Goal: Task Accomplishment & Management: Manage account settings

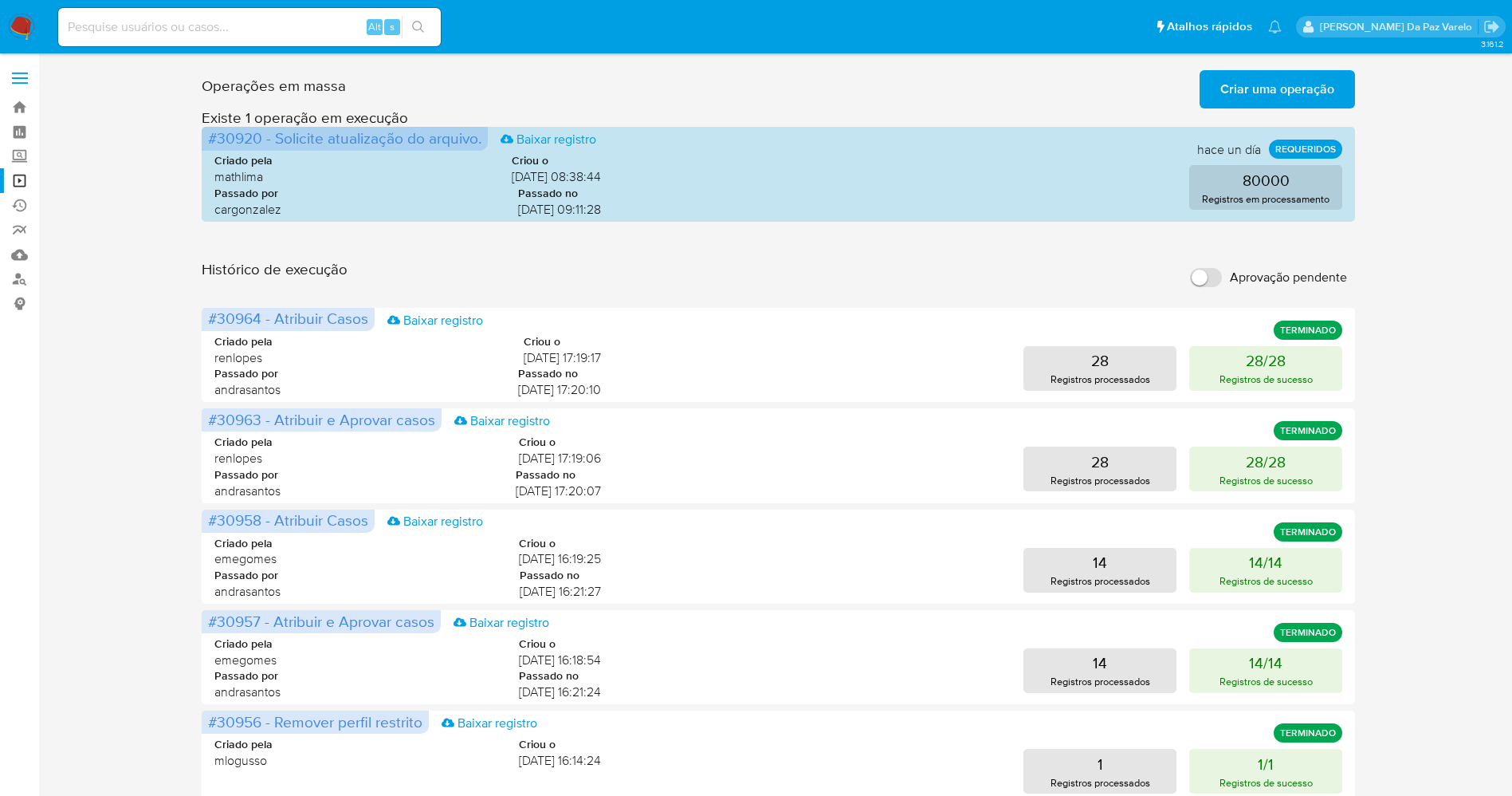
click at [1430, 180] on div "Operações em massa Criar uma operação Só pode haver no máximo 5 recursos colado…" at bounding box center [778, 711] width 1441 height 1296
click at [14, 14] on img at bounding box center [21, 26] width 27 height 27
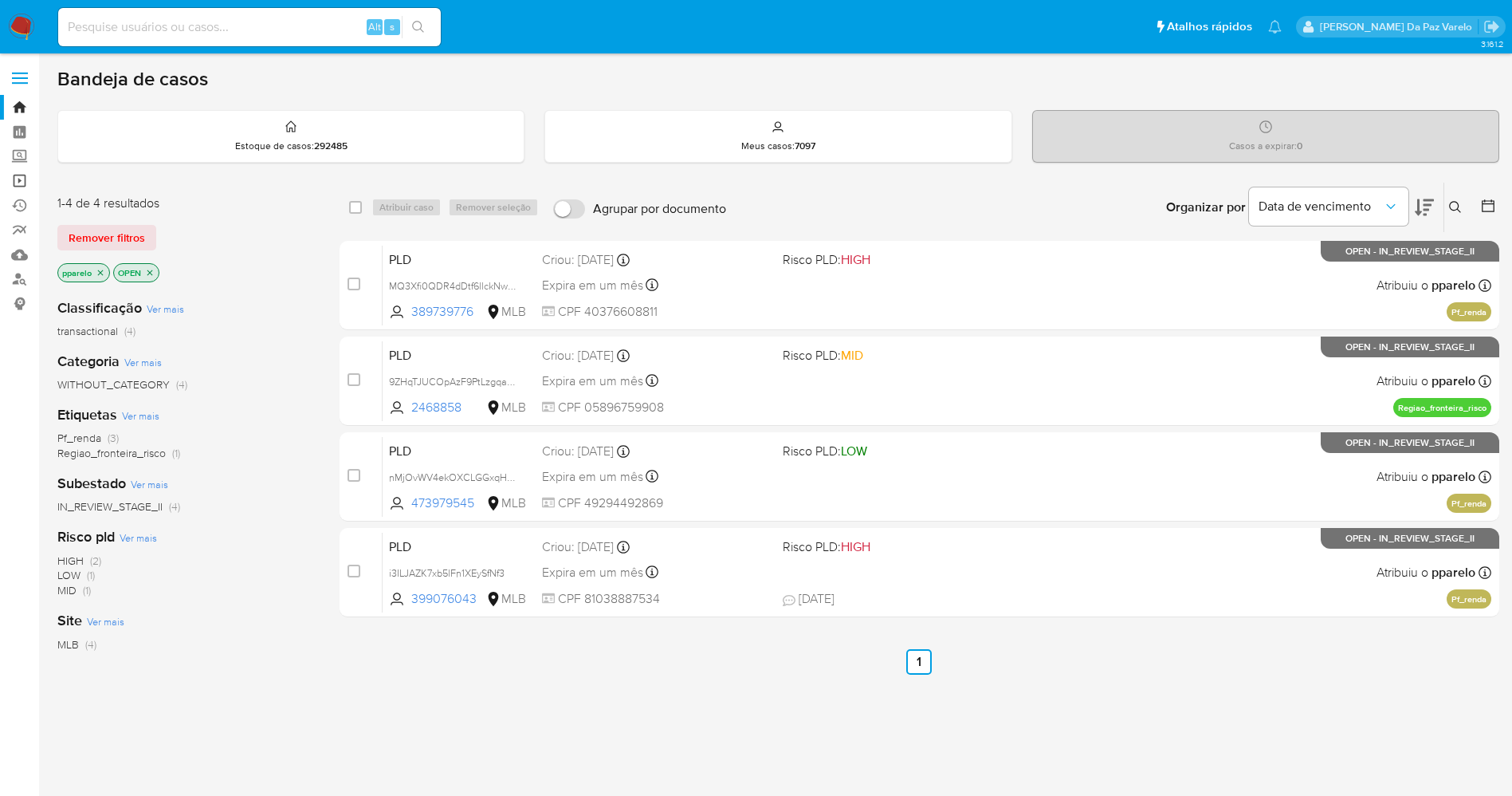
click at [21, 183] on link "Operações em massa" at bounding box center [95, 180] width 189 height 25
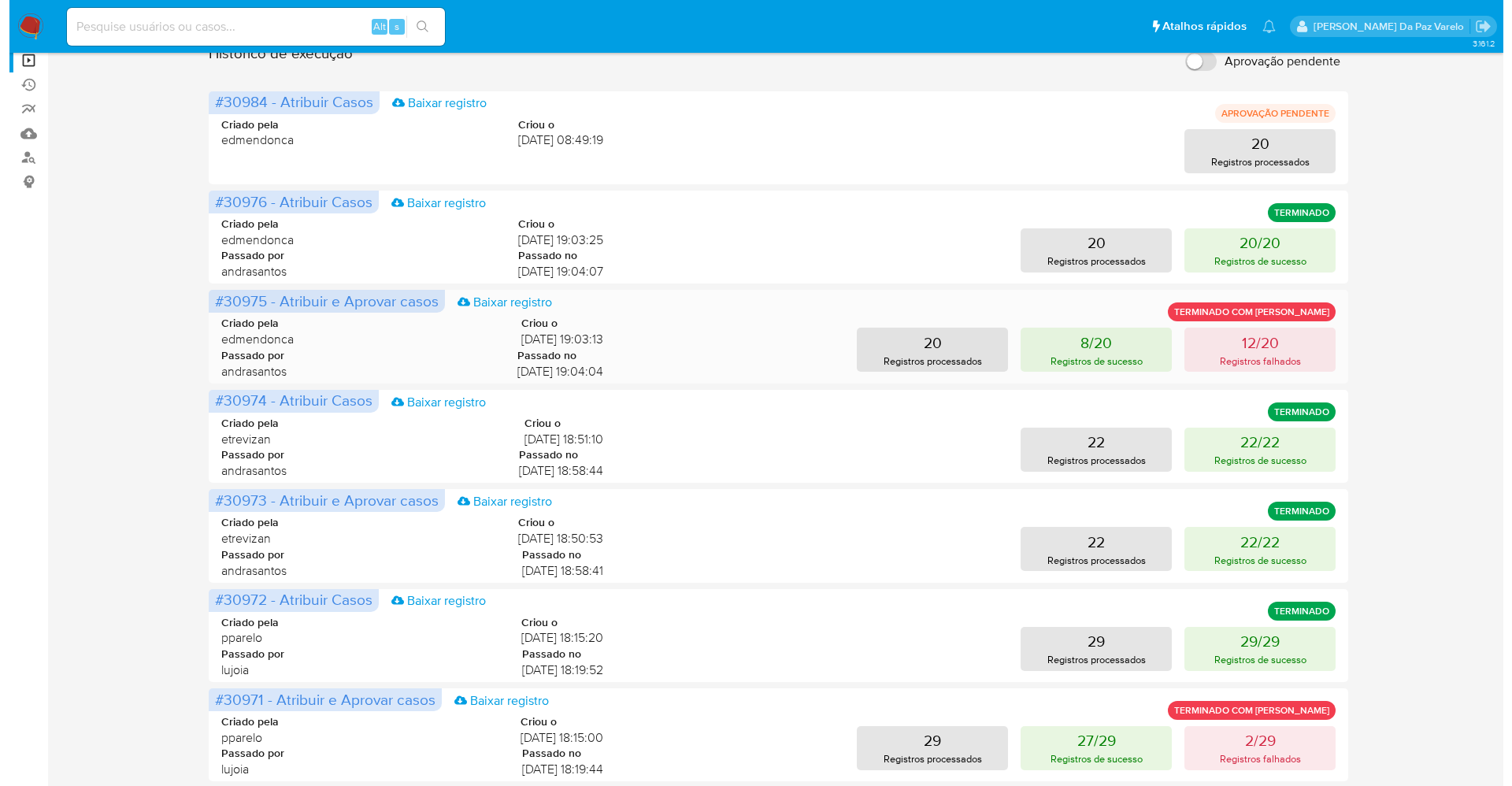
scroll to position [236, 0]
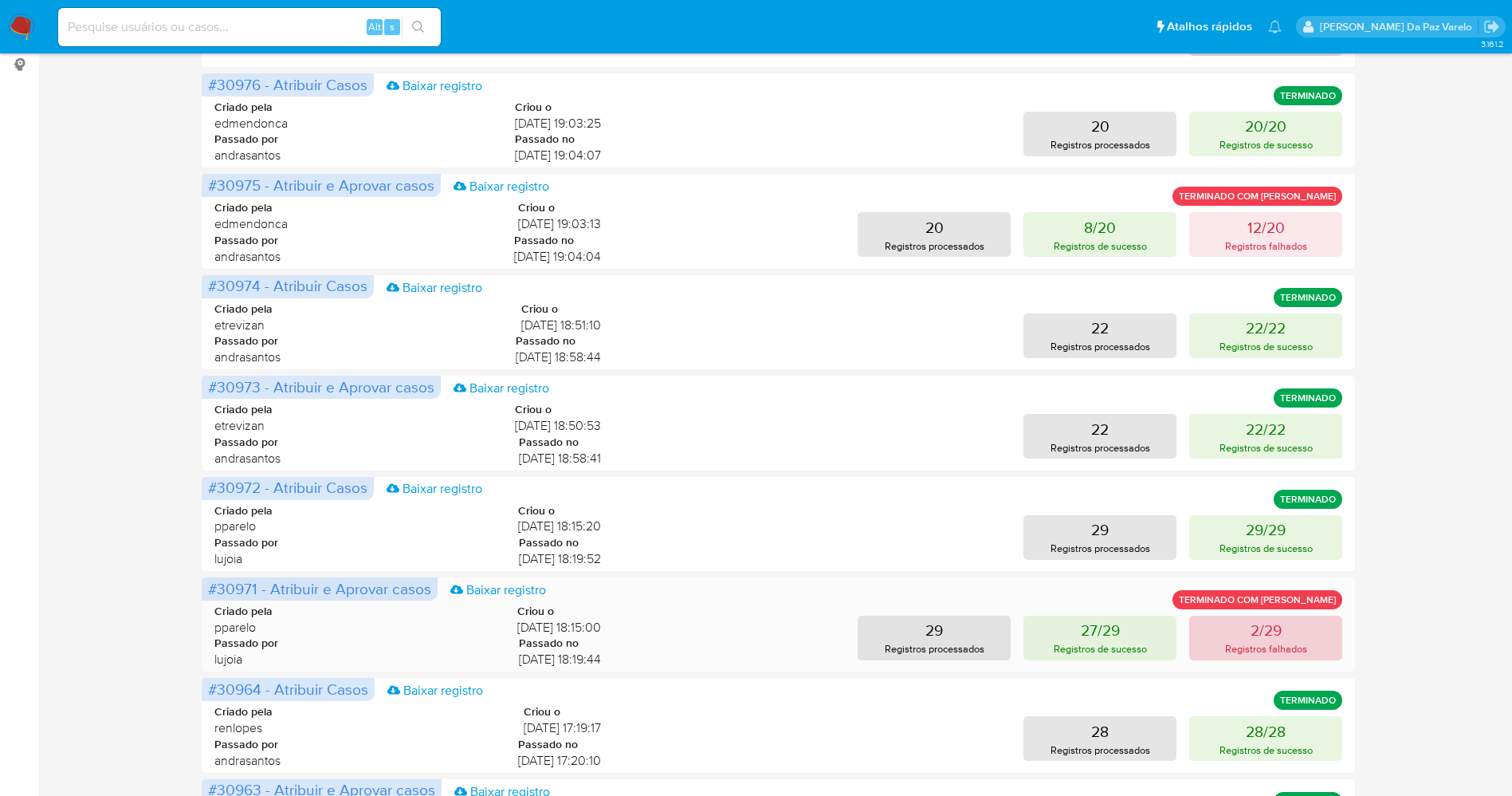
click at [1263, 635] on p "2/29" at bounding box center [1266, 630] width 31 height 22
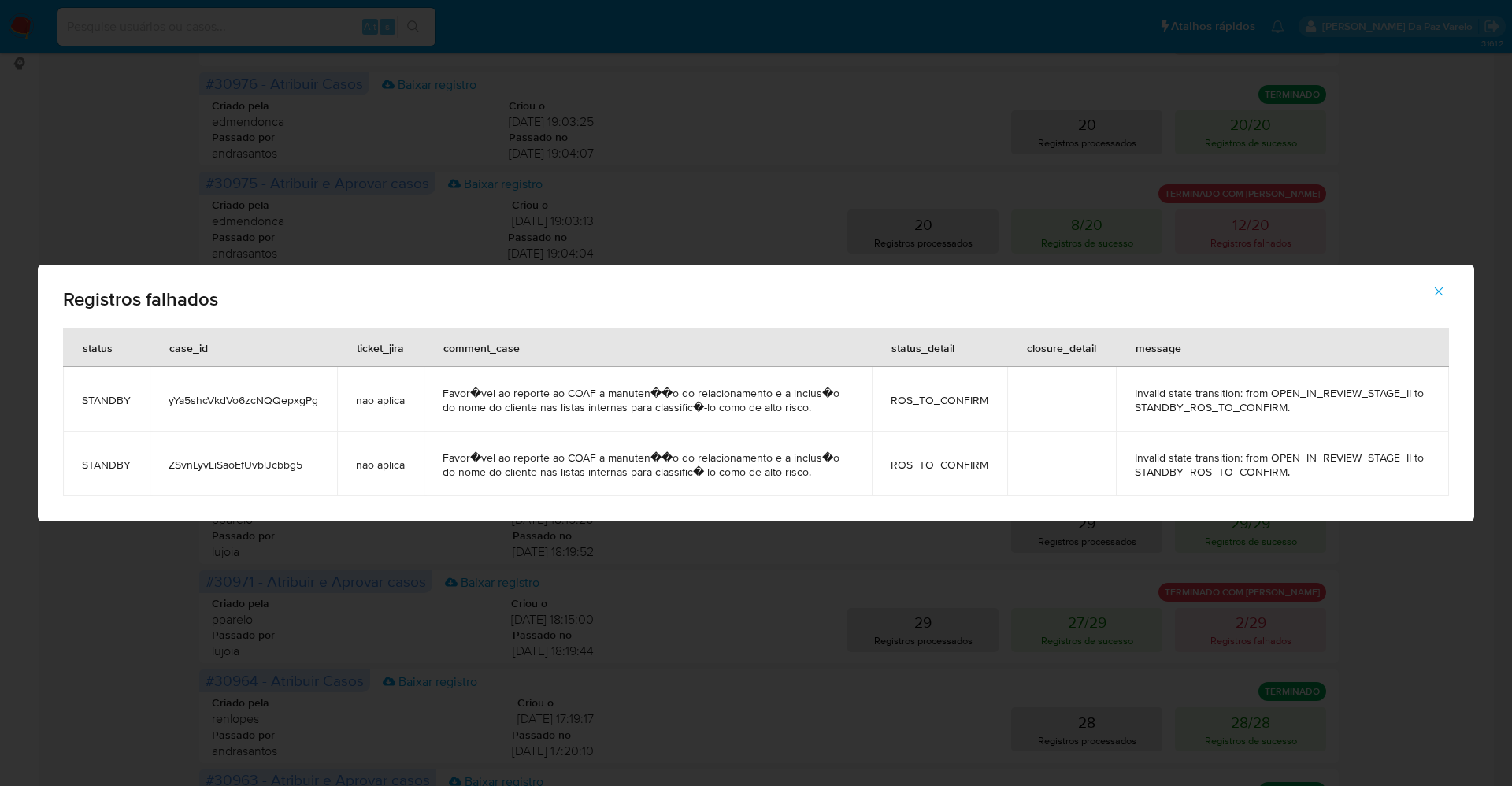
click at [276, 407] on td "yYa5shcVkdVo6zcNQQepxgPg" at bounding box center [243, 399] width 187 height 64
click at [252, 452] on td "ZSvnLyvLiSaoEfUvblJcbbg5" at bounding box center [243, 463] width 187 height 64
click at [243, 461] on span "ZSvnLyvLiSaoEfUvblJcbbg5" at bounding box center [243, 464] width 150 height 14
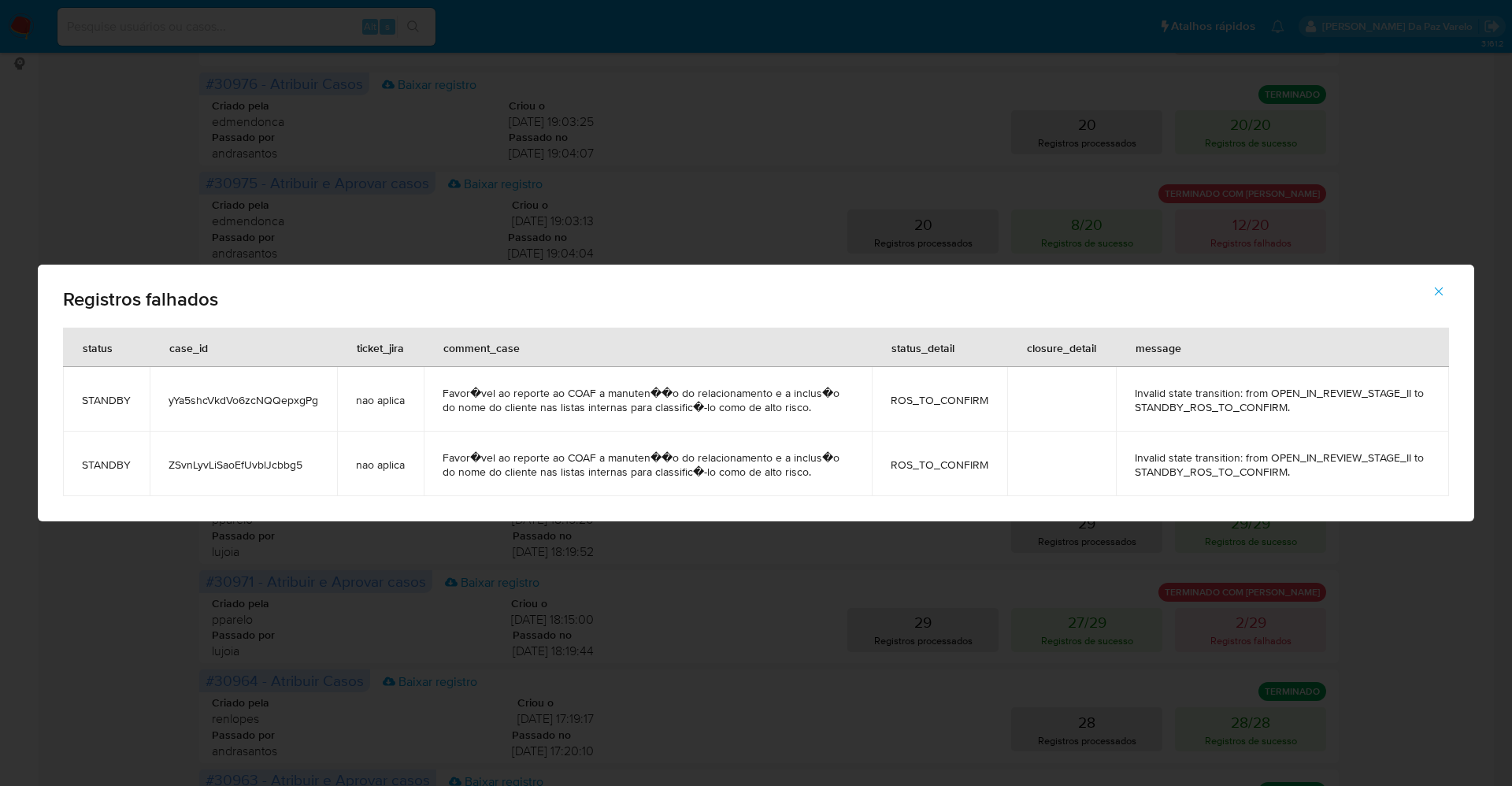
click at [523, 424] on td "Favor�vel ao reporte ao COAF a manuten��o do relacionamento e a inclus�o do nom…" at bounding box center [648, 399] width 448 height 64
click at [210, 404] on span "yYa5shcVkdVo6zcNQQepxgPg" at bounding box center [243, 400] width 150 height 14
click at [269, 447] on td "ZSvnLyvLiSaoEfUvblJcbbg5" at bounding box center [243, 463] width 187 height 64
click at [265, 454] on td "ZSvnLyvLiSaoEfUvblJcbbg5" at bounding box center [243, 463] width 187 height 64
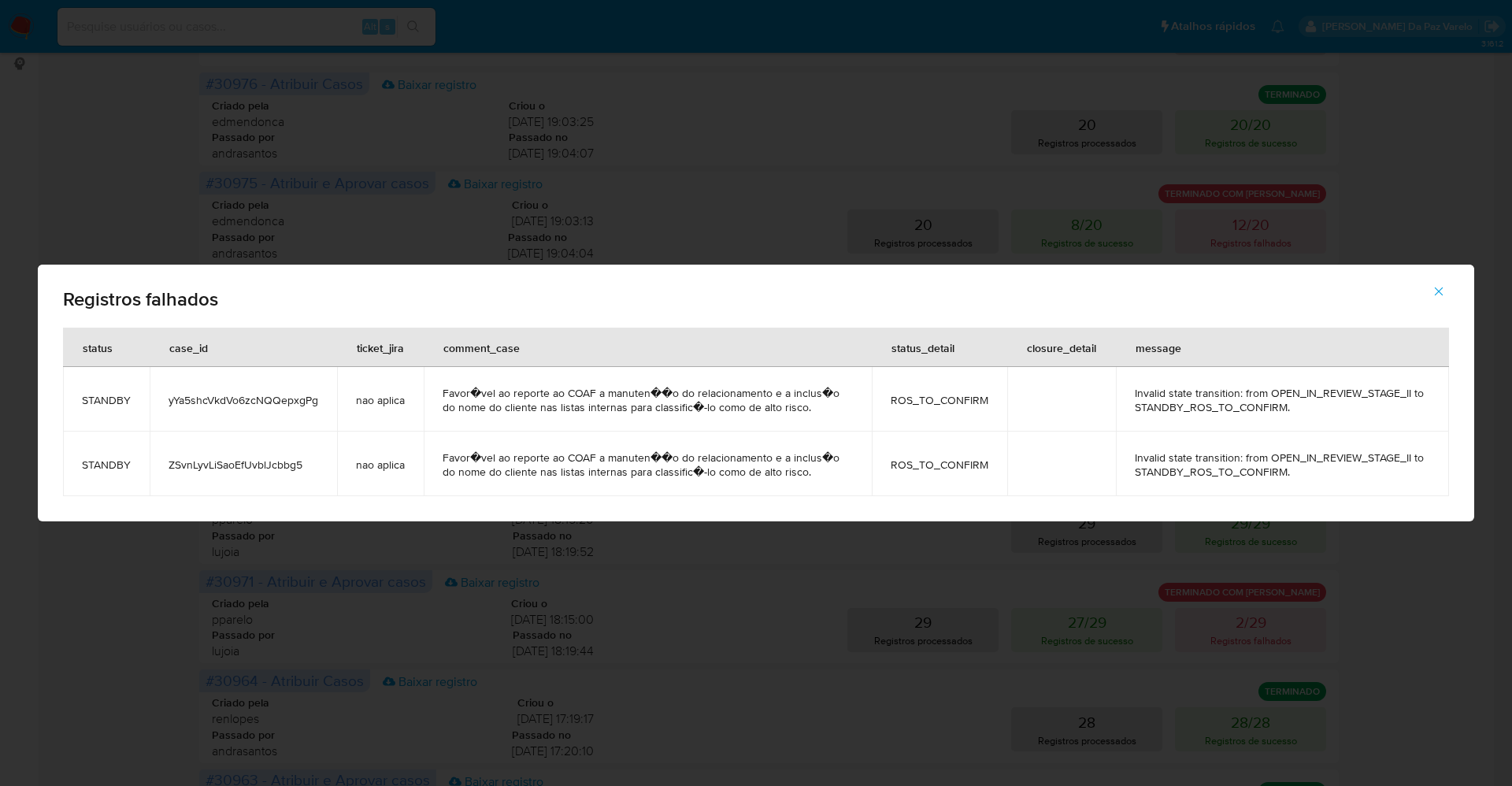
click at [265, 454] on td "ZSvnLyvLiSaoEfUvblJcbbg5" at bounding box center [243, 463] width 187 height 64
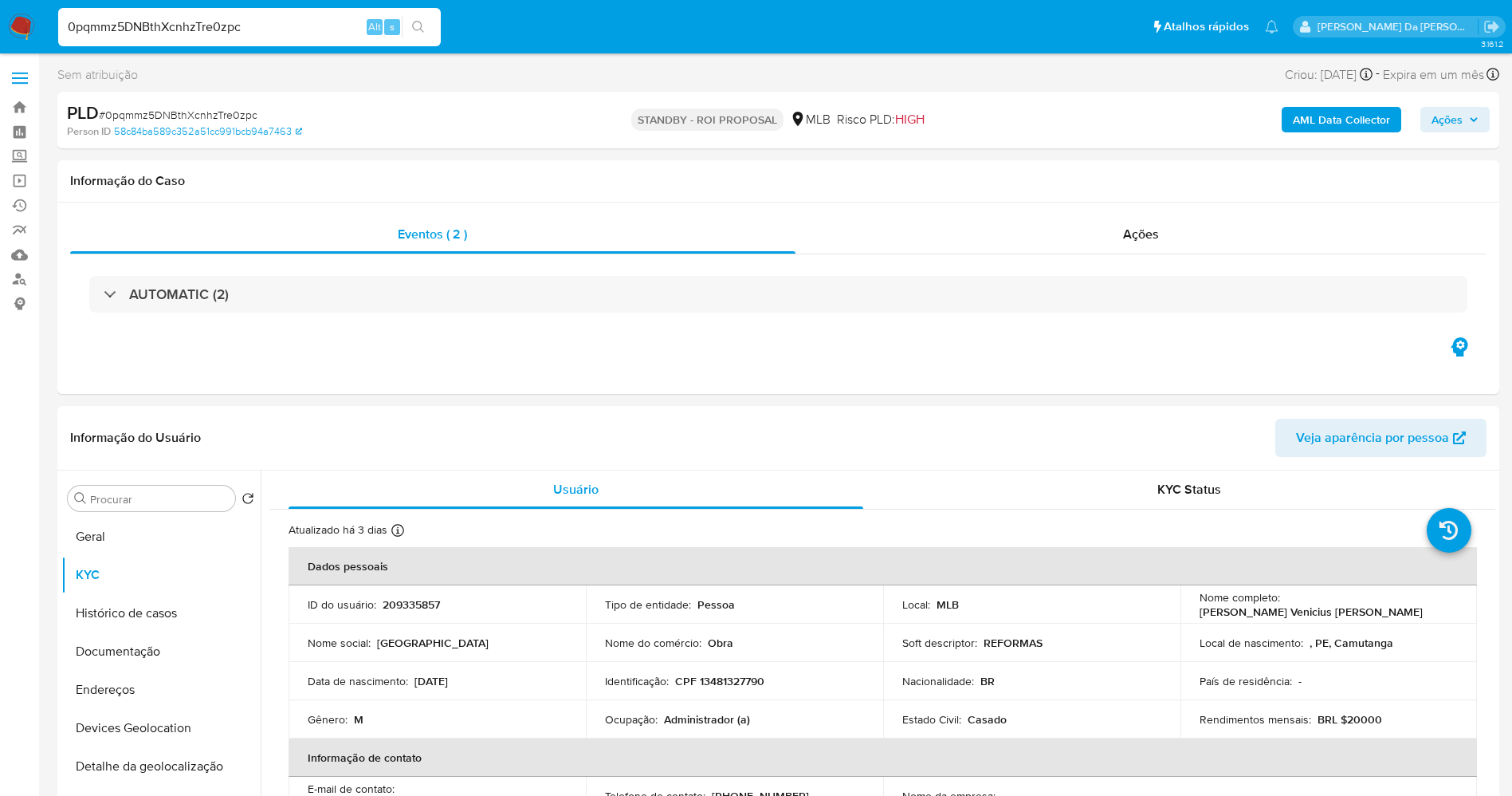
select select "10"
click at [236, 31] on input "0pqmmz5DNBthXcnhzTre0zpc" at bounding box center [250, 26] width 382 height 21
type input "yYa5shcVkdVo6zcNQQepxgPg"
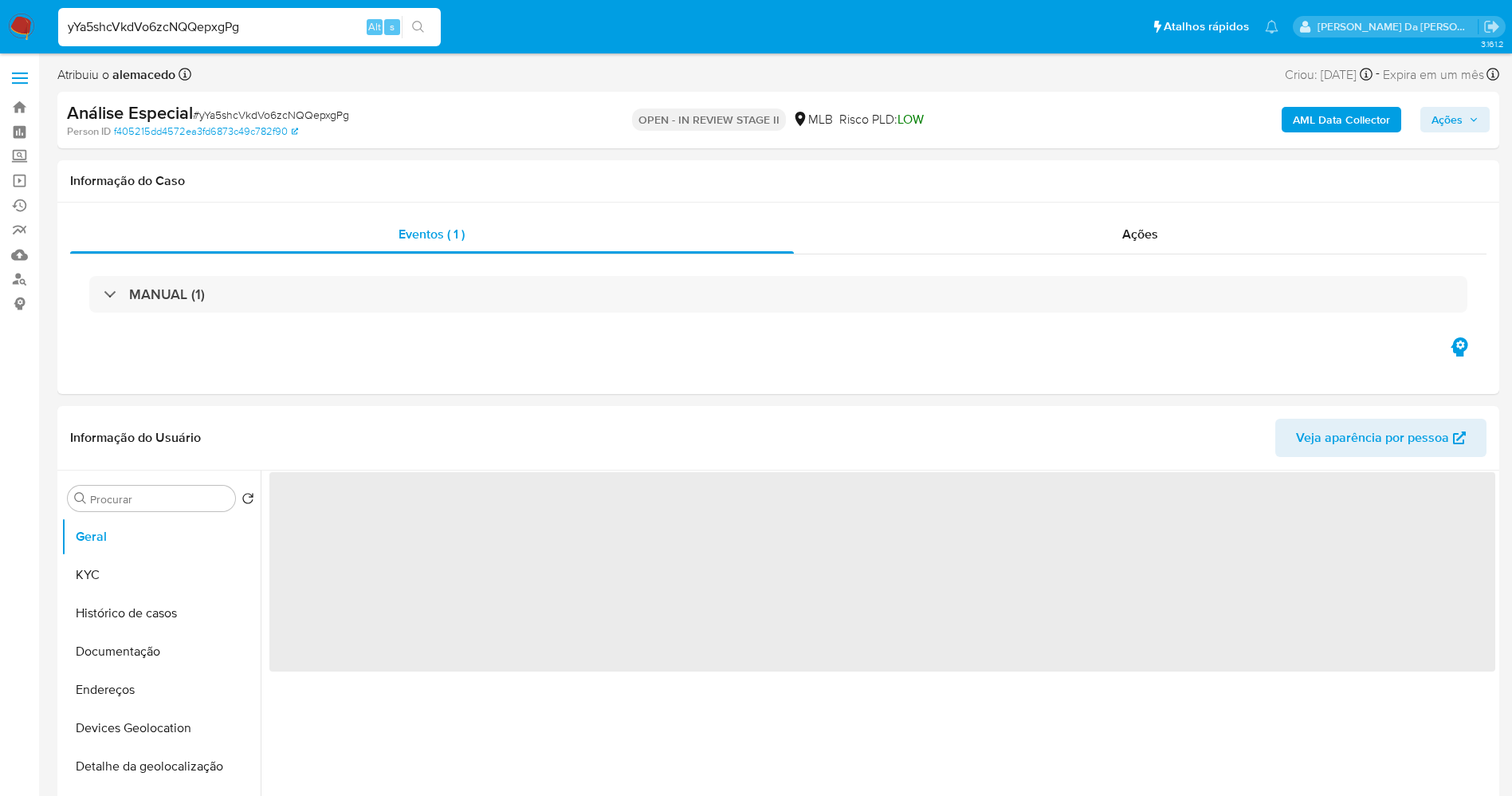
select select "10"
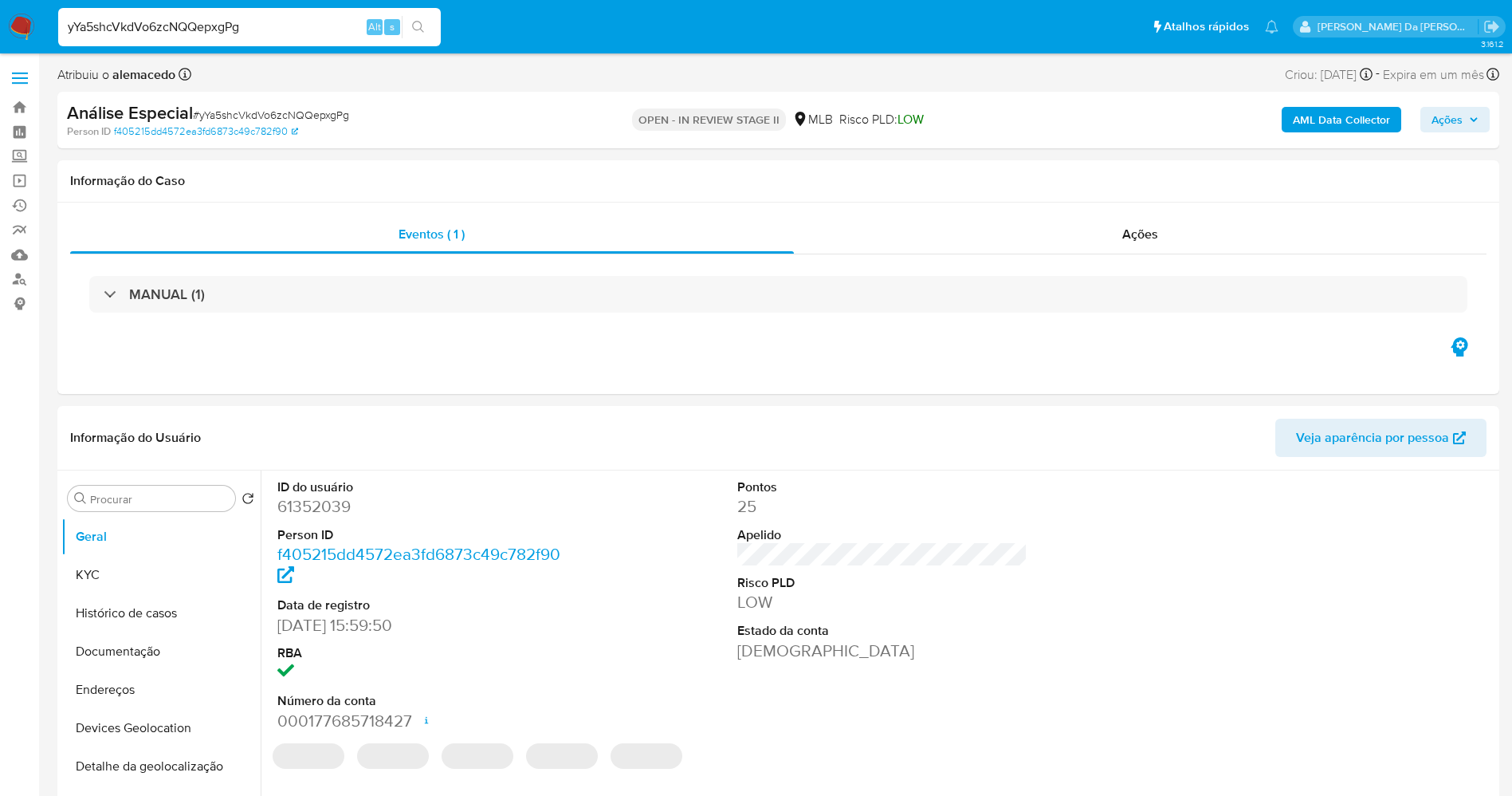
click at [31, 29] on img at bounding box center [21, 26] width 27 height 27
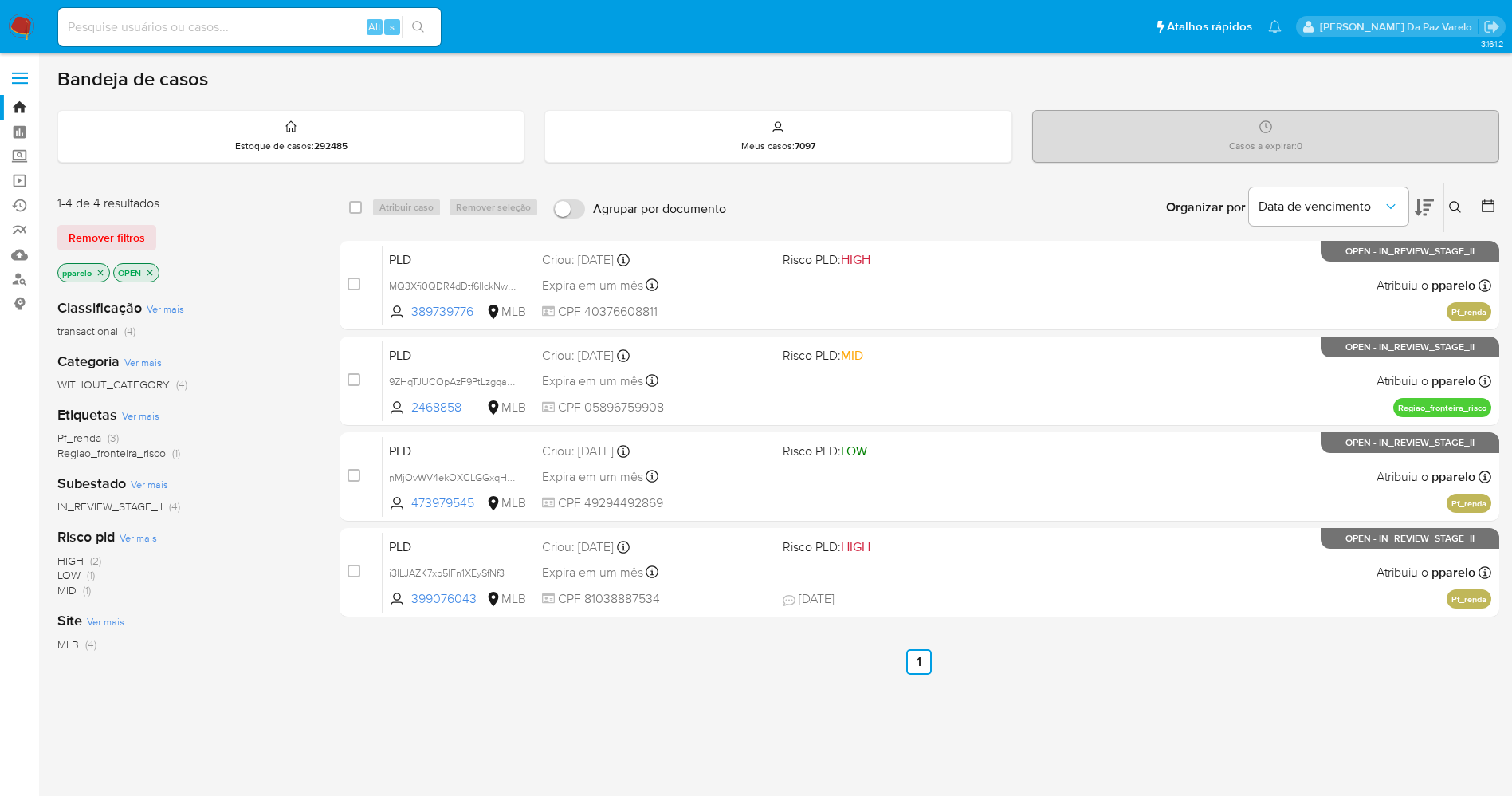
click at [1453, 209] on icon at bounding box center [1454, 207] width 12 height 12
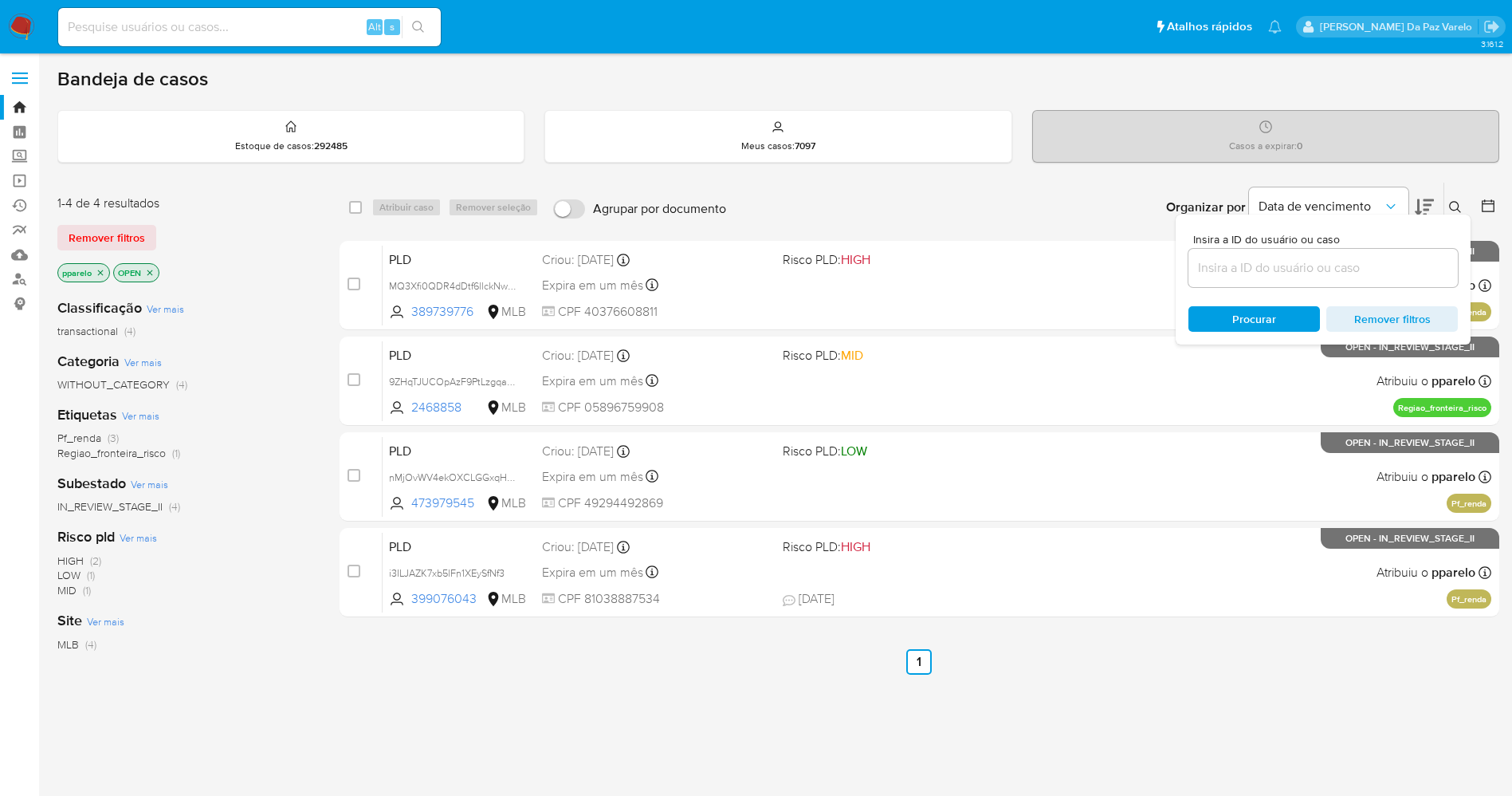
click at [1329, 282] on div at bounding box center [1323, 268] width 269 height 38
drag, startPoint x: 1341, startPoint y: 259, endPoint x: 1336, endPoint y: 268, distance: 10.3
click at [1341, 259] on input at bounding box center [1323, 268] width 269 height 21
paste input "yYa5shcVkdVo6zcNQQepxgPg"
type input "yYa5shcVkdVo6zcNQQepxgPg"
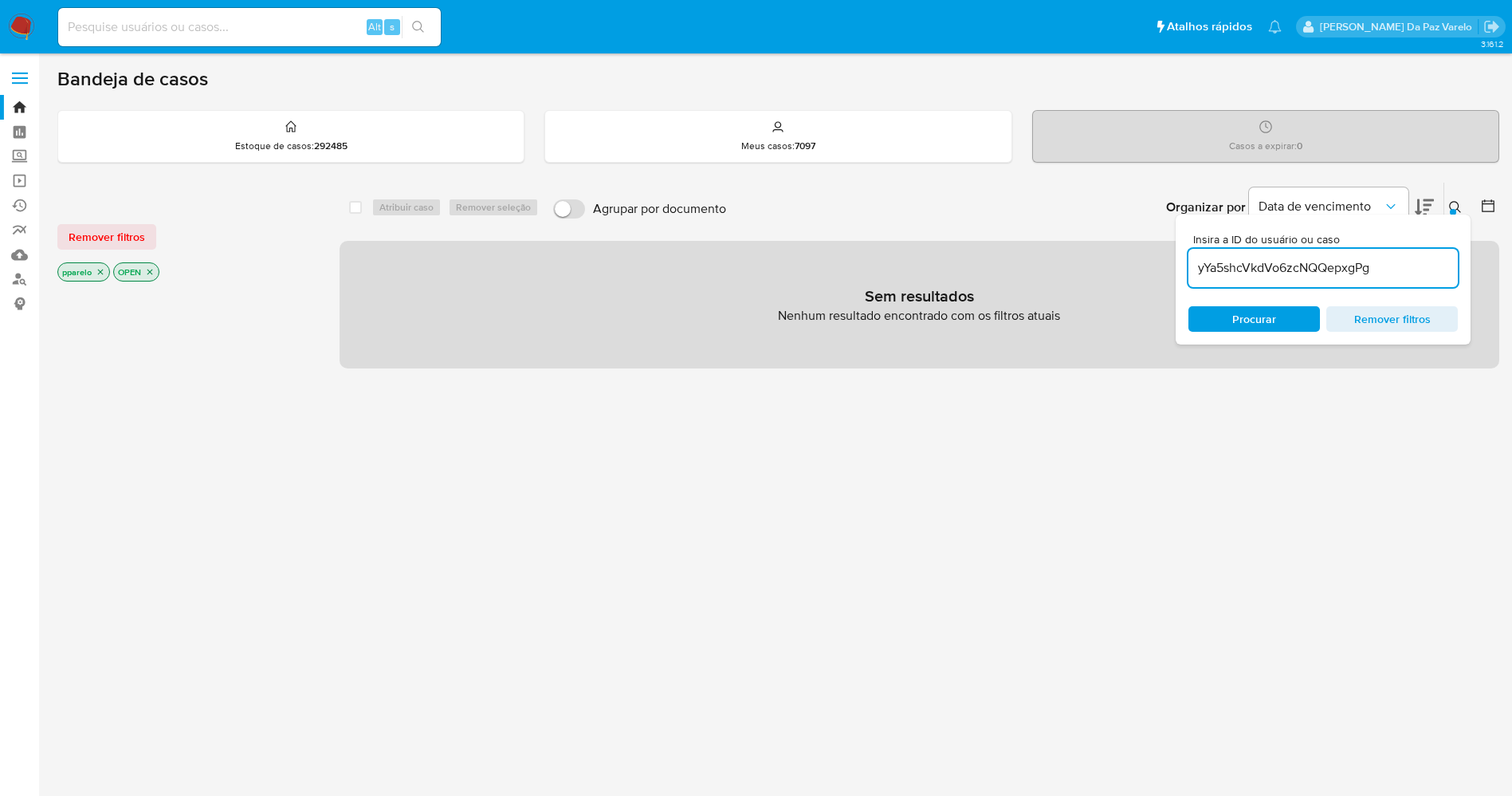
click at [101, 274] on icon "close-filter" at bounding box center [100, 272] width 10 height 10
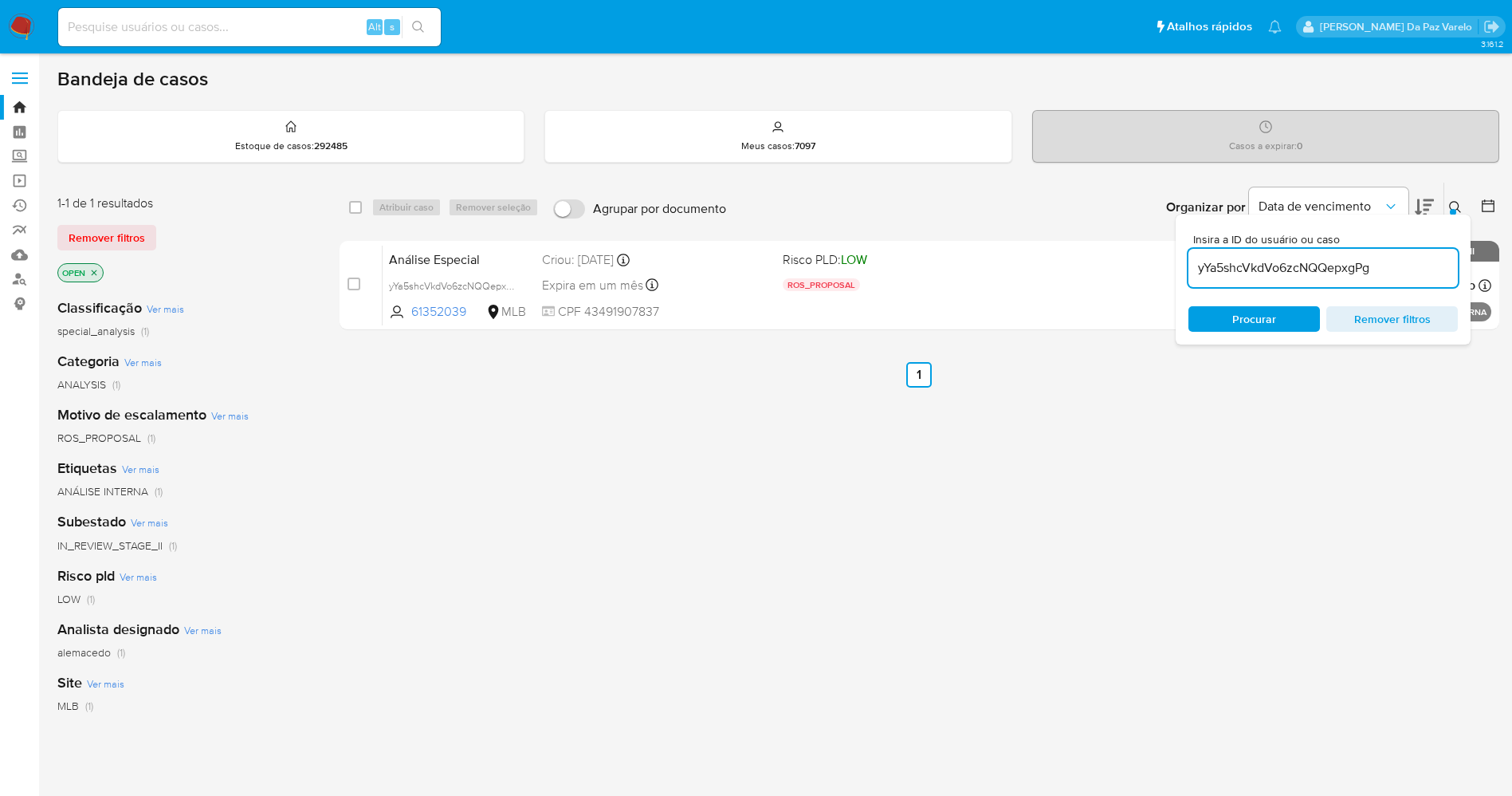
click at [97, 274] on icon "close-filter" at bounding box center [94, 273] width 10 height 10
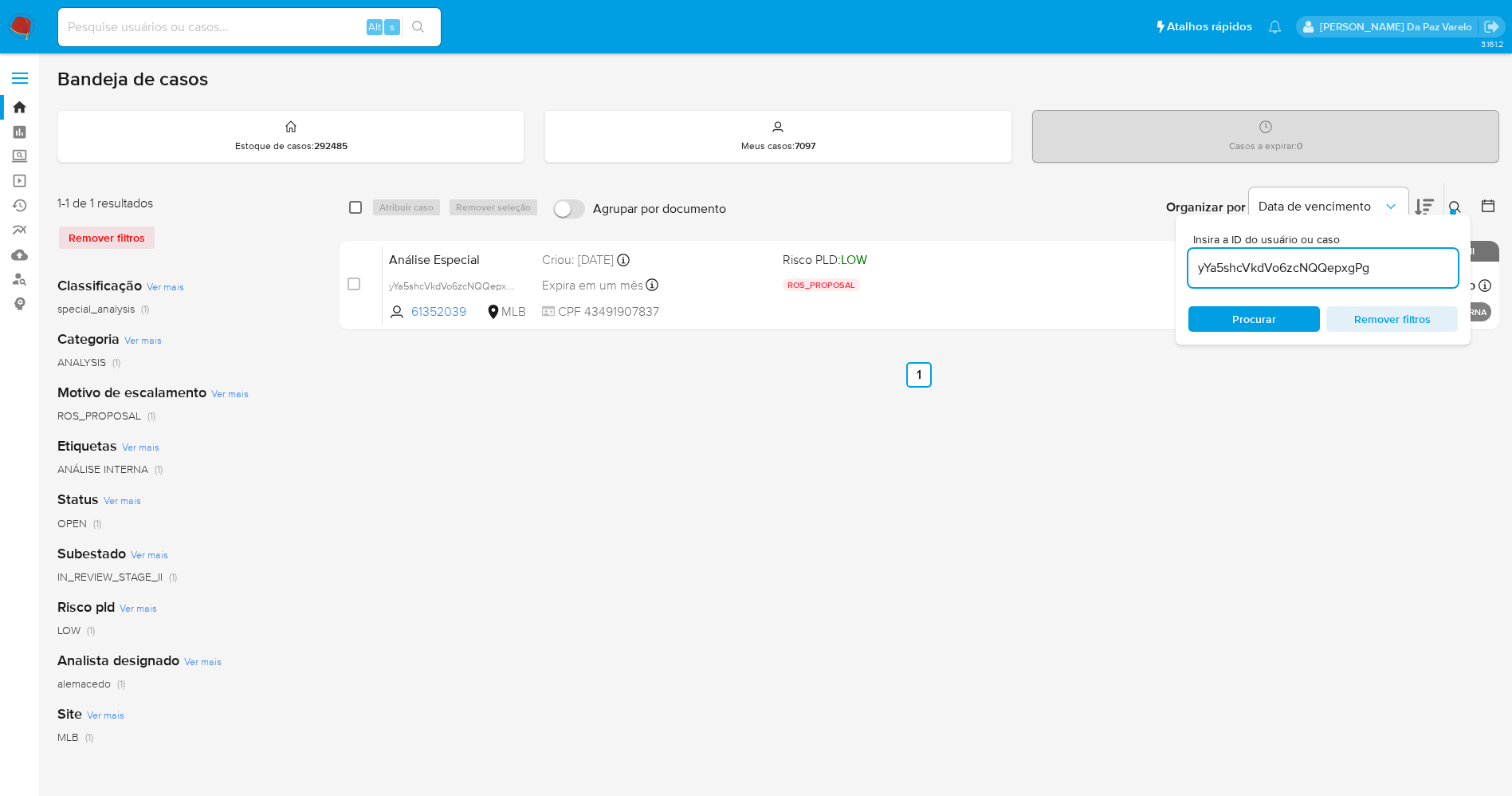
click at [354, 206] on input "checkbox" at bounding box center [355, 207] width 12 height 12
checkbox input "true"
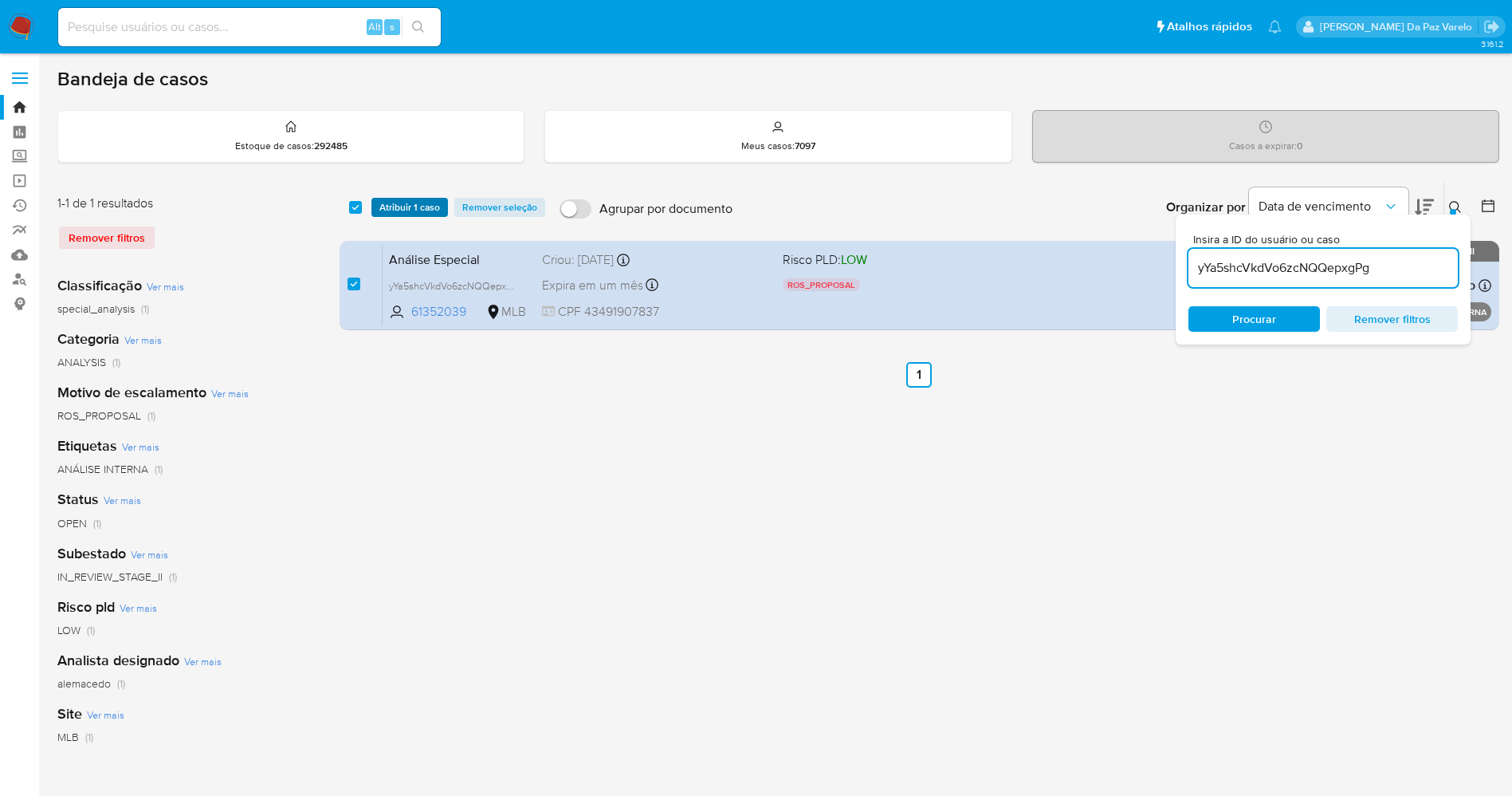
click at [401, 212] on span "Atribuir 1 caso" at bounding box center [410, 207] width 61 height 16
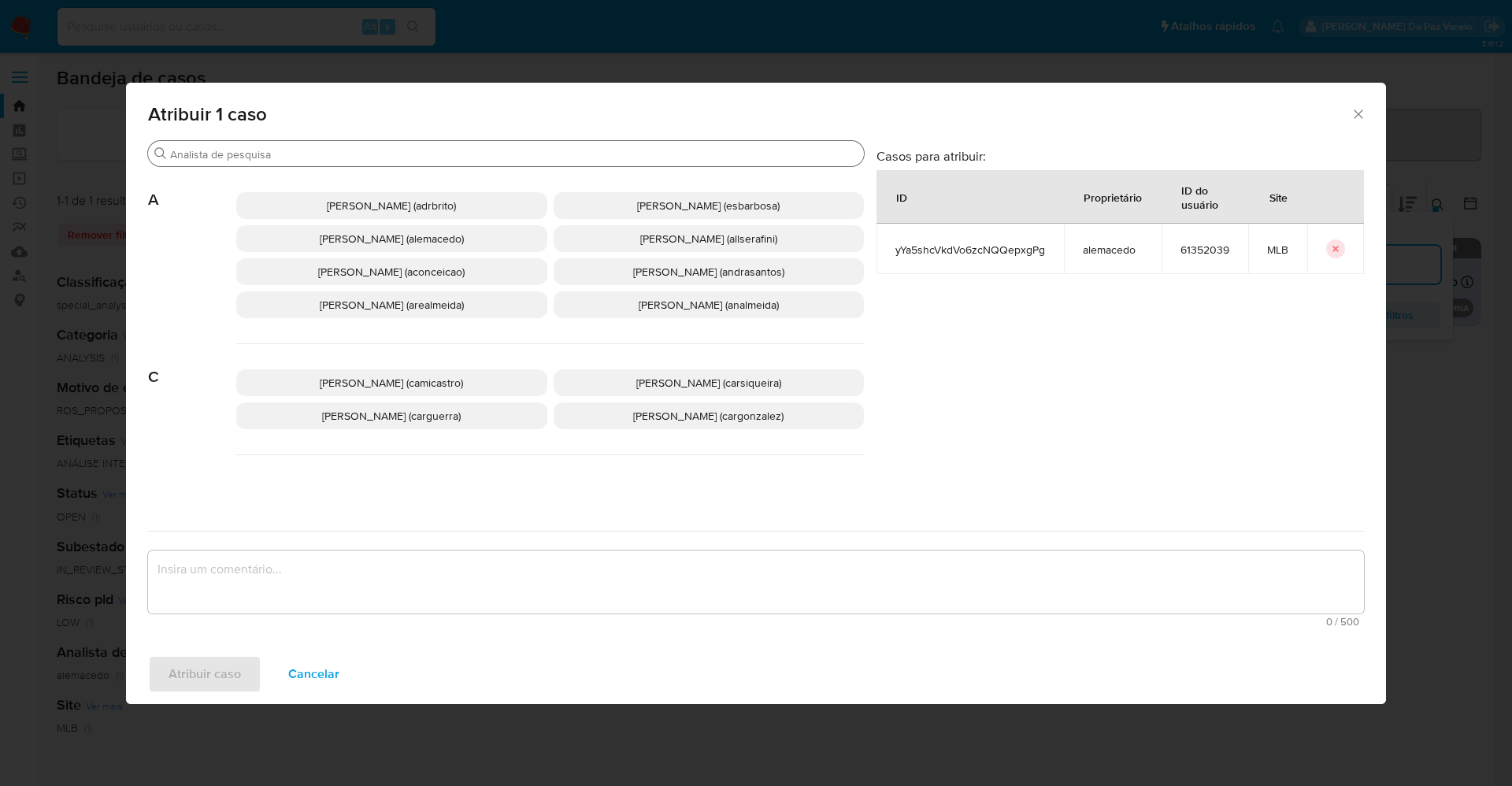
click at [483, 153] on input "Buscar" at bounding box center [513, 154] width 688 height 14
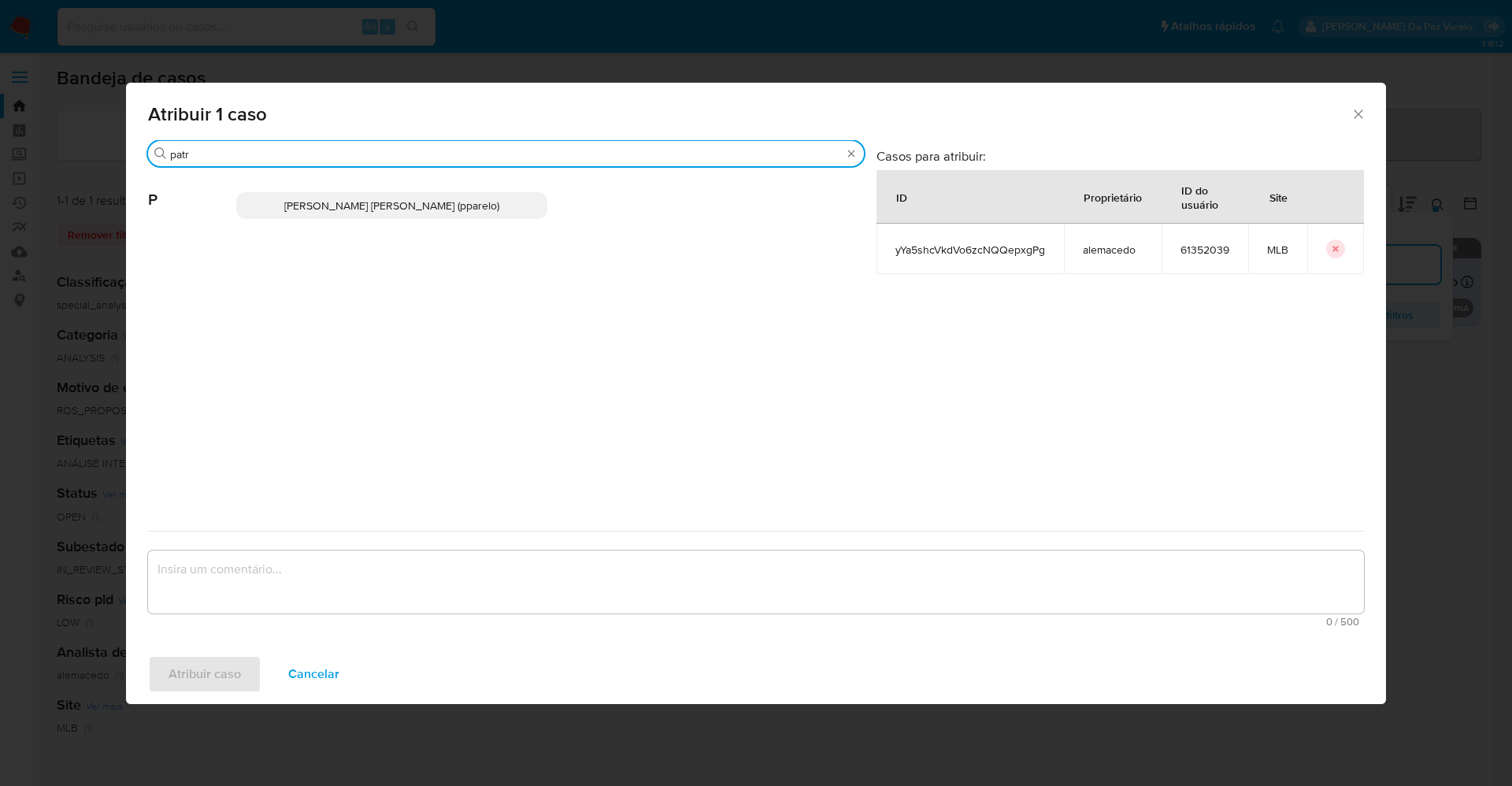
type input "patr"
drag, startPoint x: 447, startPoint y: 190, endPoint x: 436, endPoint y: 201, distance: 15.6
click at [445, 191] on div "Patricia Aparecida Da Paz Varelo (pparelo)" at bounding box center [549, 205] width 627 height 77
click at [436, 202] on span "Patricia Aparecida Da Paz Varelo (pparelo)" at bounding box center [391, 205] width 215 height 15
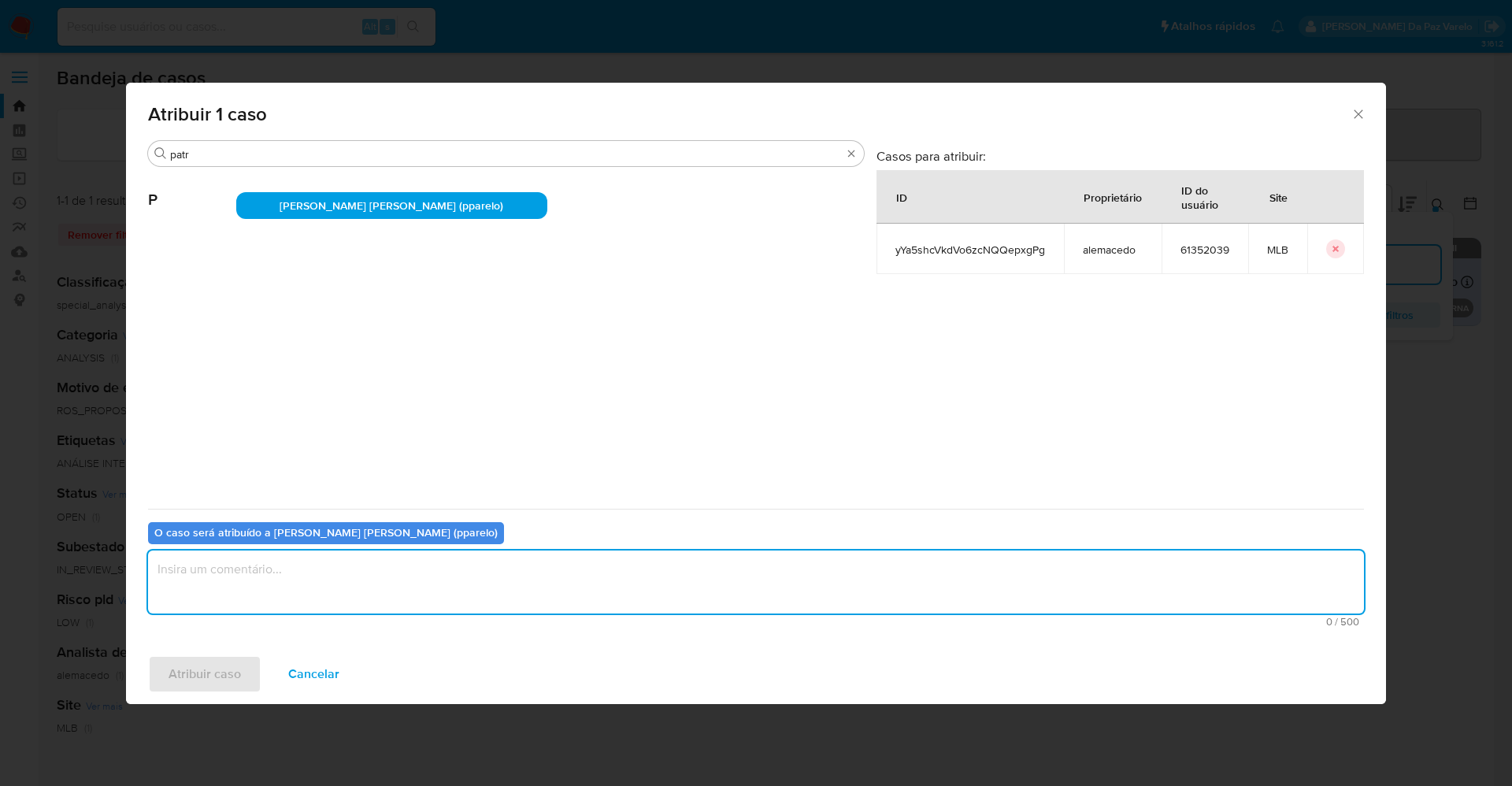
click at [410, 586] on textarea "assign-modal" at bounding box center [756, 581] width 1216 height 63
type textarea "."
click at [208, 677] on span "Atribuir caso" at bounding box center [204, 674] width 72 height 35
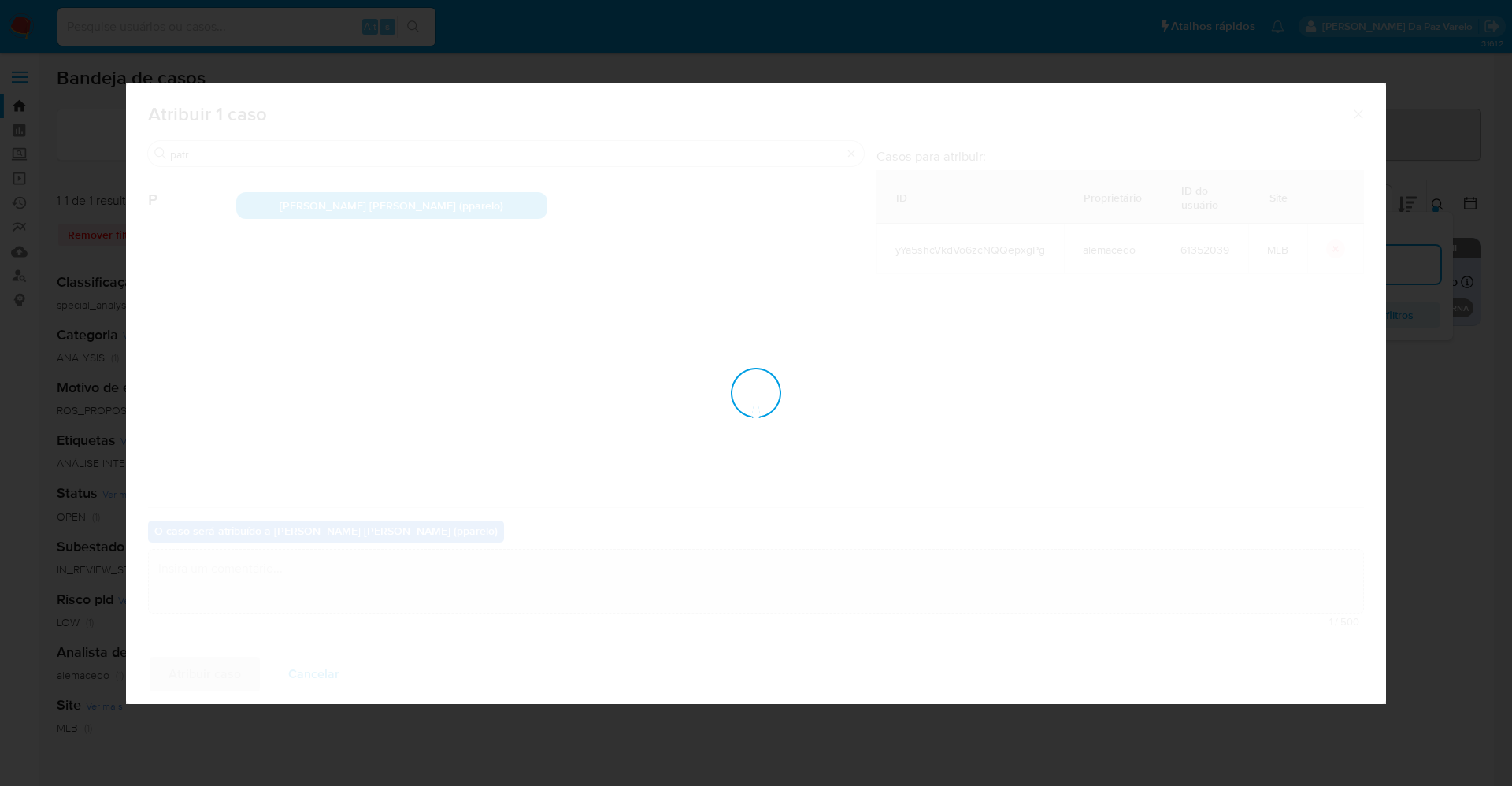
checkbox input "false"
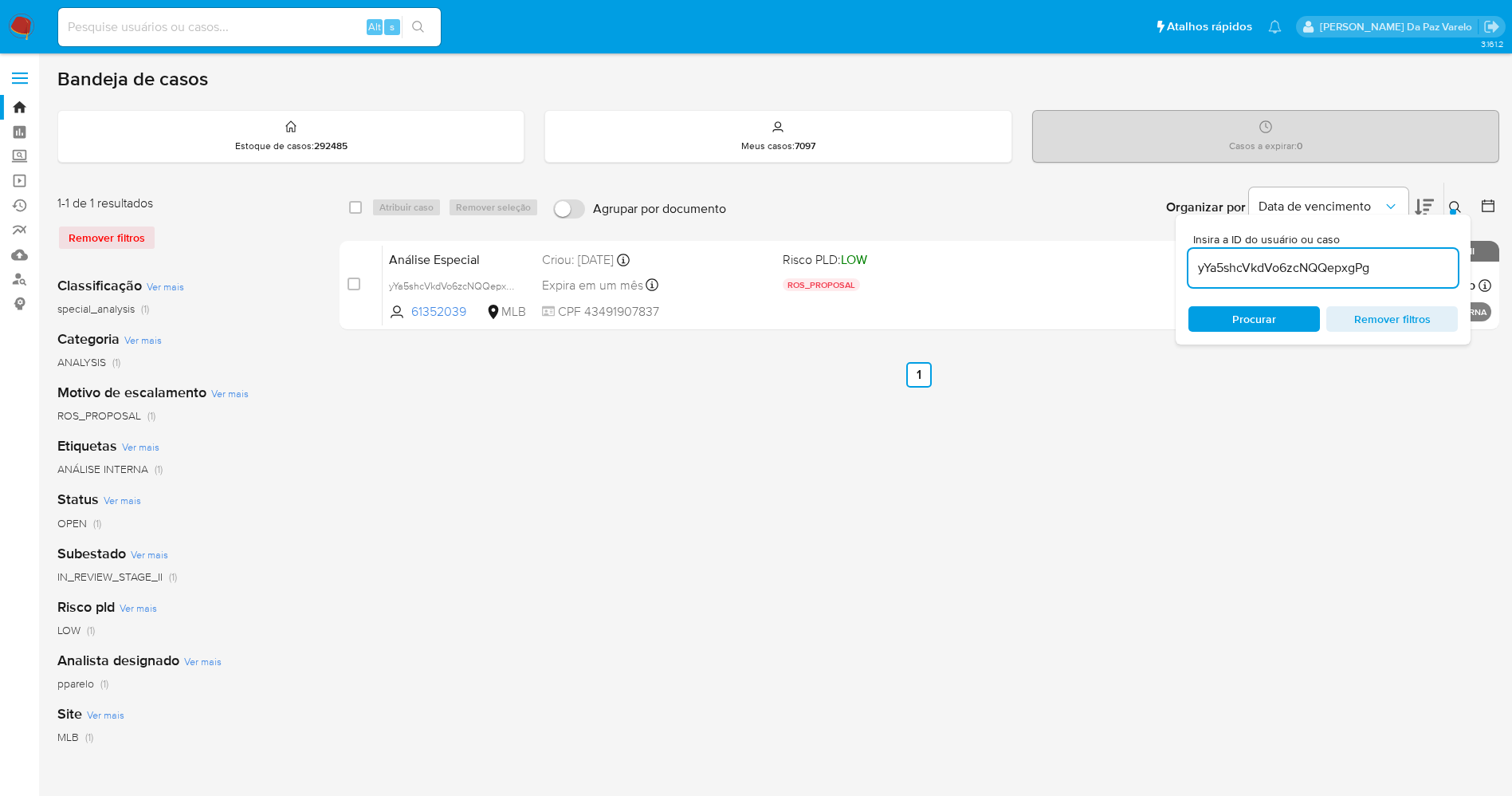
click at [1449, 210] on button at bounding box center [1457, 207] width 26 height 19
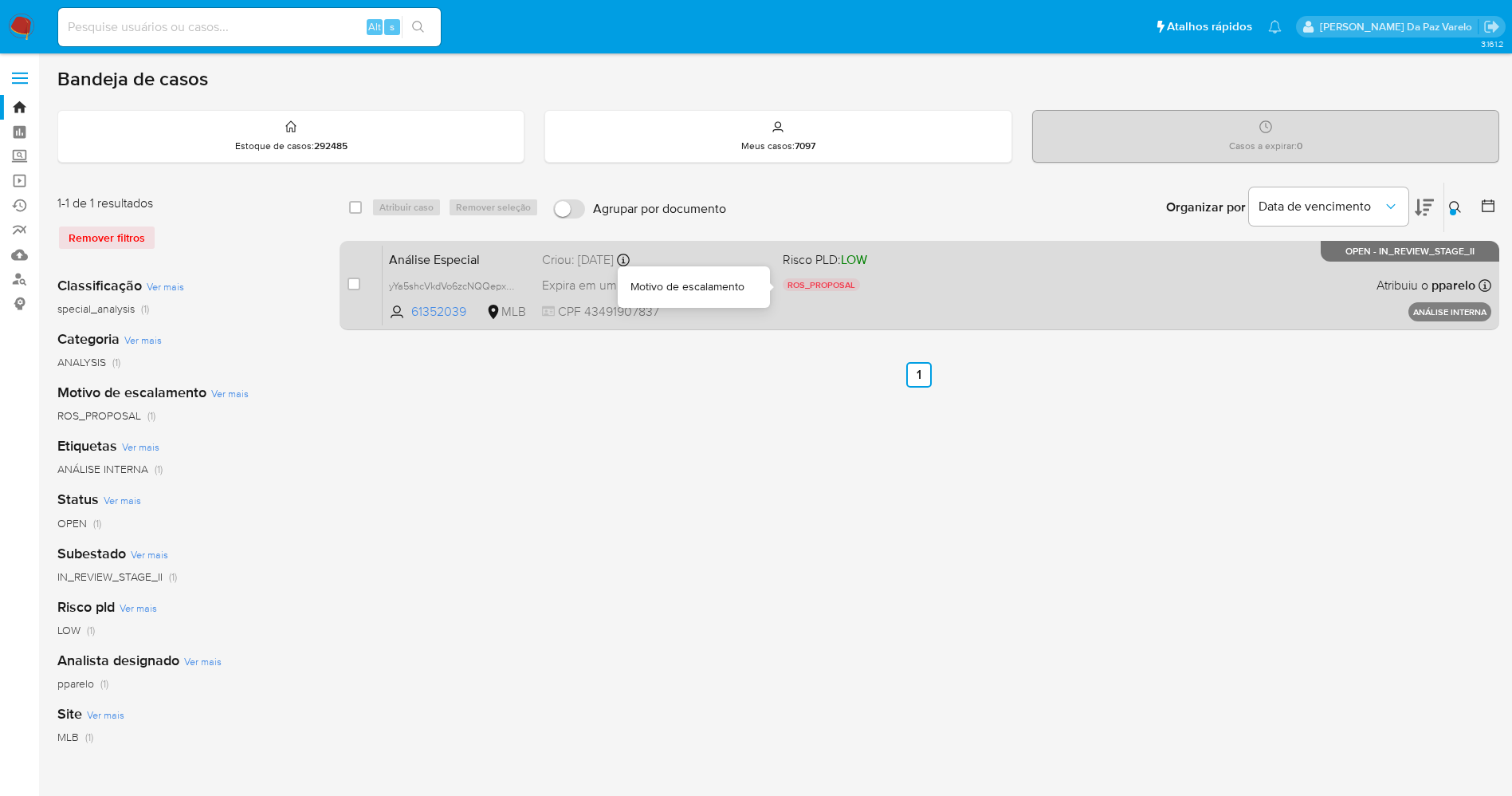
click at [983, 280] on div "ROS_PROPOSAL" at bounding box center [896, 287] width 228 height 17
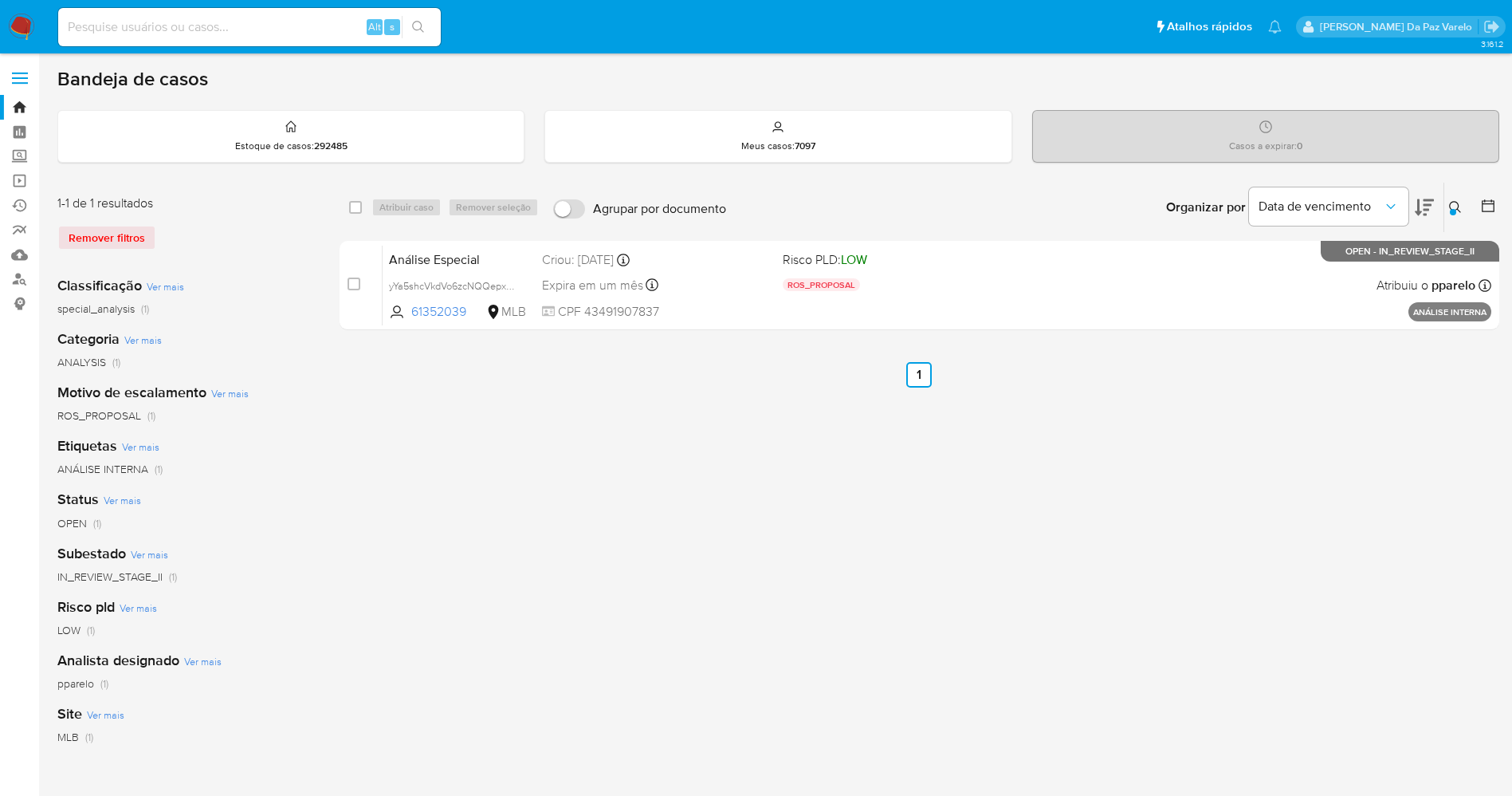
click at [203, 28] on input at bounding box center [250, 26] width 382 height 21
paste input "ZSvnLyvLiSaoEfUvblJcbbg5"
type input "ZSvnLyvLiSaoEfUvblJcbbg5"
click at [425, 16] on button "search-icon" at bounding box center [418, 26] width 33 height 22
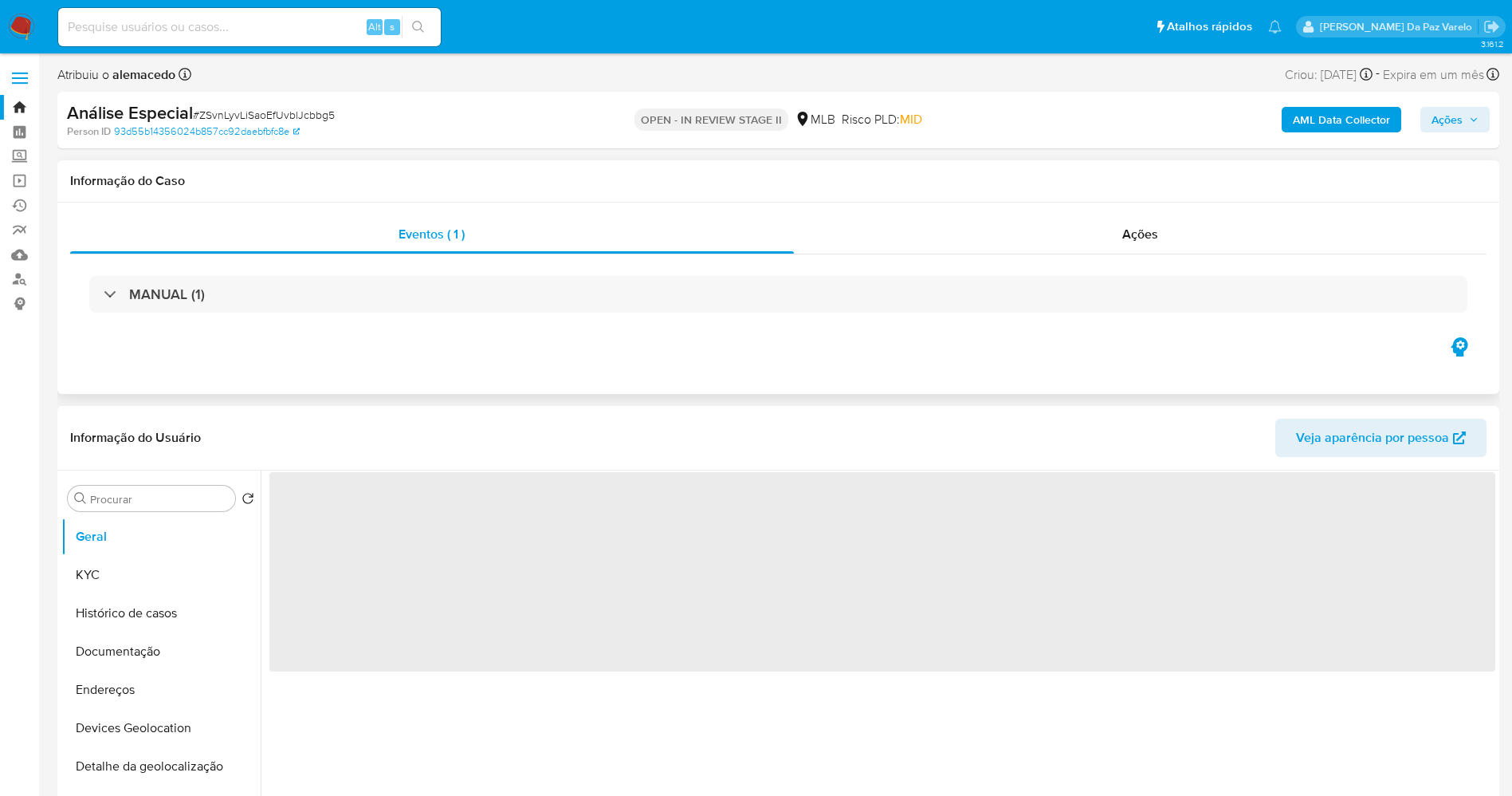
select select "10"
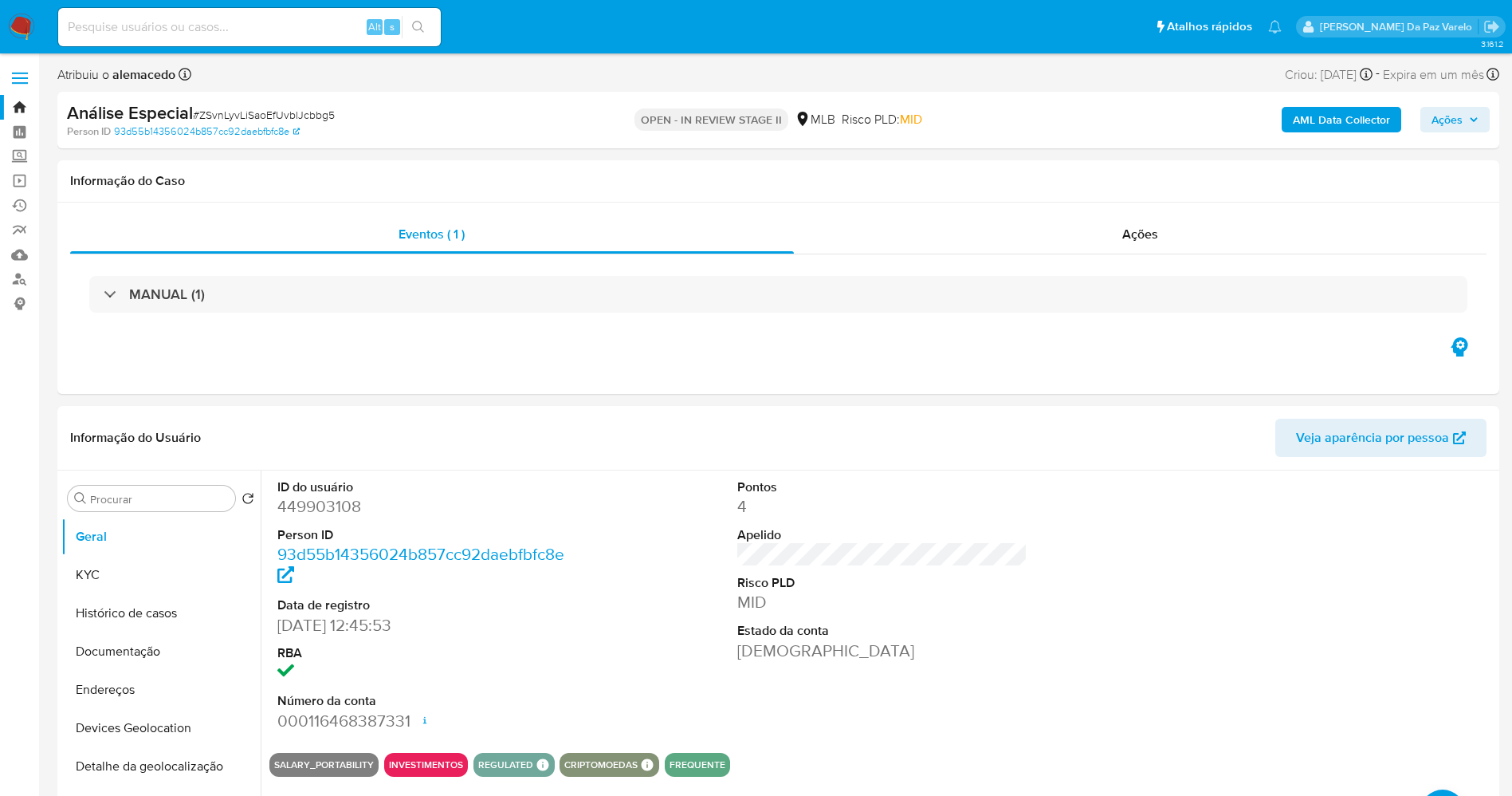
click at [1440, 123] on span "Ações" at bounding box center [1447, 119] width 31 height 26
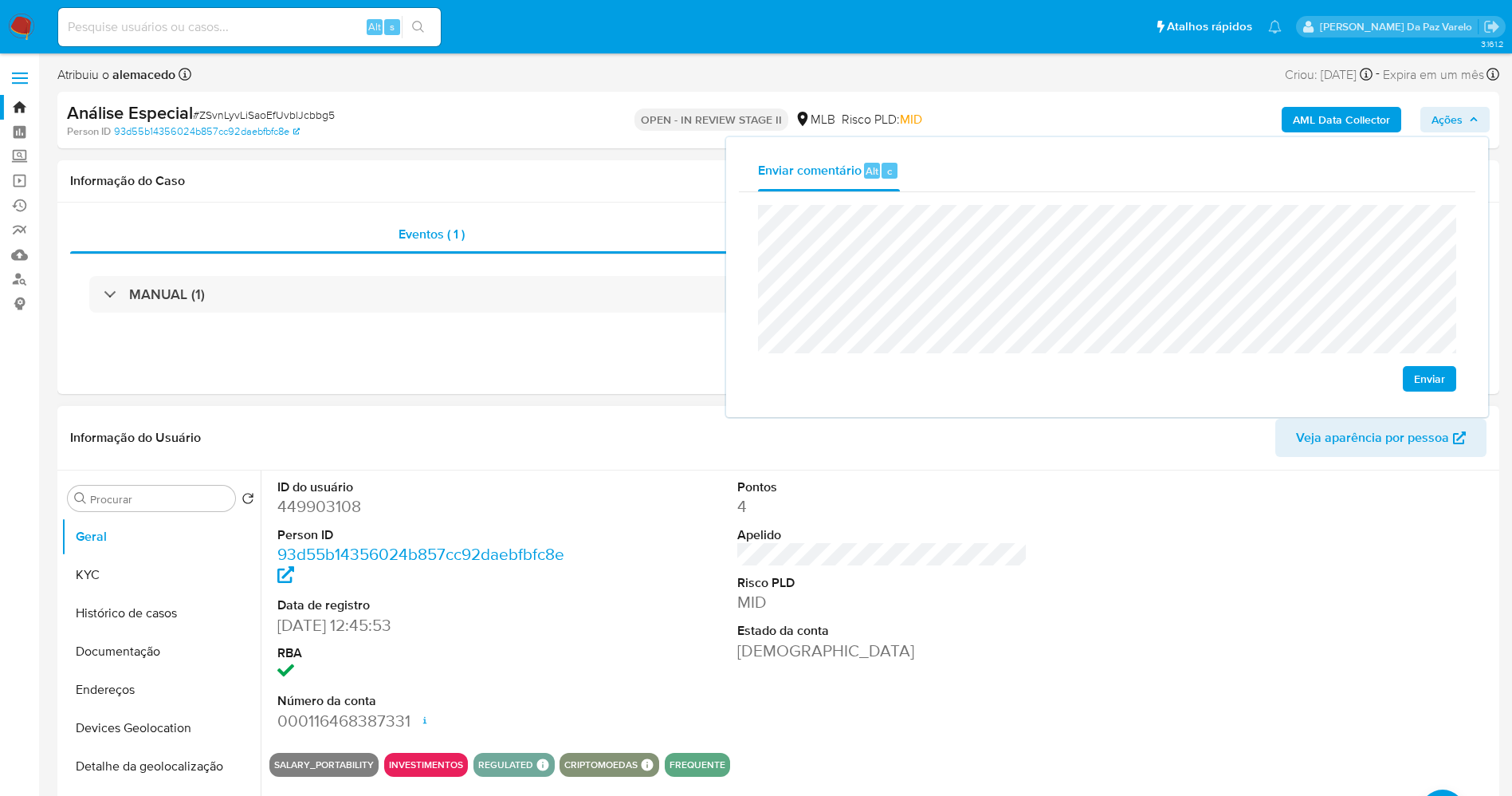
click at [884, 510] on dd "4" at bounding box center [882, 506] width 291 height 22
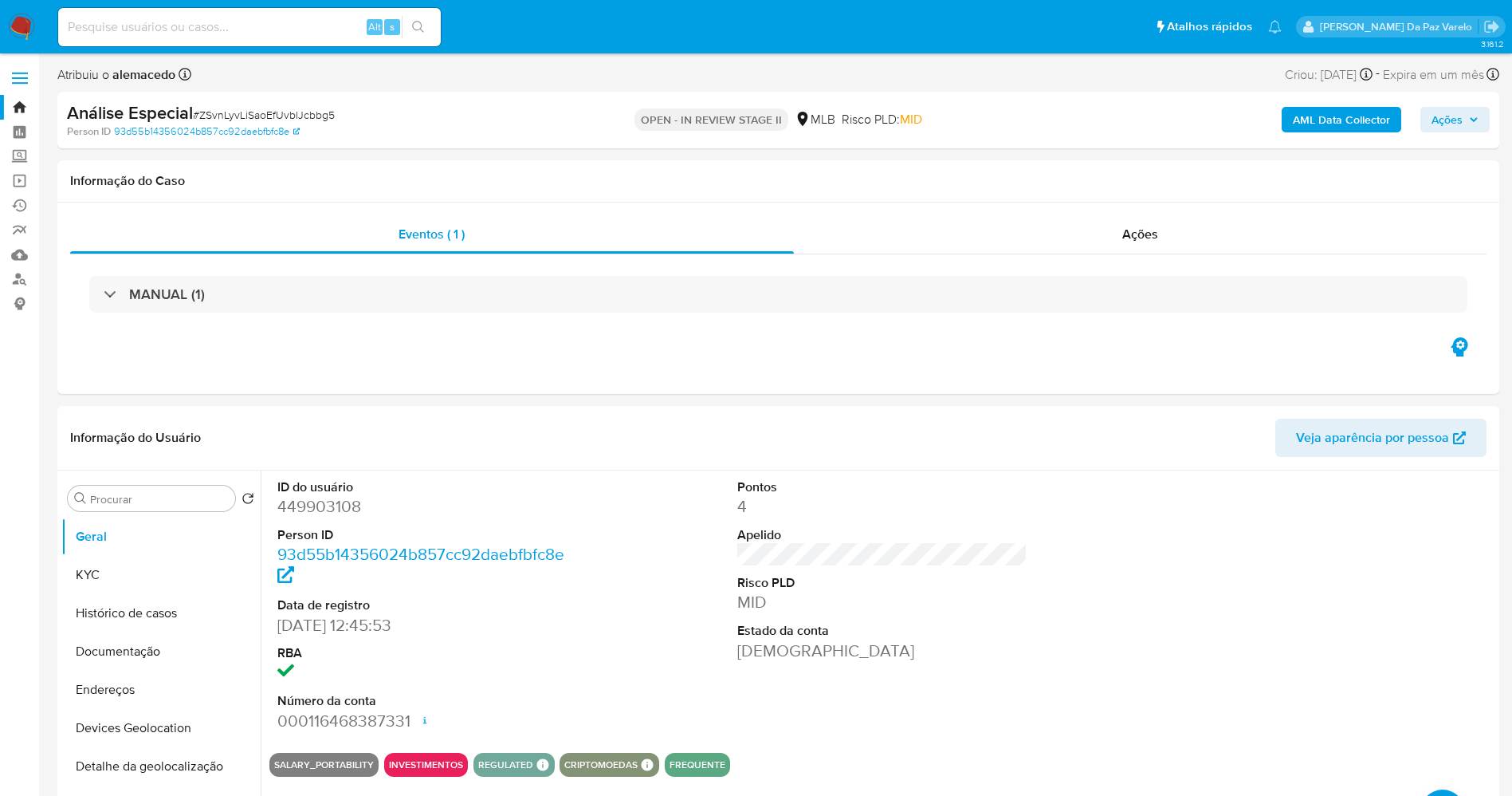
click at [1448, 119] on span "Ações" at bounding box center [1447, 119] width 31 height 26
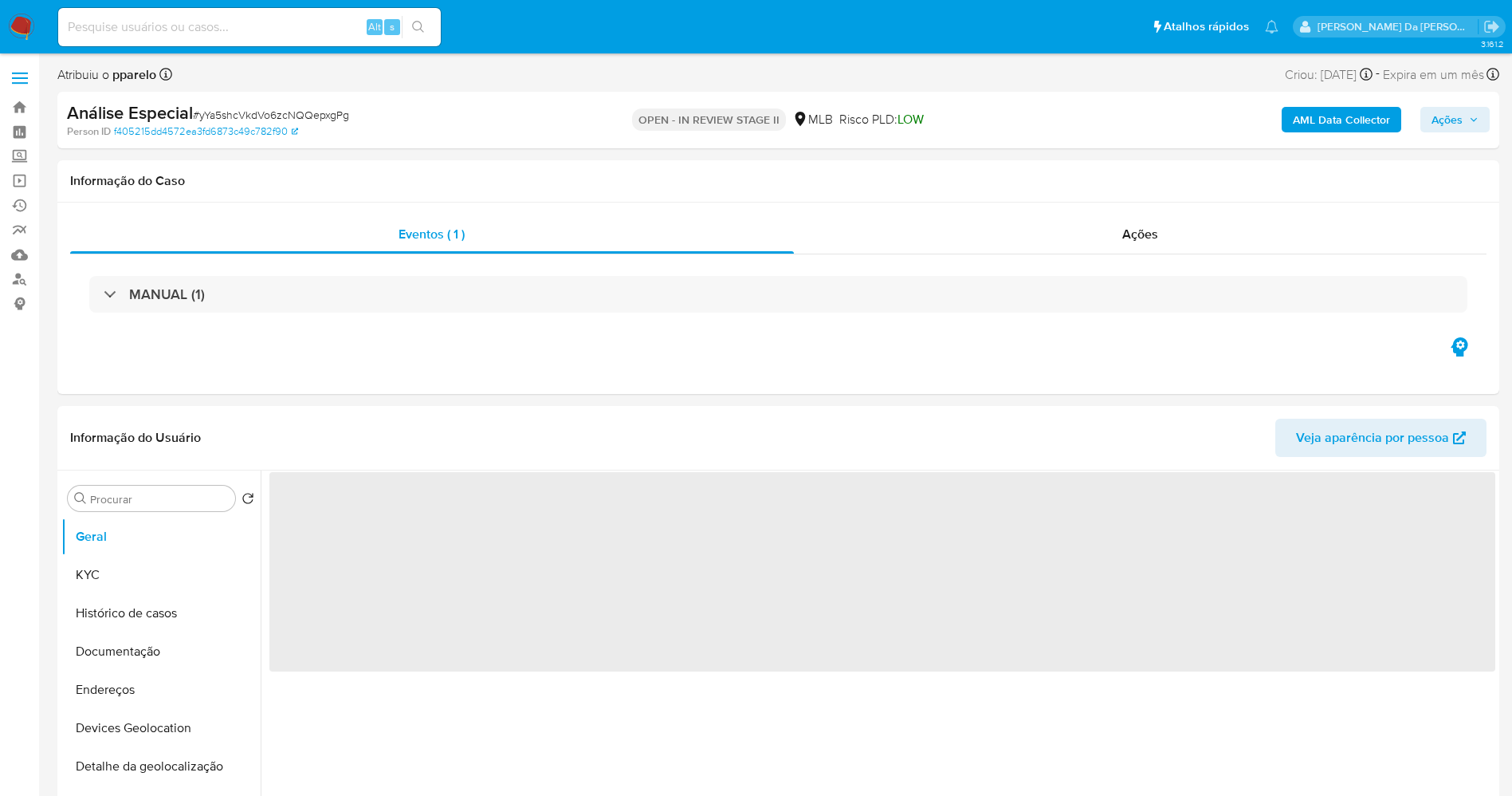
click at [1440, 110] on span "Ações" at bounding box center [1447, 119] width 31 height 26
select select "10"
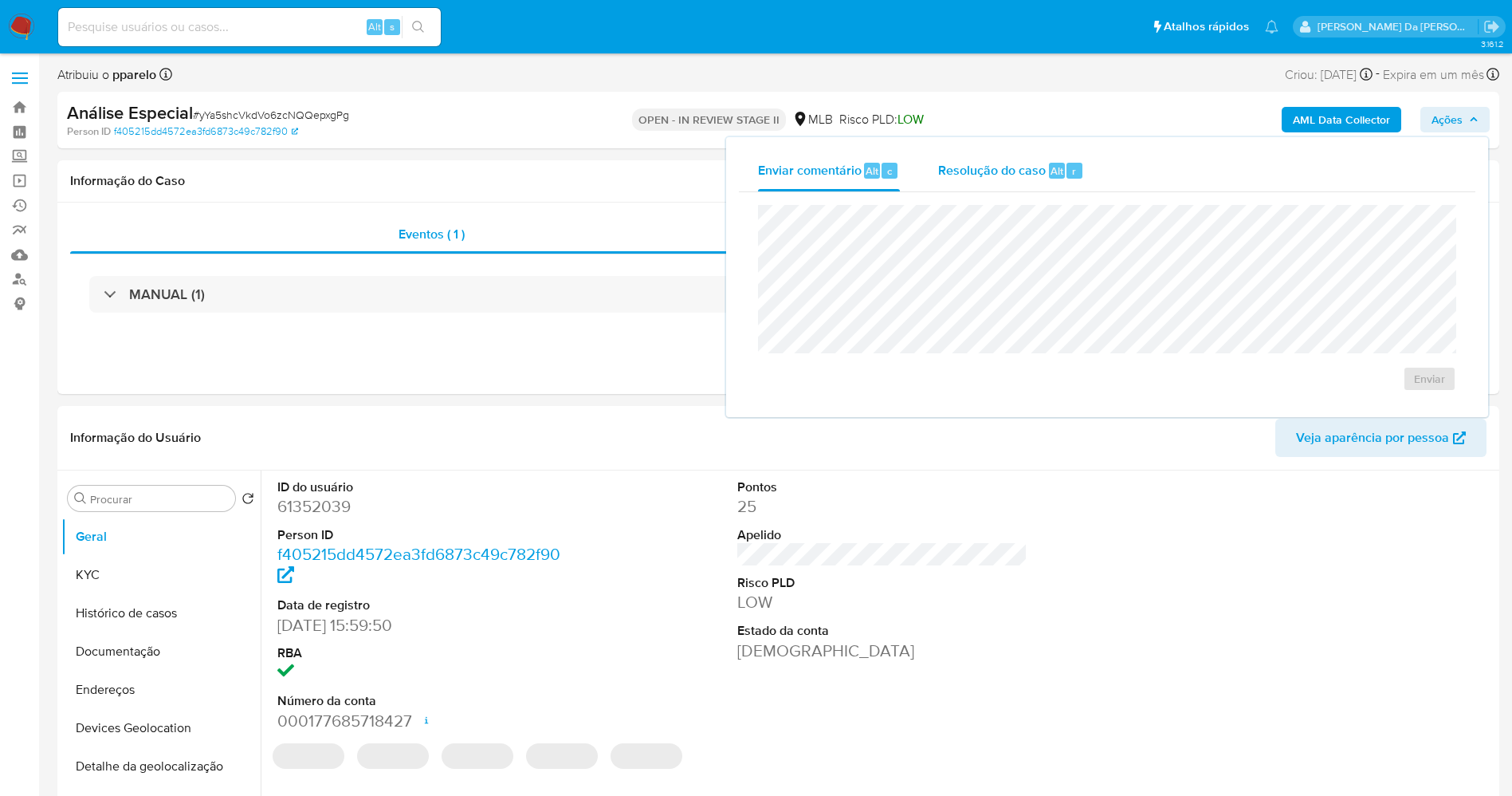
click at [1016, 167] on span "Resolução do caso" at bounding box center [992, 170] width 108 height 18
click at [991, 285] on textarea at bounding box center [1107, 293] width 697 height 128
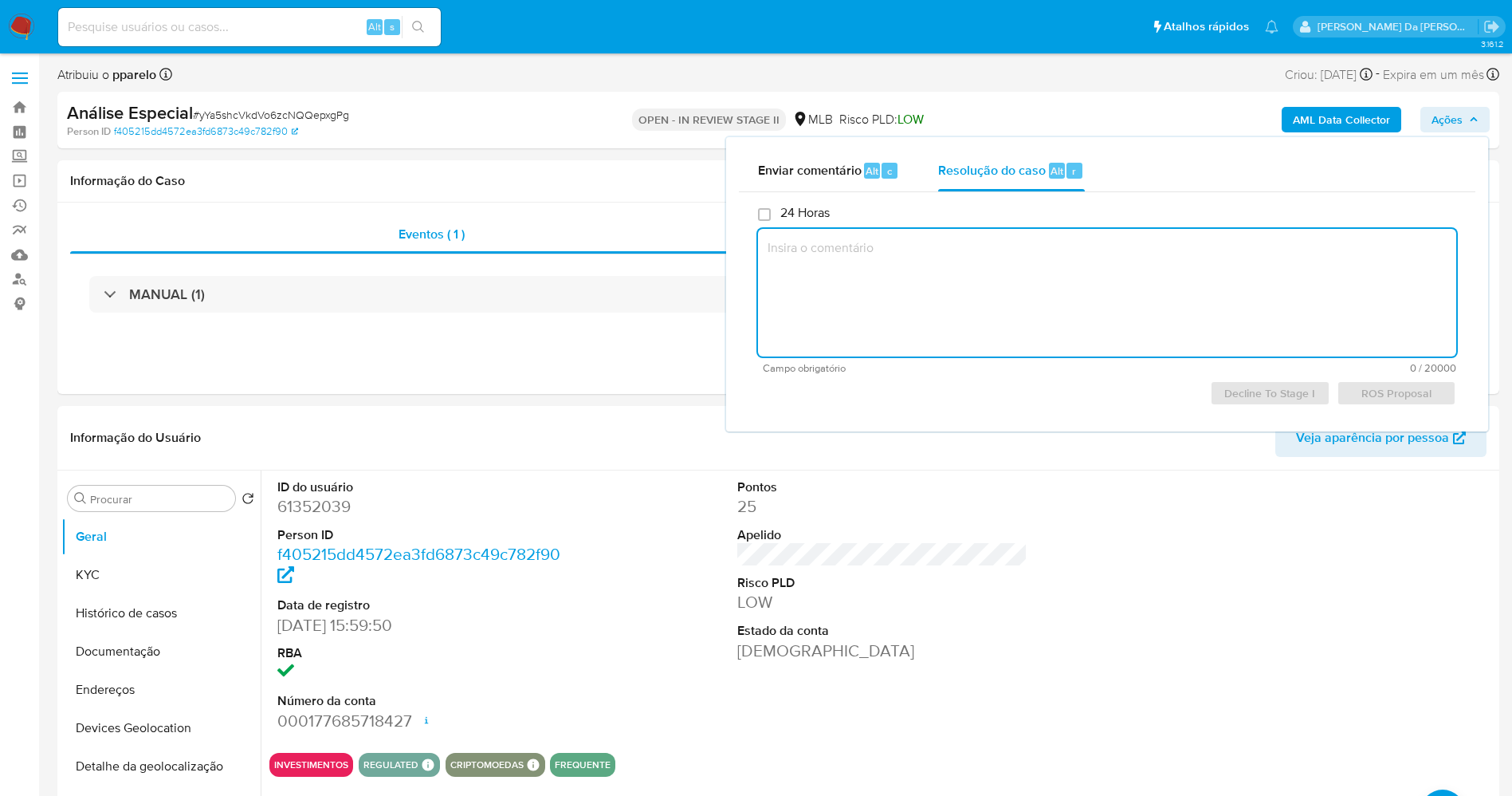
click at [991, 287] on textarea at bounding box center [1107, 293] width 698 height 128
paste textarea "Favorável ao reporte ao COAF a manutenção do relacionamento e a inclusão do nom…"
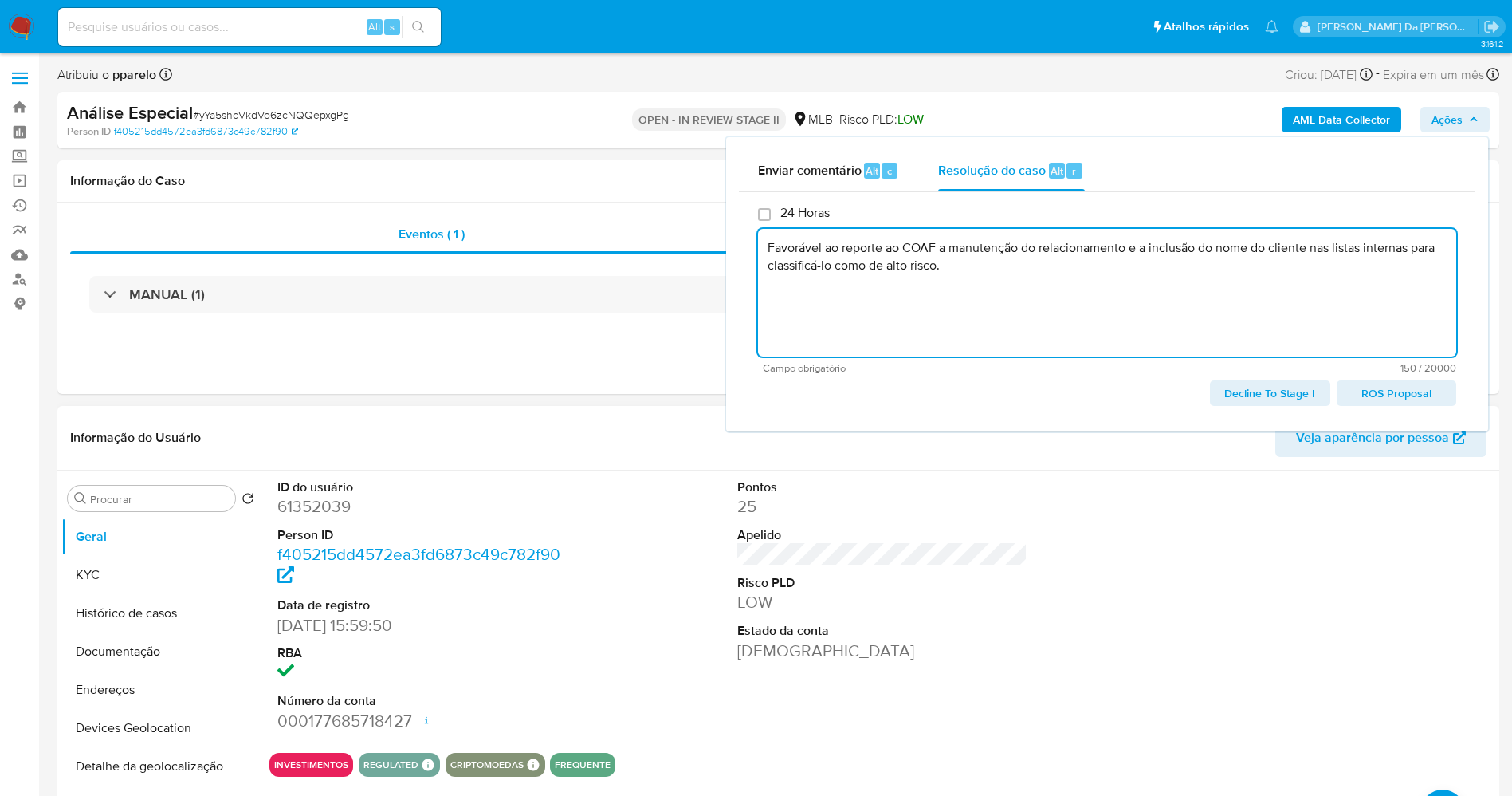
type textarea "Favorável ao reporte ao COAF a manutenção do relacionamento e a inclusão do nom…"
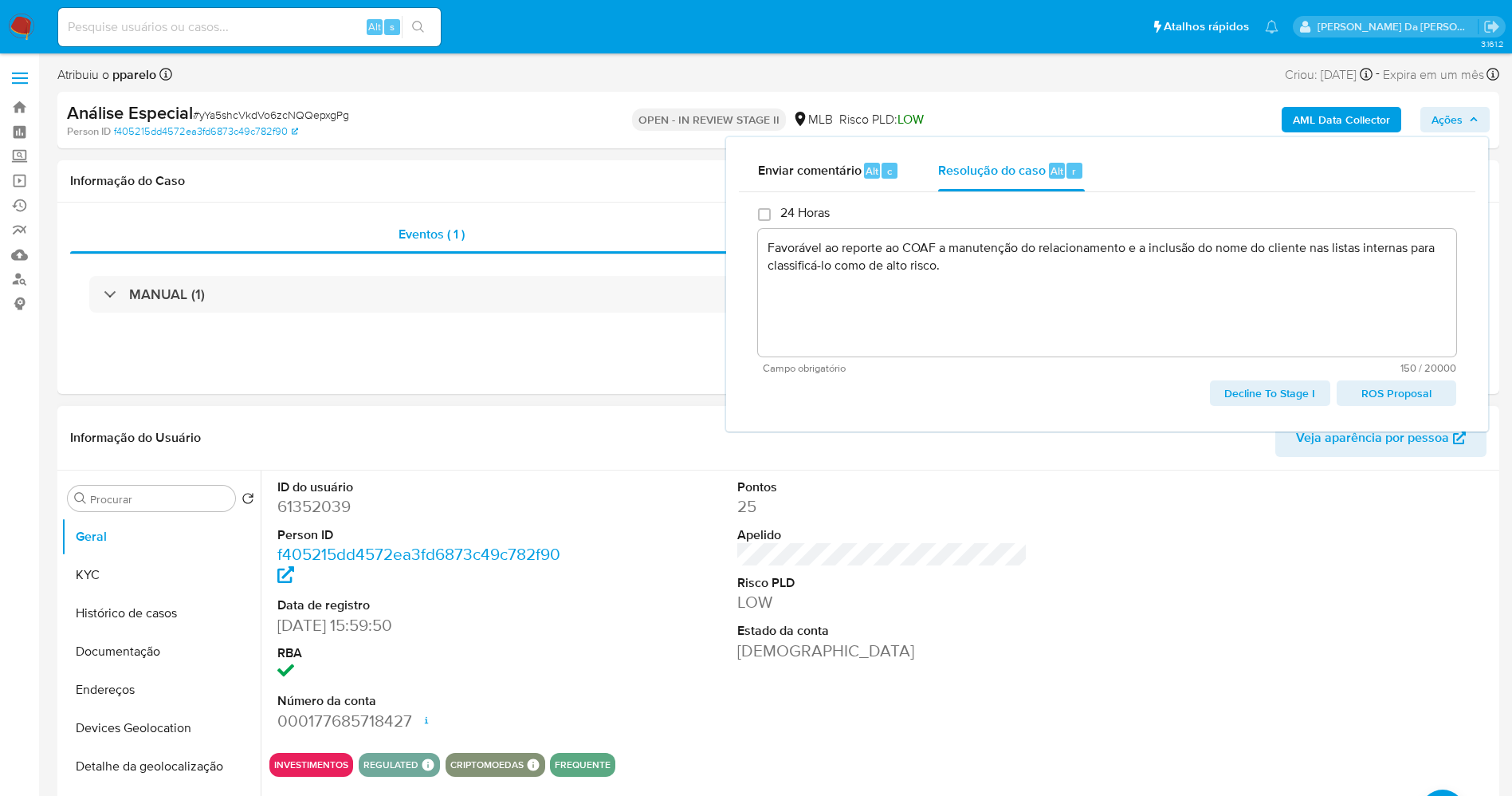
click at [985, 515] on dd "25" at bounding box center [882, 506] width 291 height 22
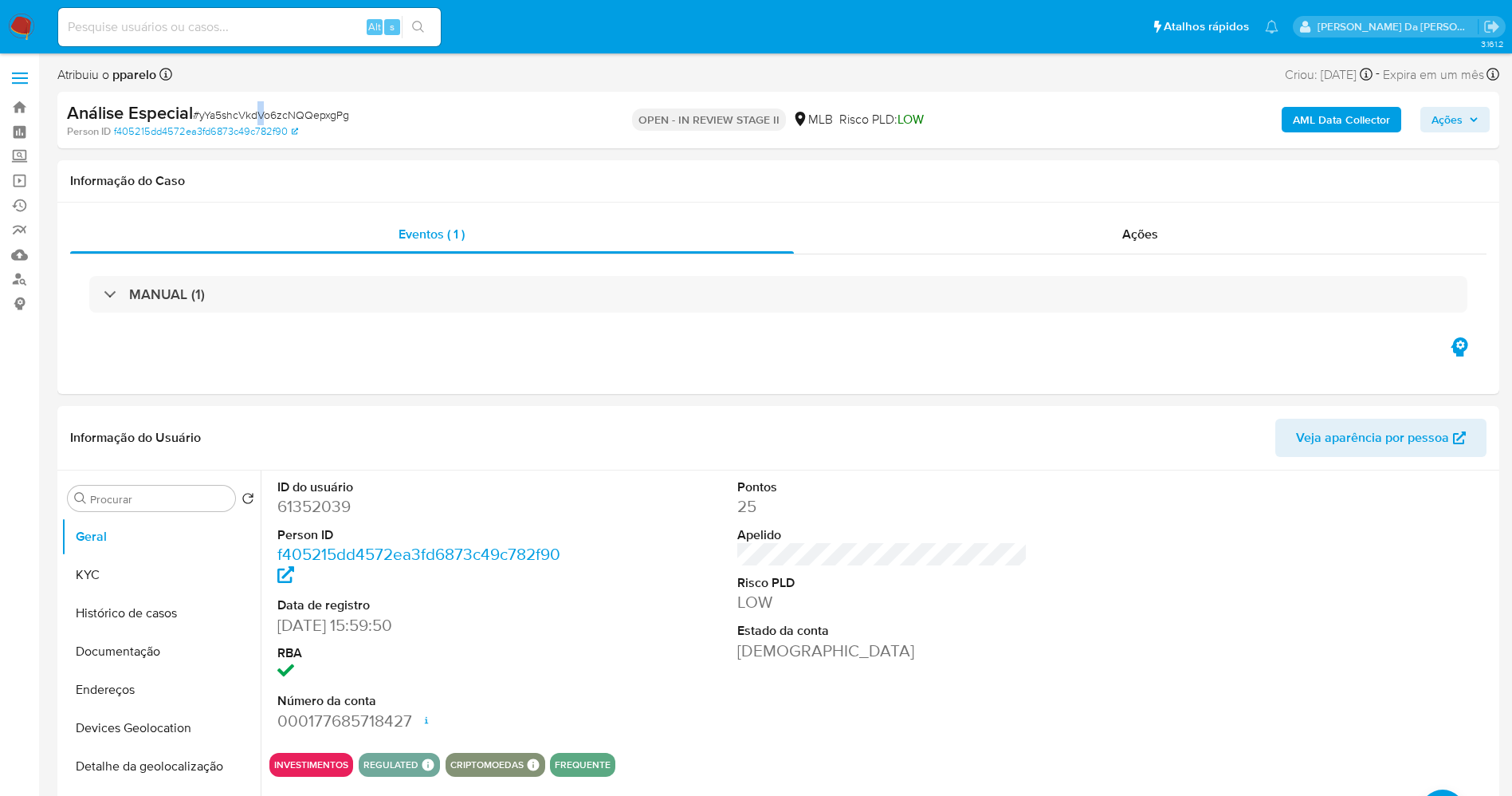
click at [264, 114] on span "# yYa5shcVkdVo6zcNQQepxgPg" at bounding box center [271, 115] width 156 height 16
click at [264, 113] on span "# yYa5shcVkdVo6zcNQQepxgPg" at bounding box center [271, 115] width 156 height 16
click at [1457, 124] on span "Ações" at bounding box center [1447, 119] width 31 height 26
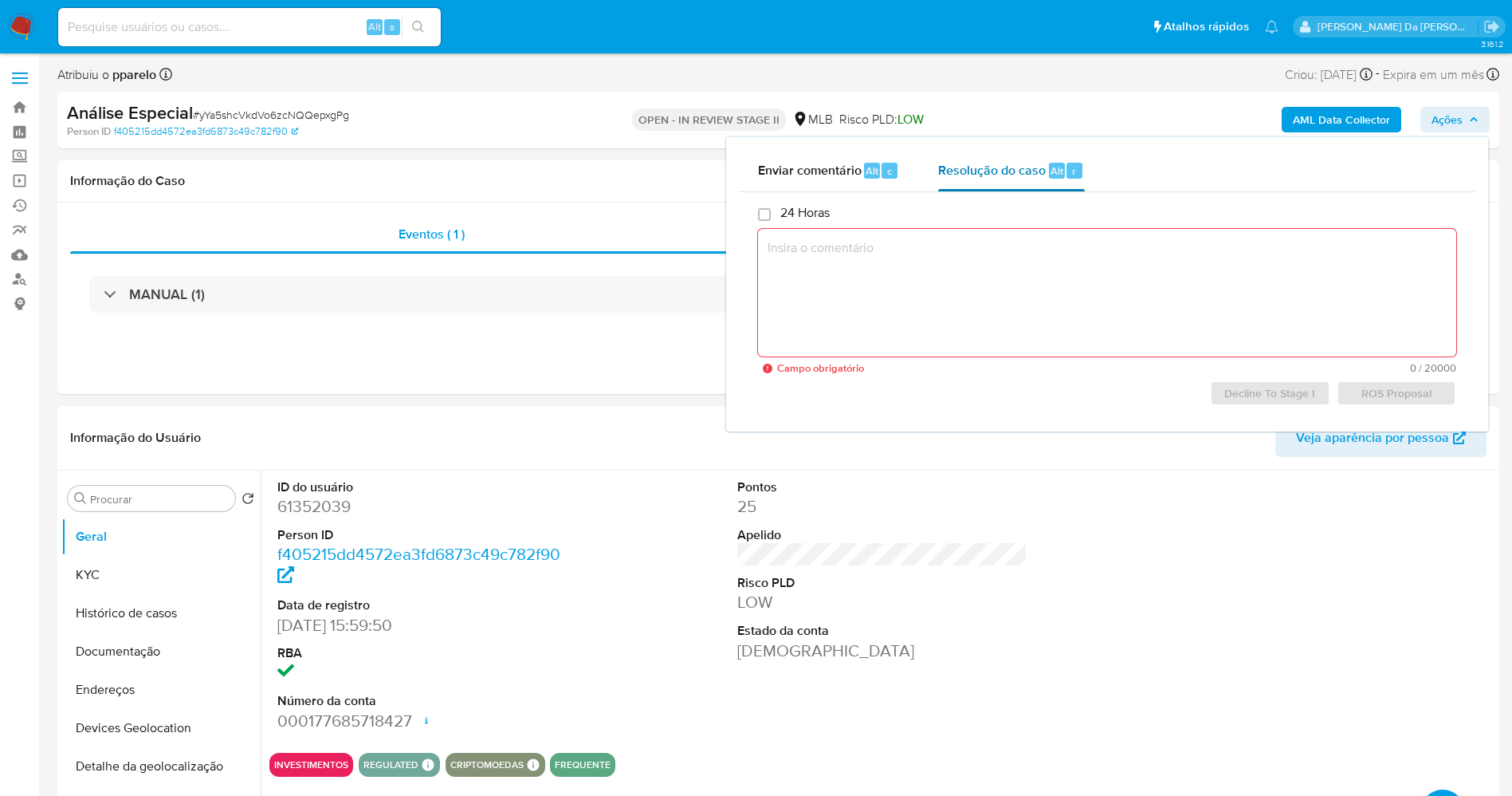
click at [996, 169] on span "Resolução do caso" at bounding box center [992, 170] width 108 height 18
click at [992, 169] on span "Resolução do caso" at bounding box center [992, 170] width 108 height 18
click at [948, 302] on textarea at bounding box center [1107, 293] width 698 height 128
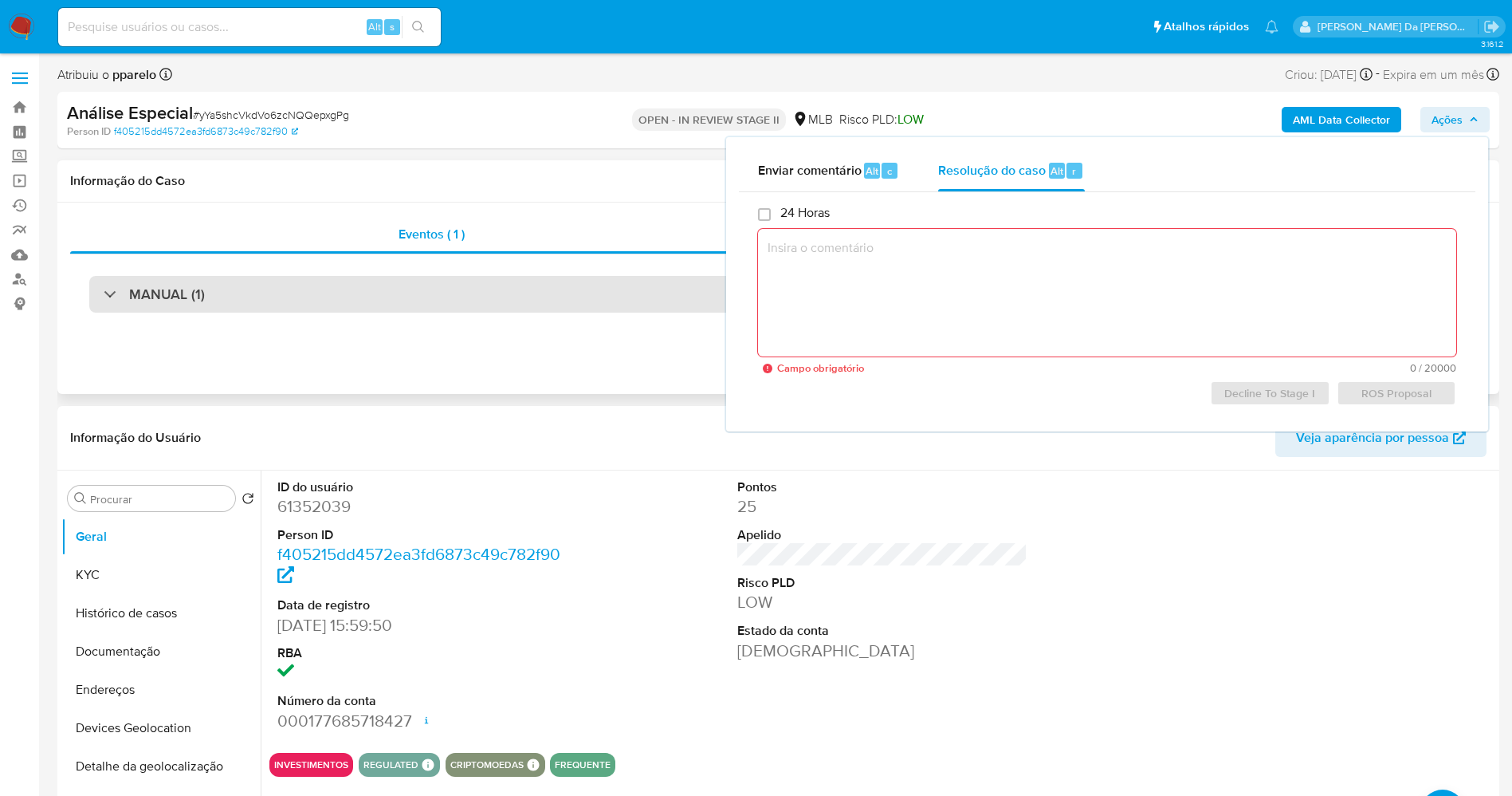
click at [538, 297] on div "MANUAL (1)" at bounding box center [777, 294] width 1378 height 37
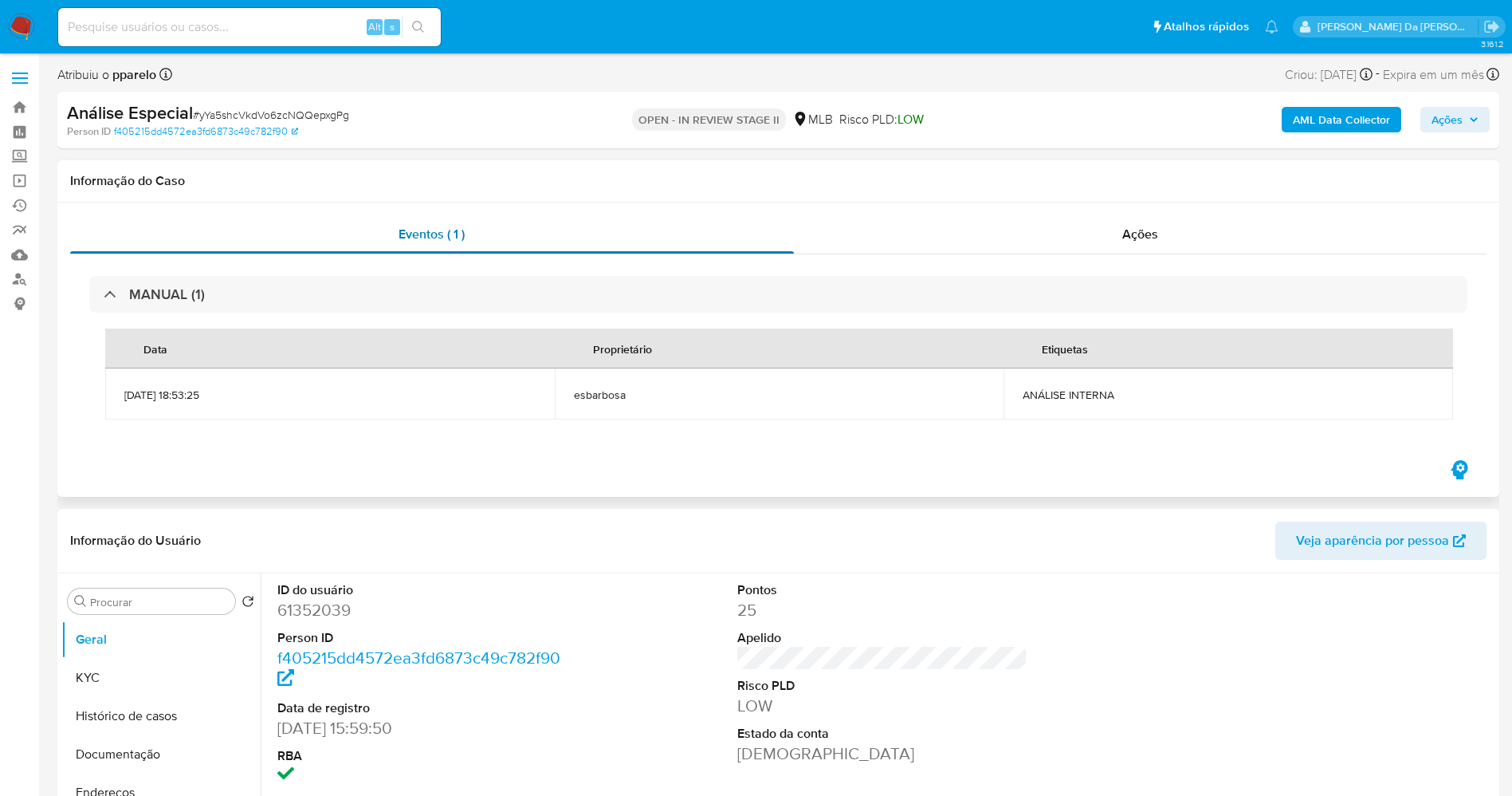
click at [430, 222] on div "Eventos ( 1 )" at bounding box center [432, 234] width 724 height 38
click at [1154, 234] on span "Ações" at bounding box center [1140, 234] width 36 height 18
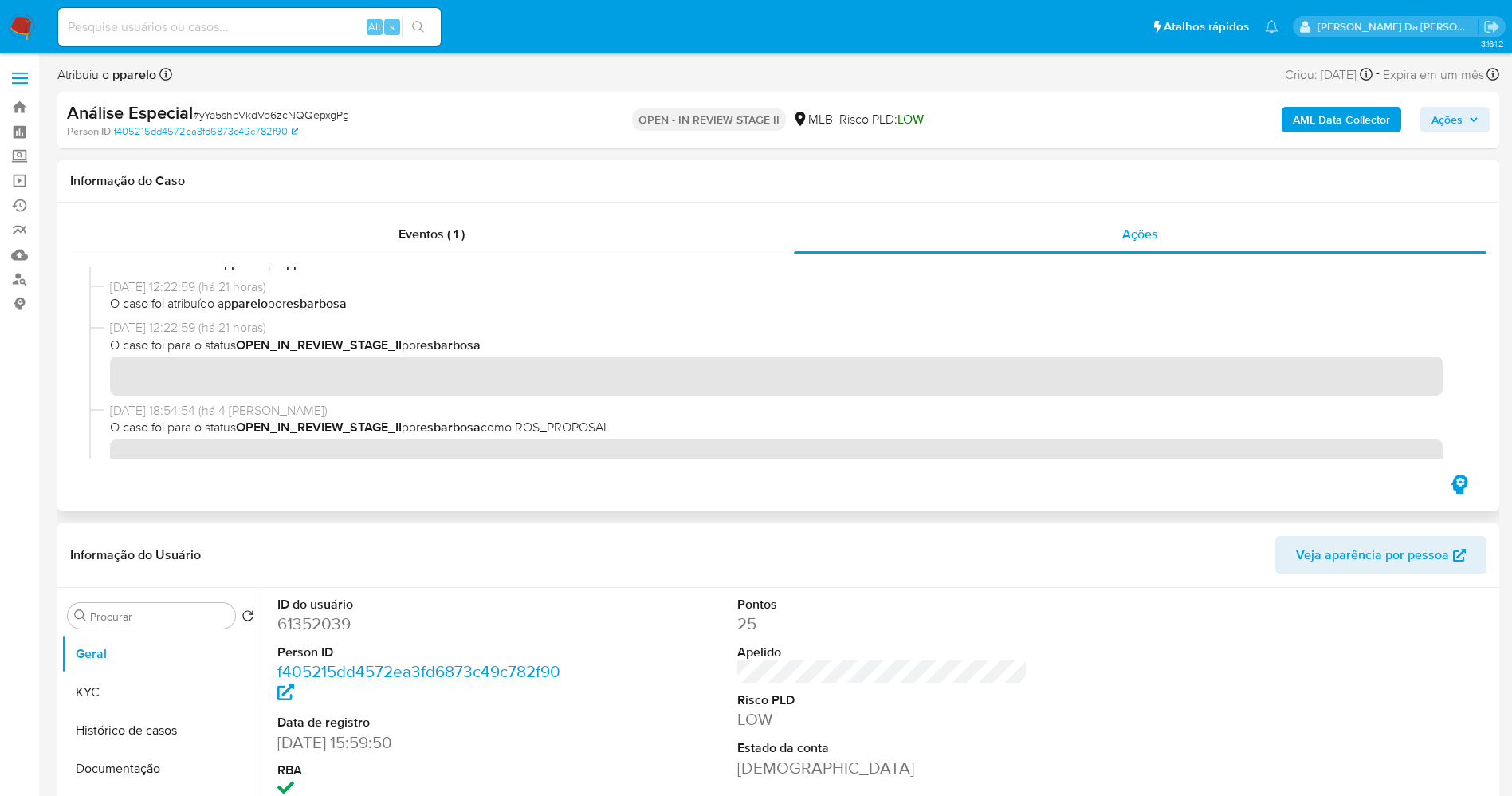
scroll to position [479, 0]
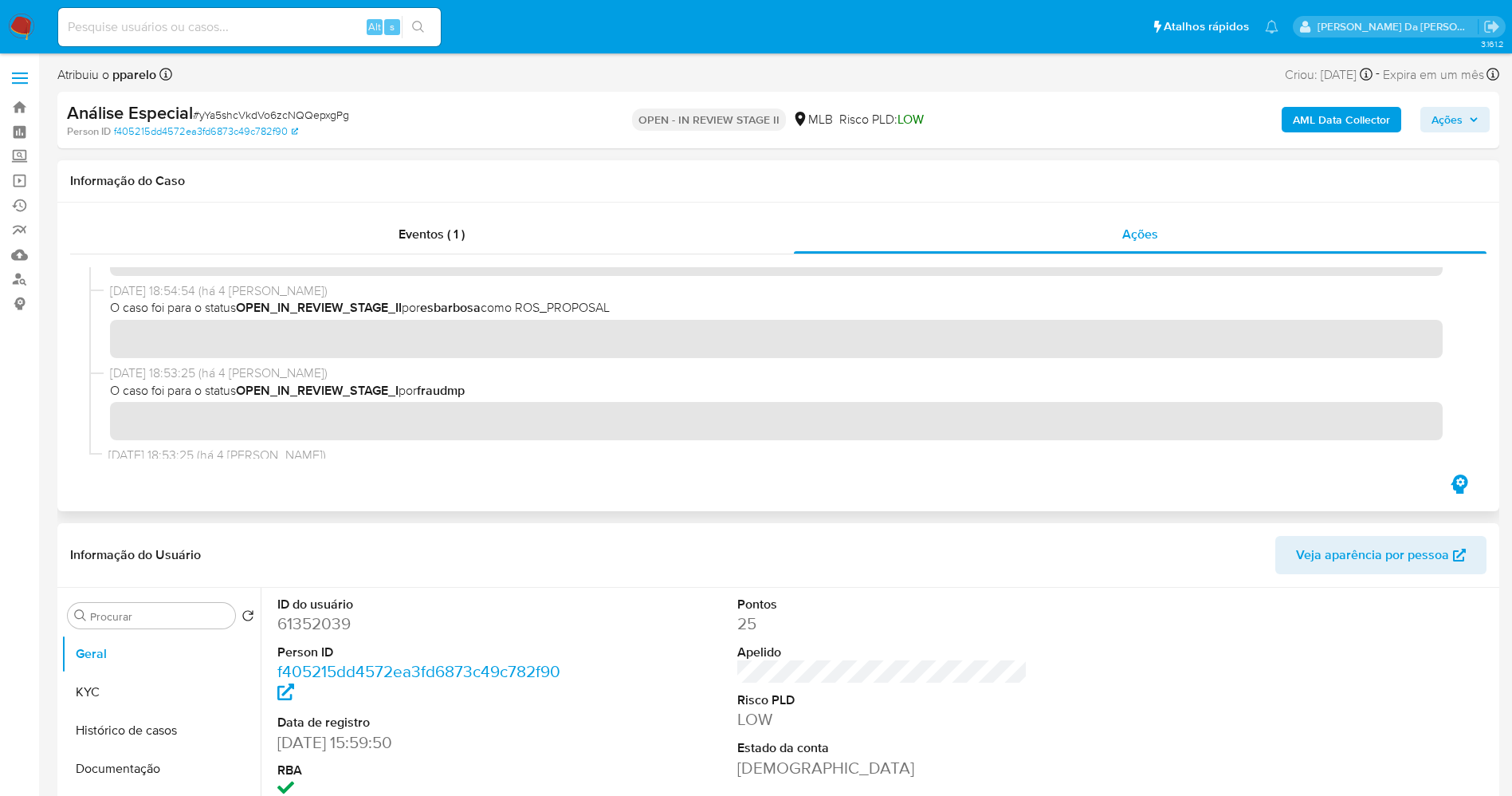
click at [932, 176] on h1 "Informação do Caso" at bounding box center [777, 180] width 1416 height 16
click at [1457, 112] on span "Ações" at bounding box center [1447, 119] width 31 height 26
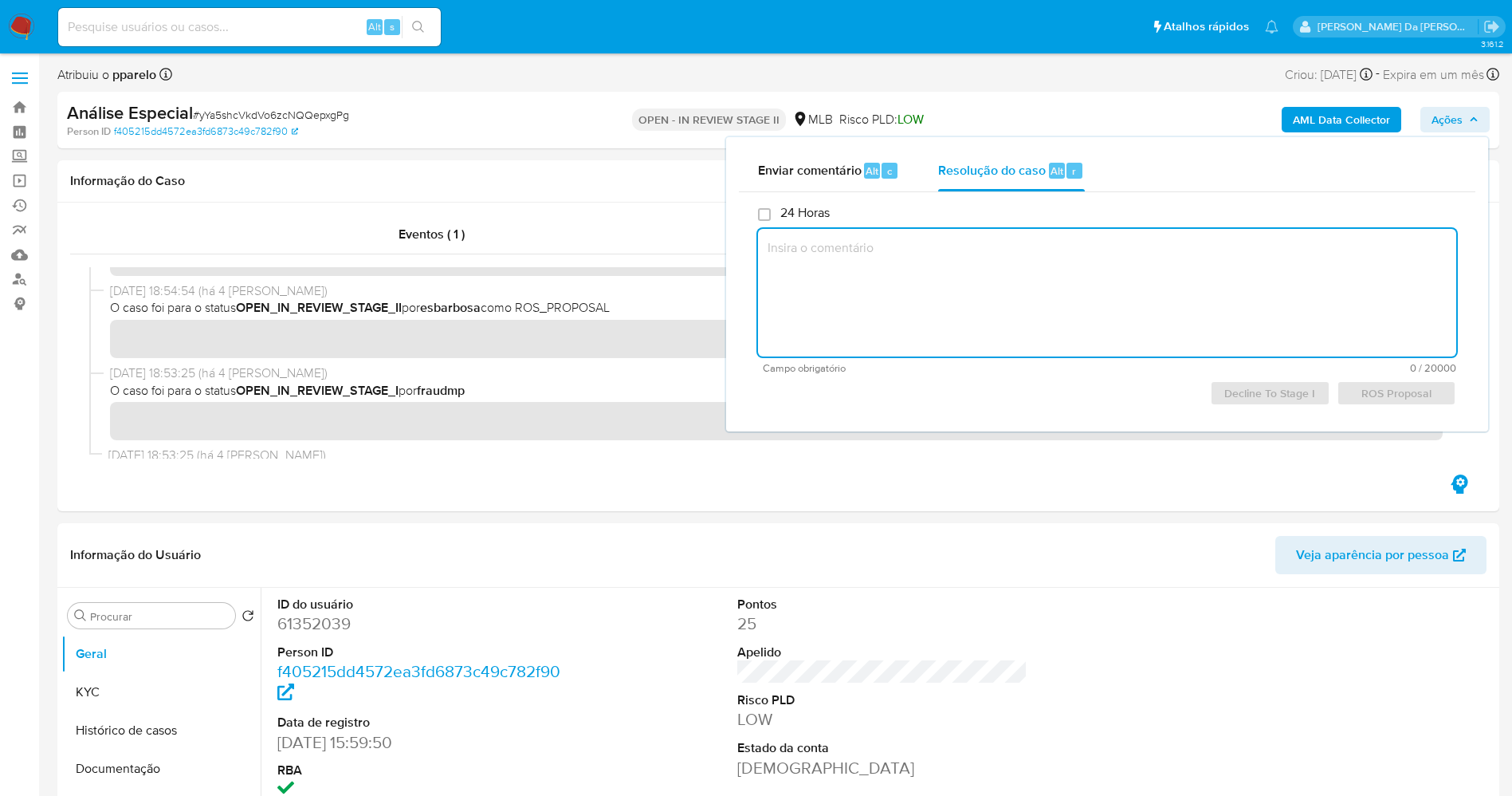
click at [1283, 305] on textarea at bounding box center [1107, 293] width 698 height 128
click at [1390, 391] on div "Decline To Stage I ROS Proposal" at bounding box center [1107, 393] width 698 height 26
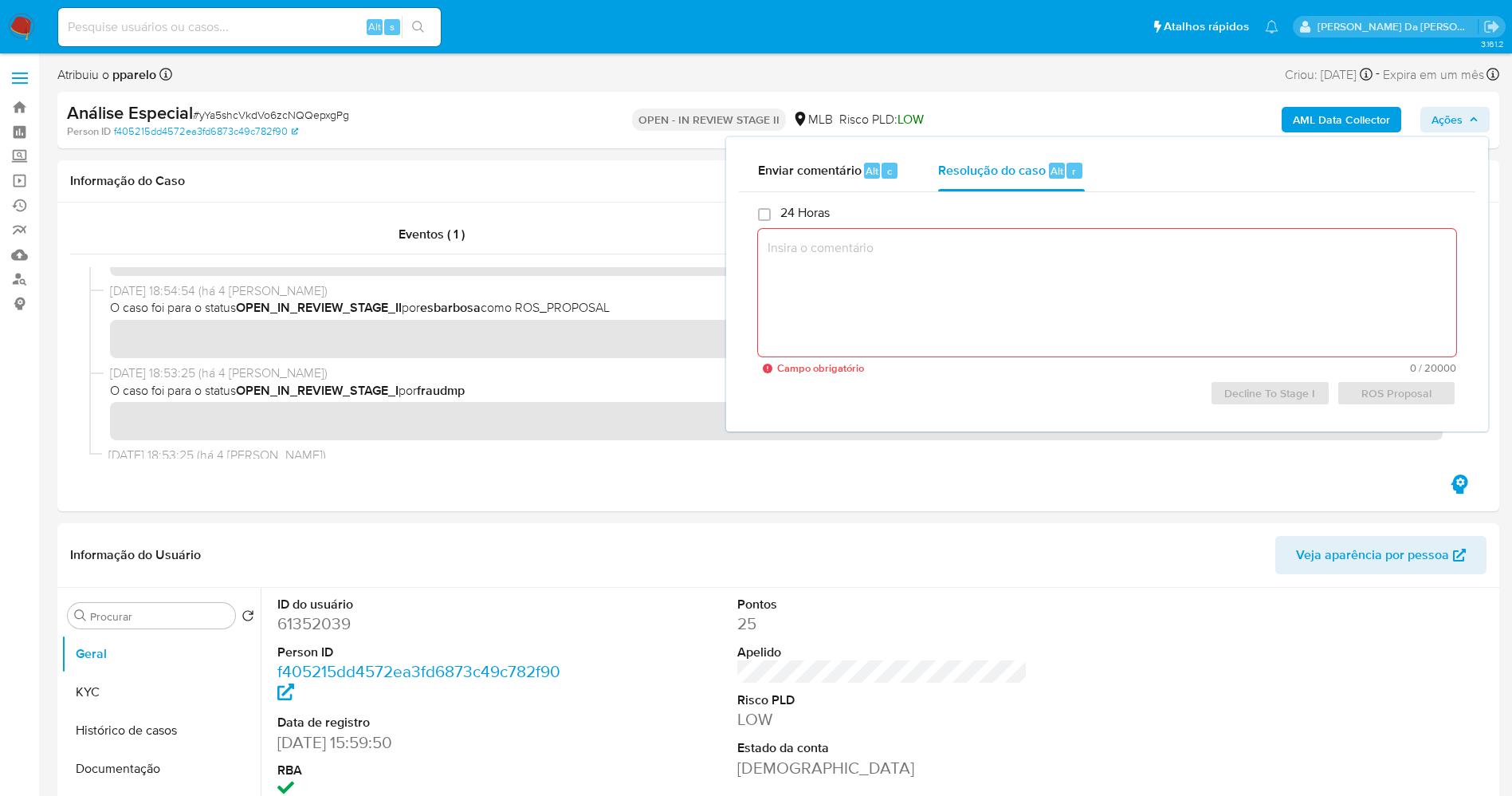
click at [1389, 391] on div "Decline To Stage I ROS Proposal" at bounding box center [1107, 393] width 698 height 26
click at [787, 251] on textarea at bounding box center [1107, 293] width 698 height 128
click at [293, 107] on span "# yYa5shcVkdVo6zcNQQepxgPg" at bounding box center [271, 115] width 156 height 16
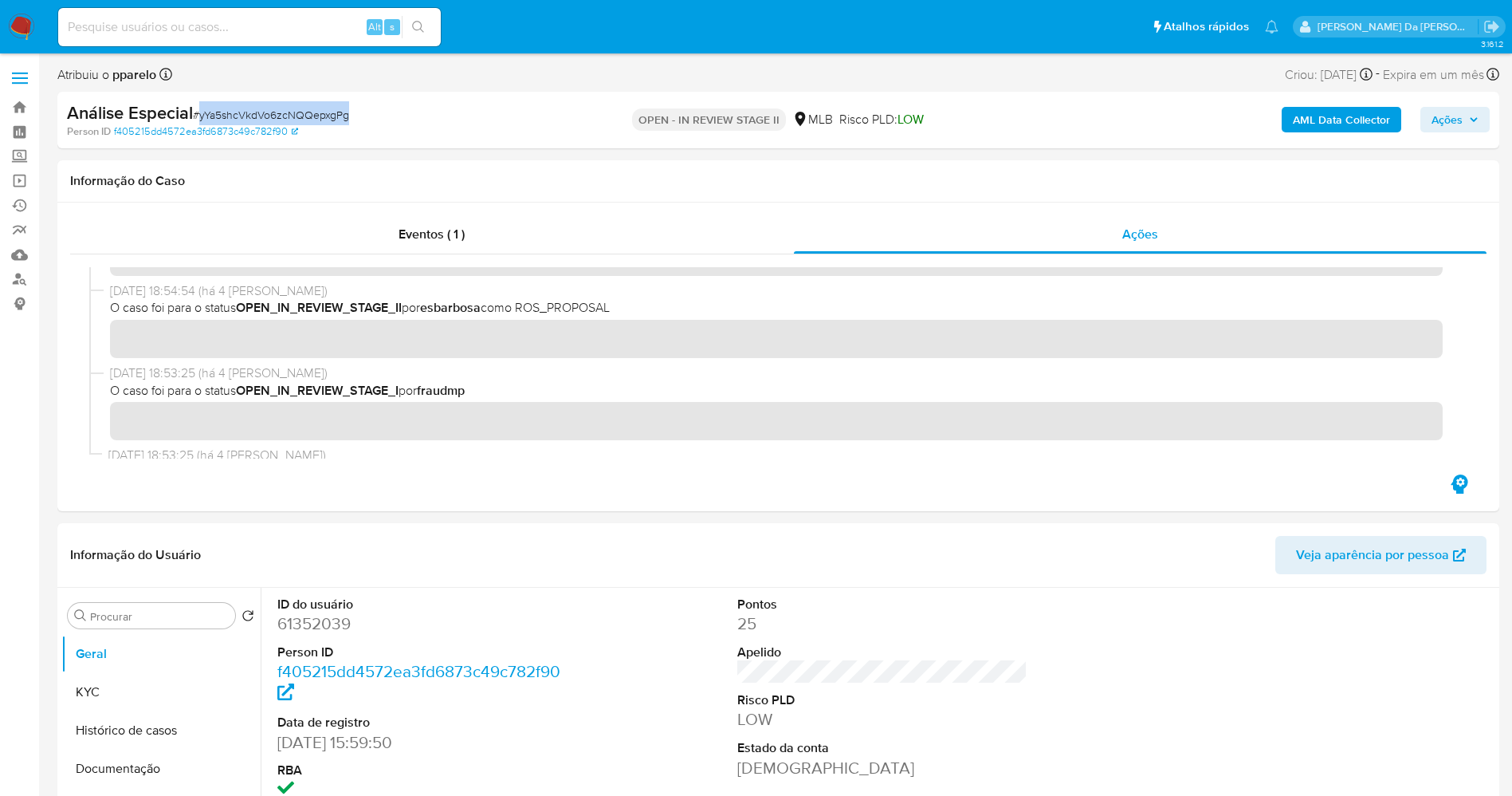
click at [293, 107] on span "# yYa5shcVkdVo6zcNQQepxgPg" at bounding box center [271, 115] width 156 height 16
copy span "yYa5shcVkdVo6zcNQQepxgPg"
click at [22, 16] on img at bounding box center [21, 26] width 27 height 27
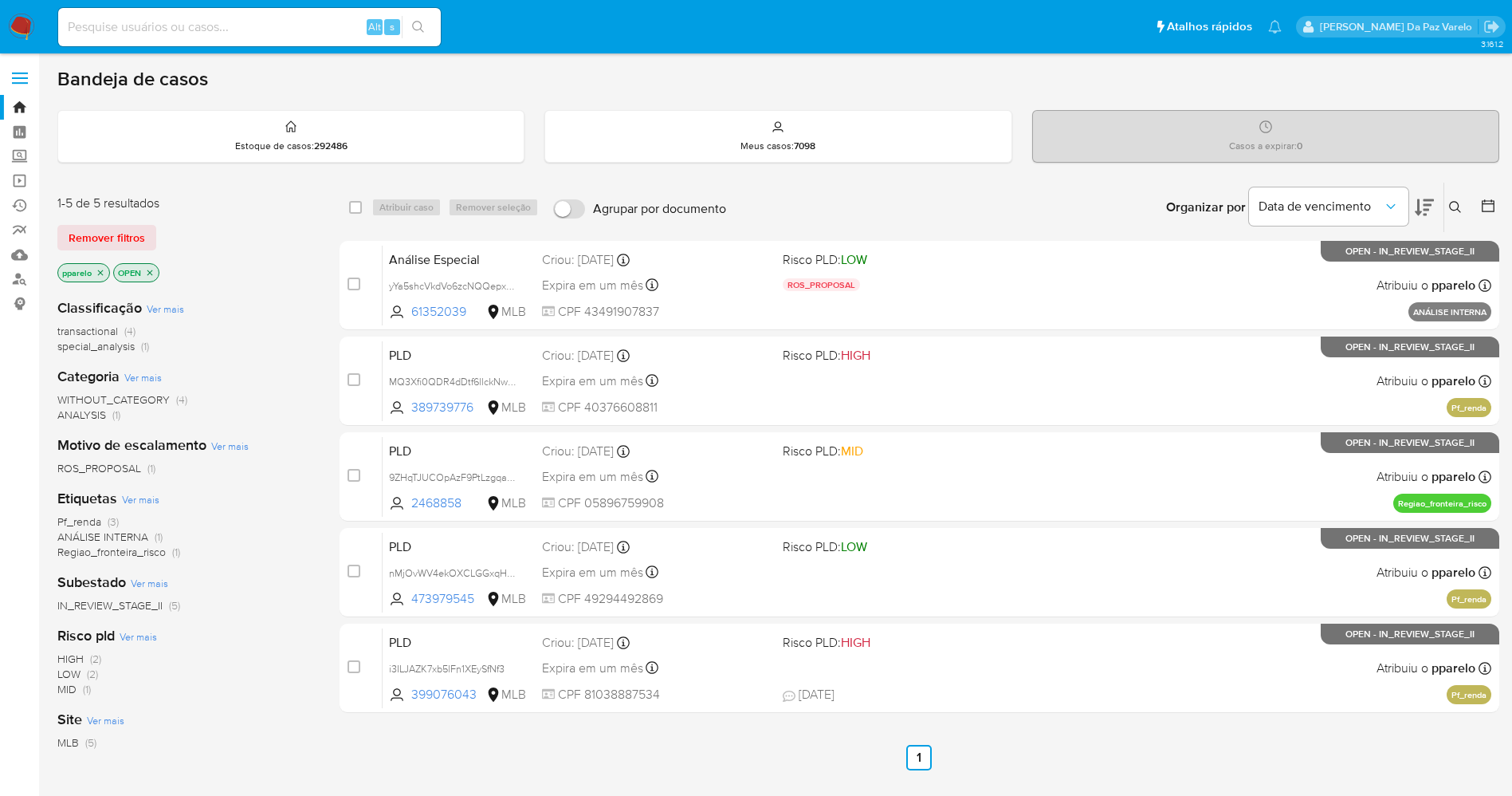
click at [1450, 201] on icon at bounding box center [1454, 207] width 12 height 12
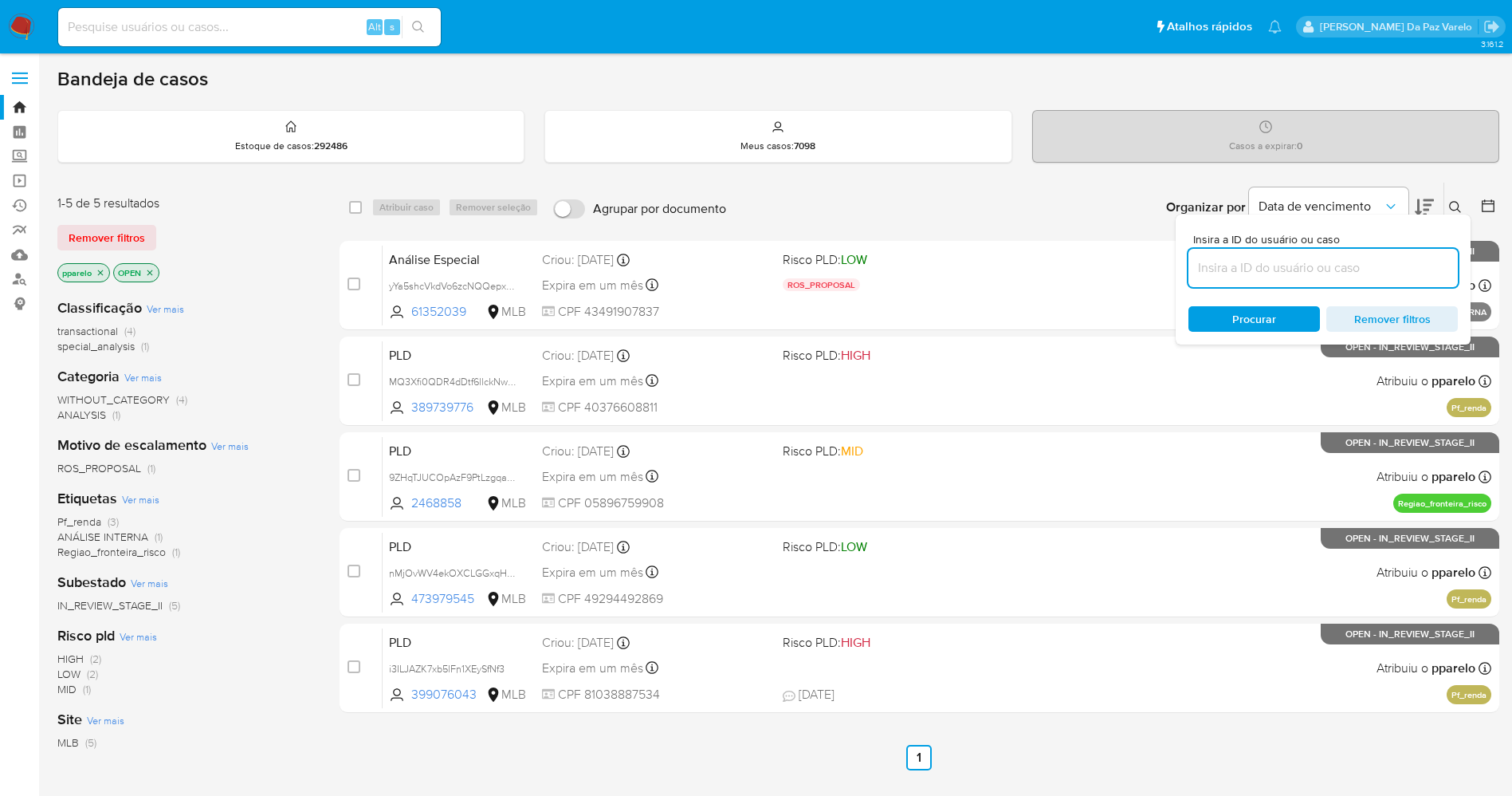
click at [1295, 263] on input at bounding box center [1323, 268] width 269 height 21
type input "yYa5shcVkdVo6zcNQQepxgPg"
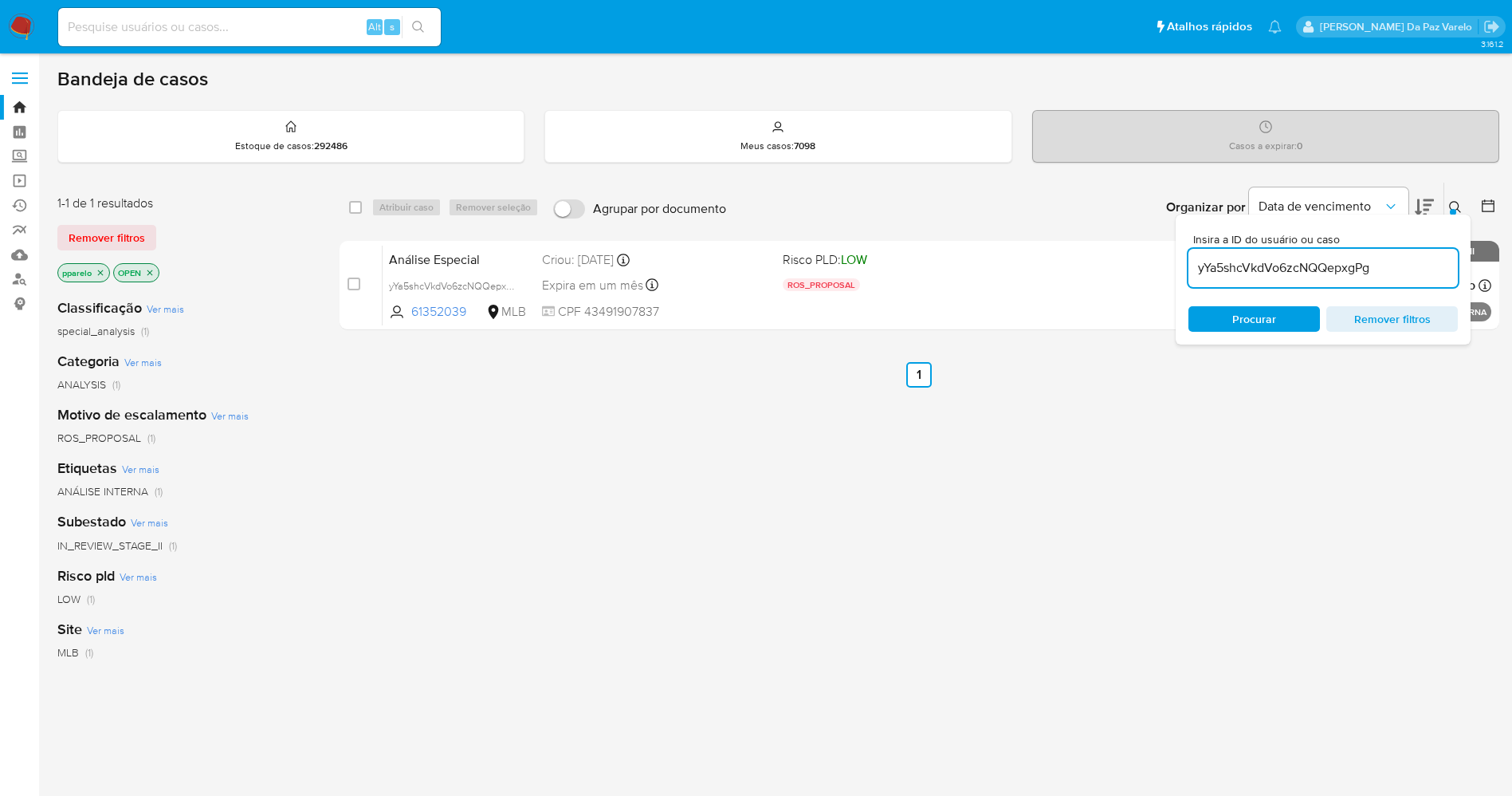
click at [99, 273] on icon "close-filter" at bounding box center [100, 273] width 10 height 10
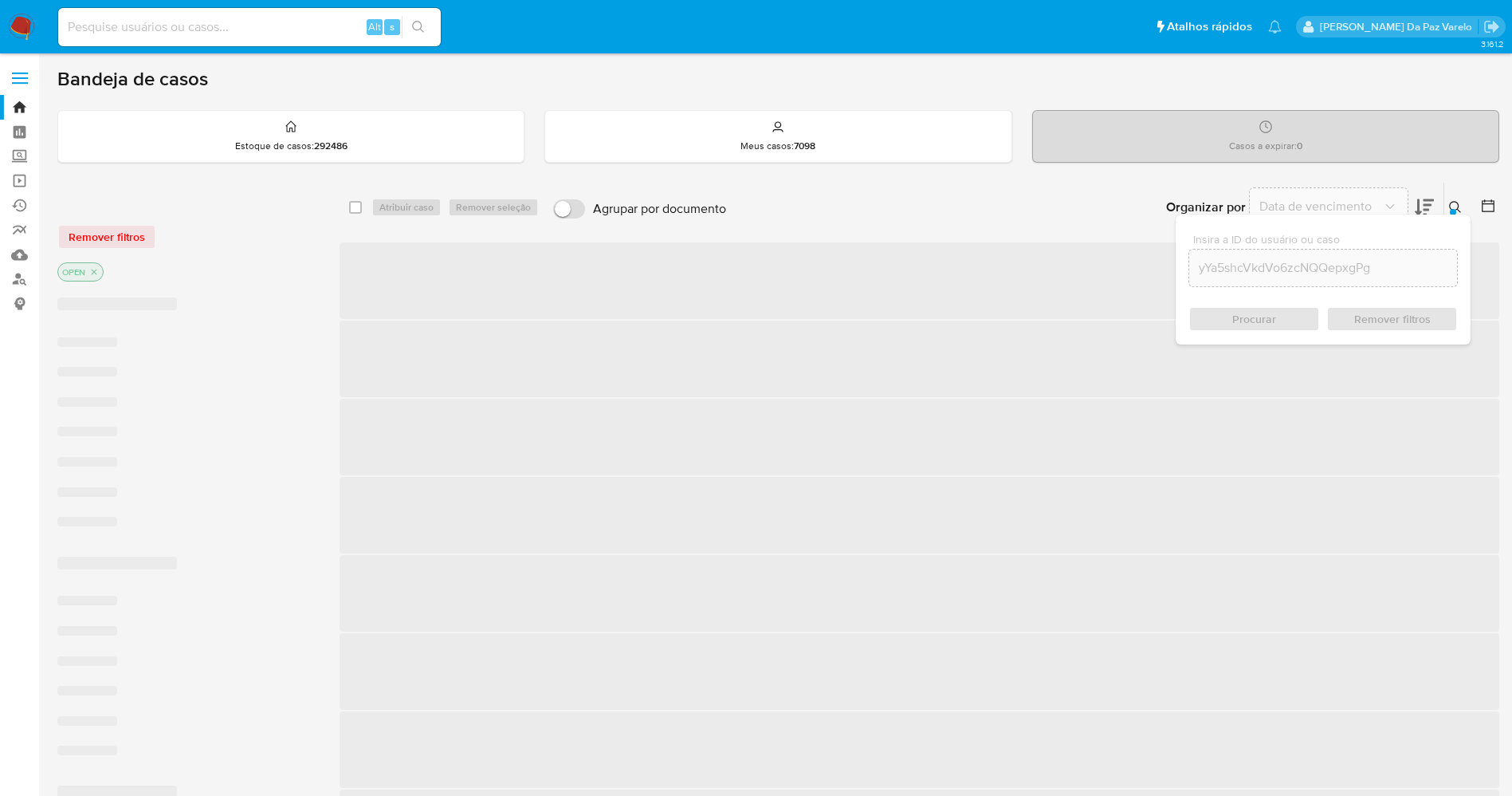
click at [96, 272] on icon "close-filter" at bounding box center [94, 272] width 10 height 10
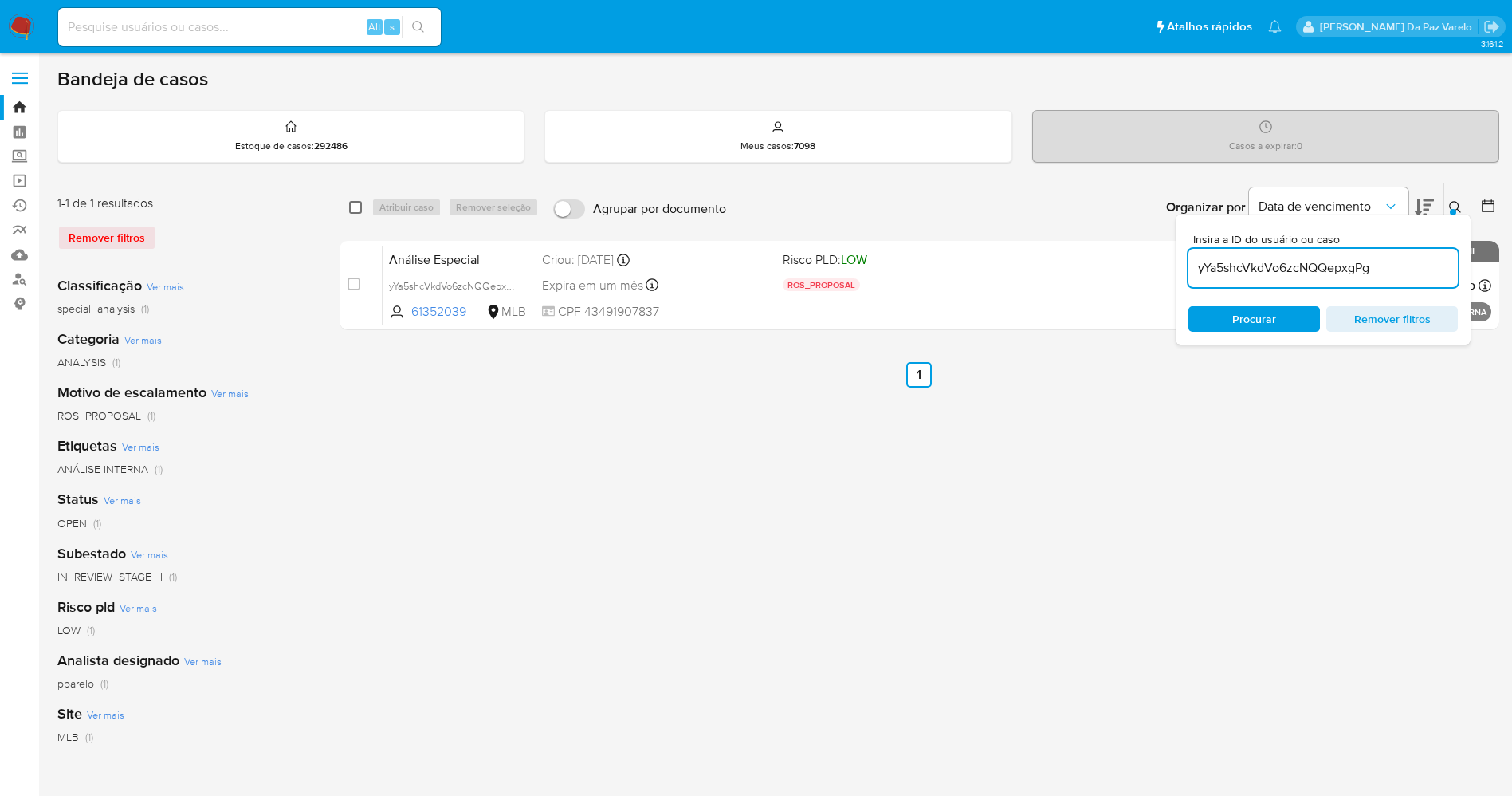
click at [358, 209] on input "checkbox" at bounding box center [355, 207] width 12 height 12
checkbox input "true"
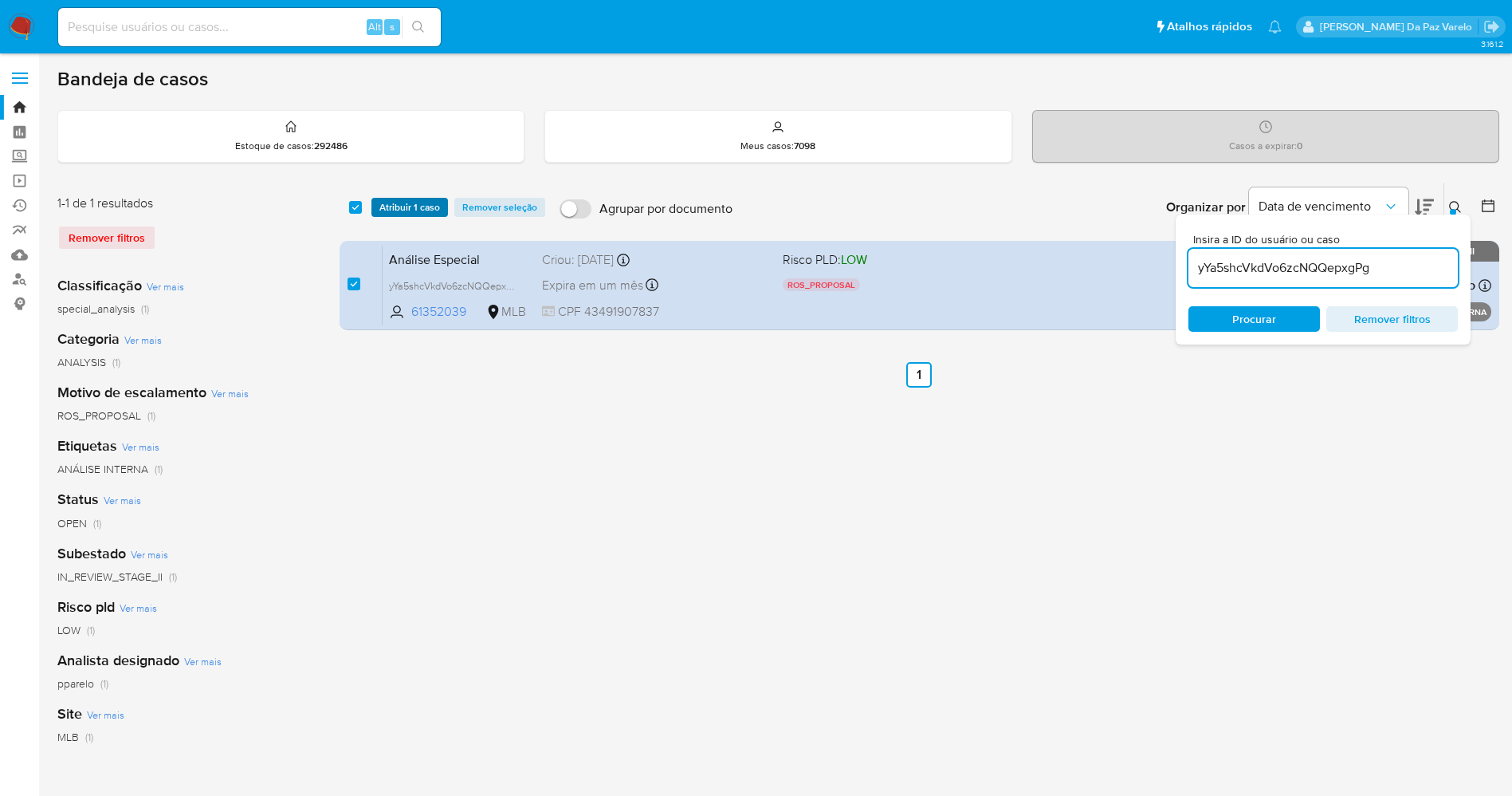
click at [384, 211] on span "Atribuir 1 caso" at bounding box center [410, 207] width 61 height 16
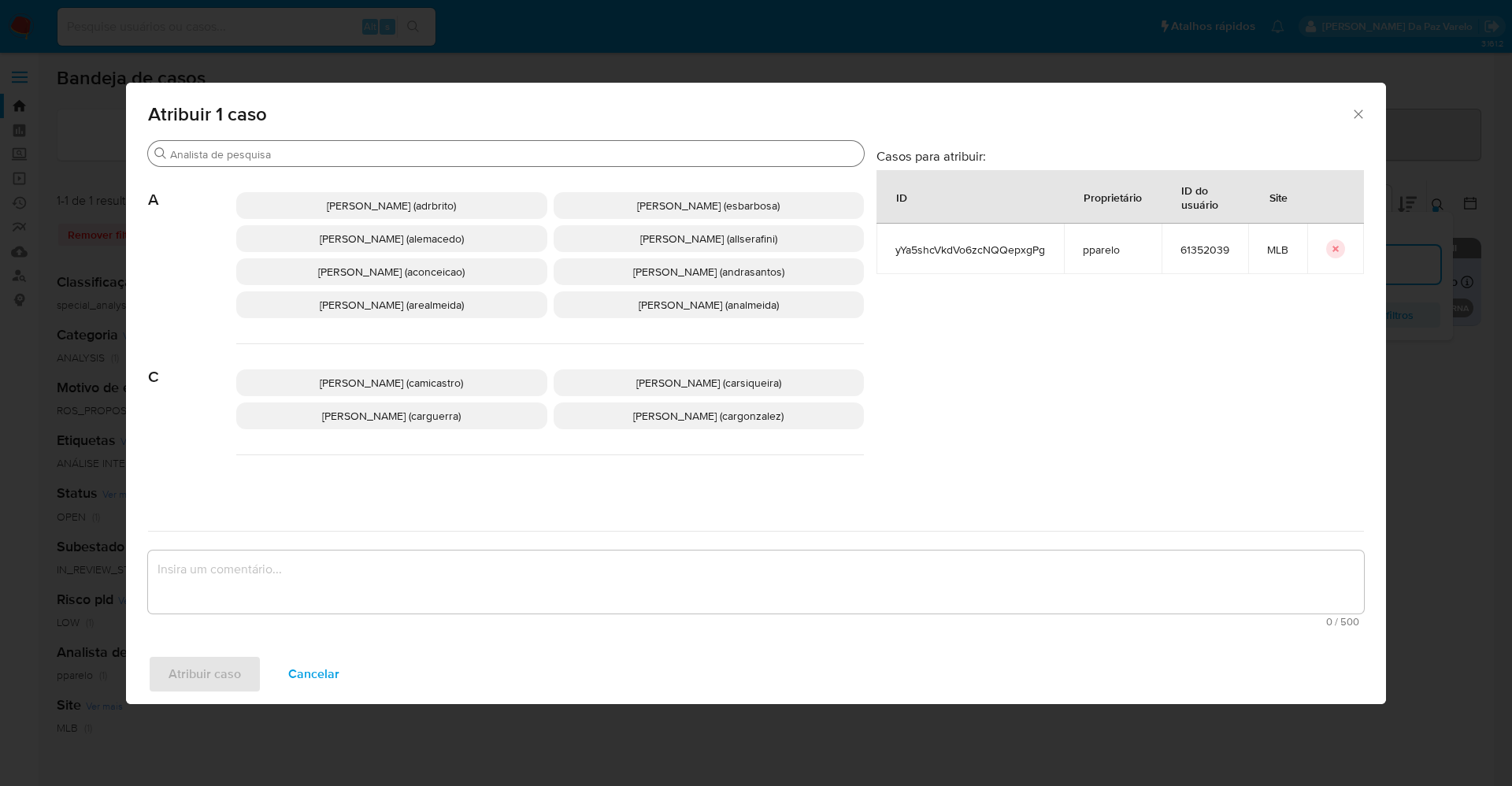
click at [509, 151] on input "Buscar" at bounding box center [513, 154] width 688 height 14
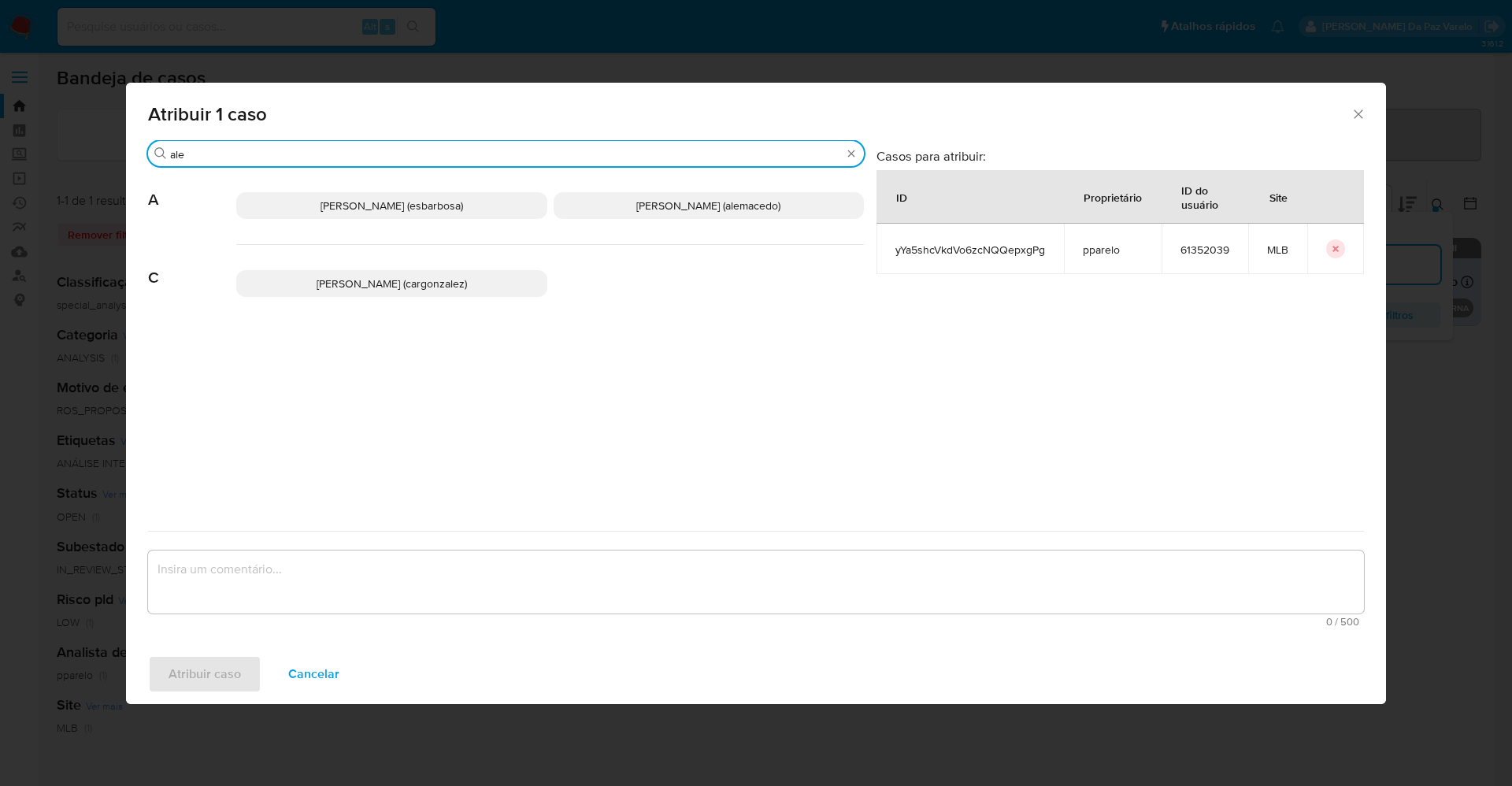
type input "ale"
click at [667, 208] on span "Alexandra Macedo Da Silva (alemacedo)" at bounding box center [708, 205] width 144 height 15
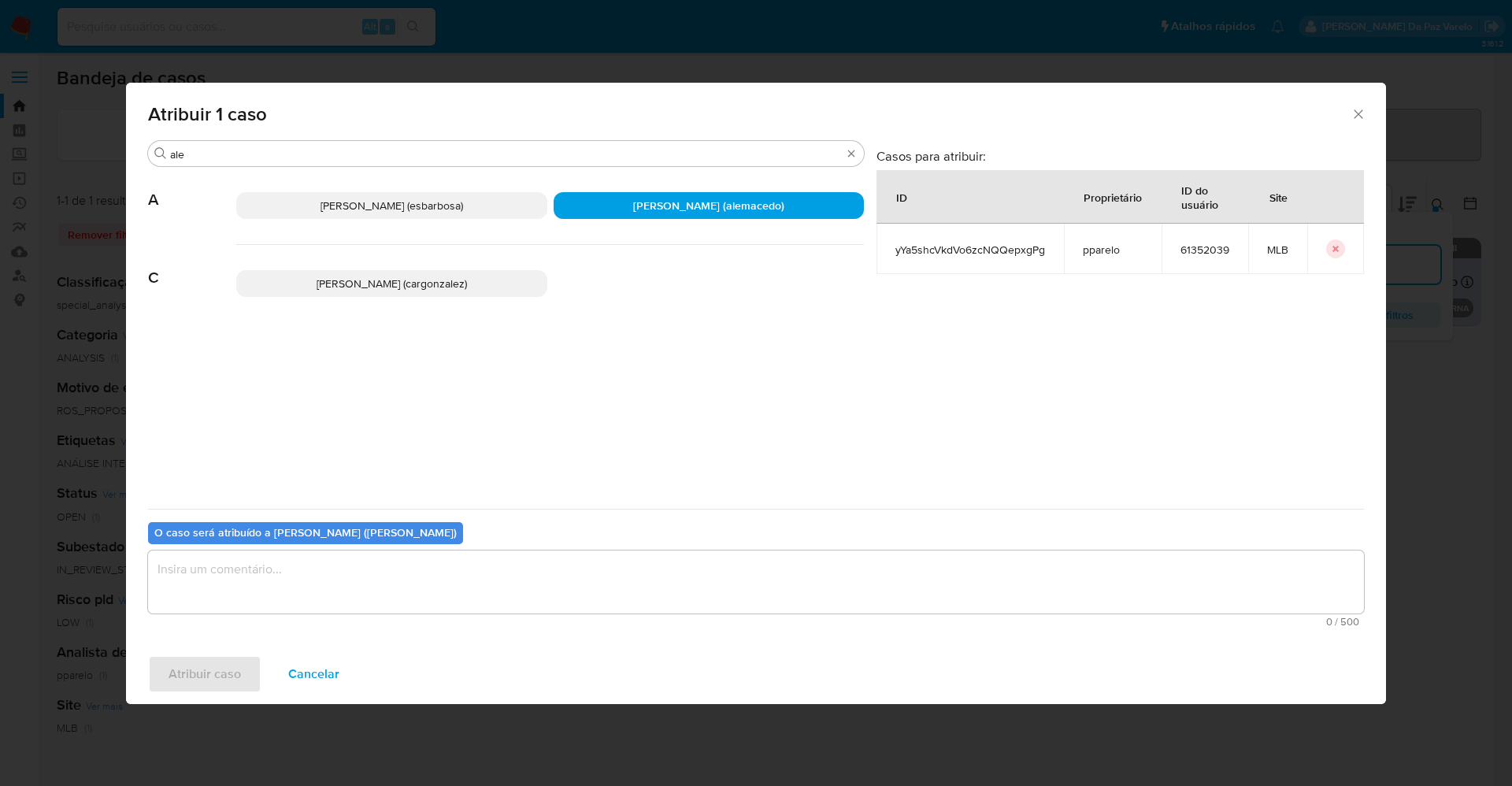
click at [295, 678] on span "Cancelar" at bounding box center [313, 674] width 51 height 35
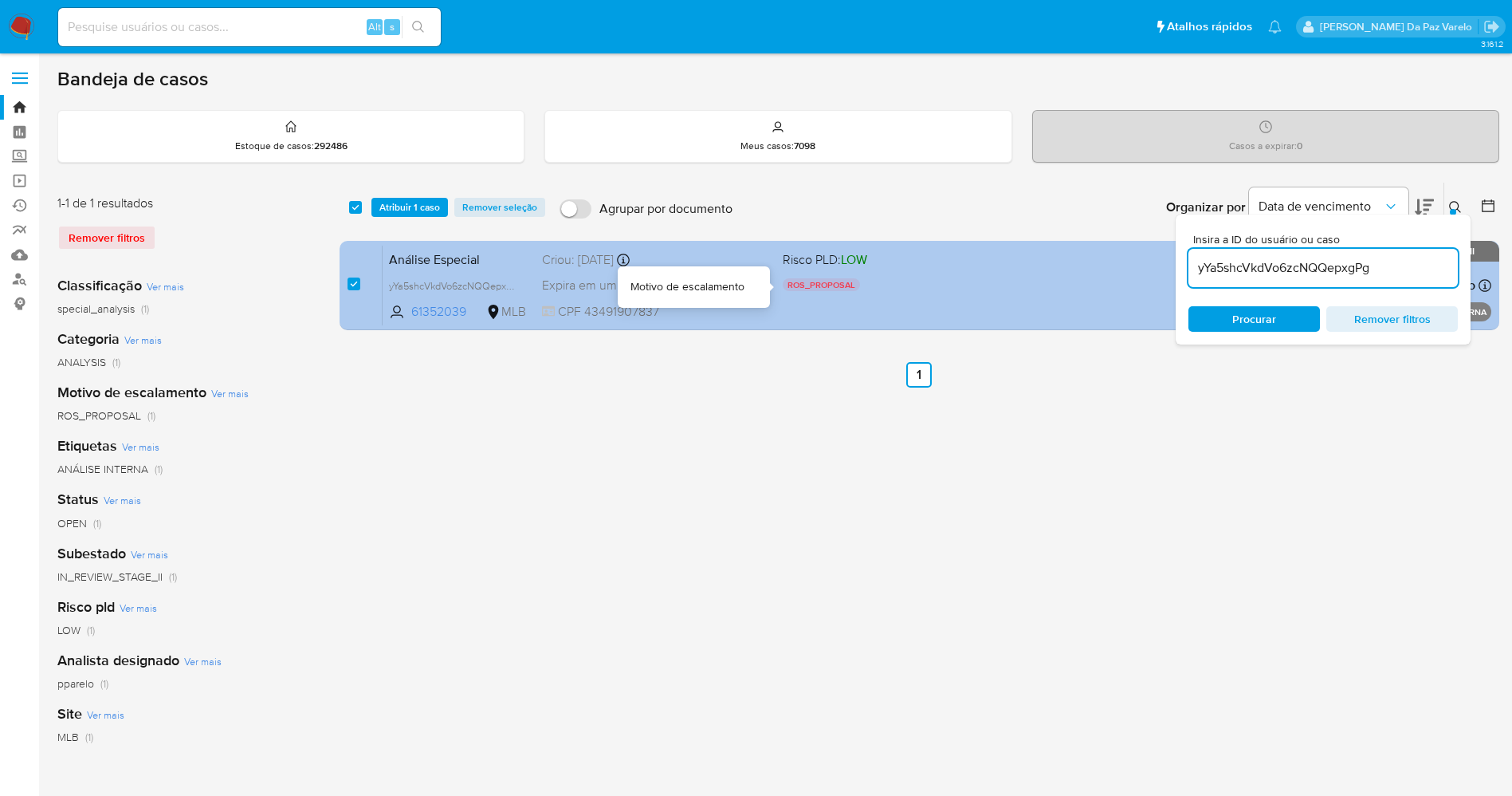
click at [982, 283] on div "ROS_PROPOSAL" at bounding box center [896, 287] width 228 height 17
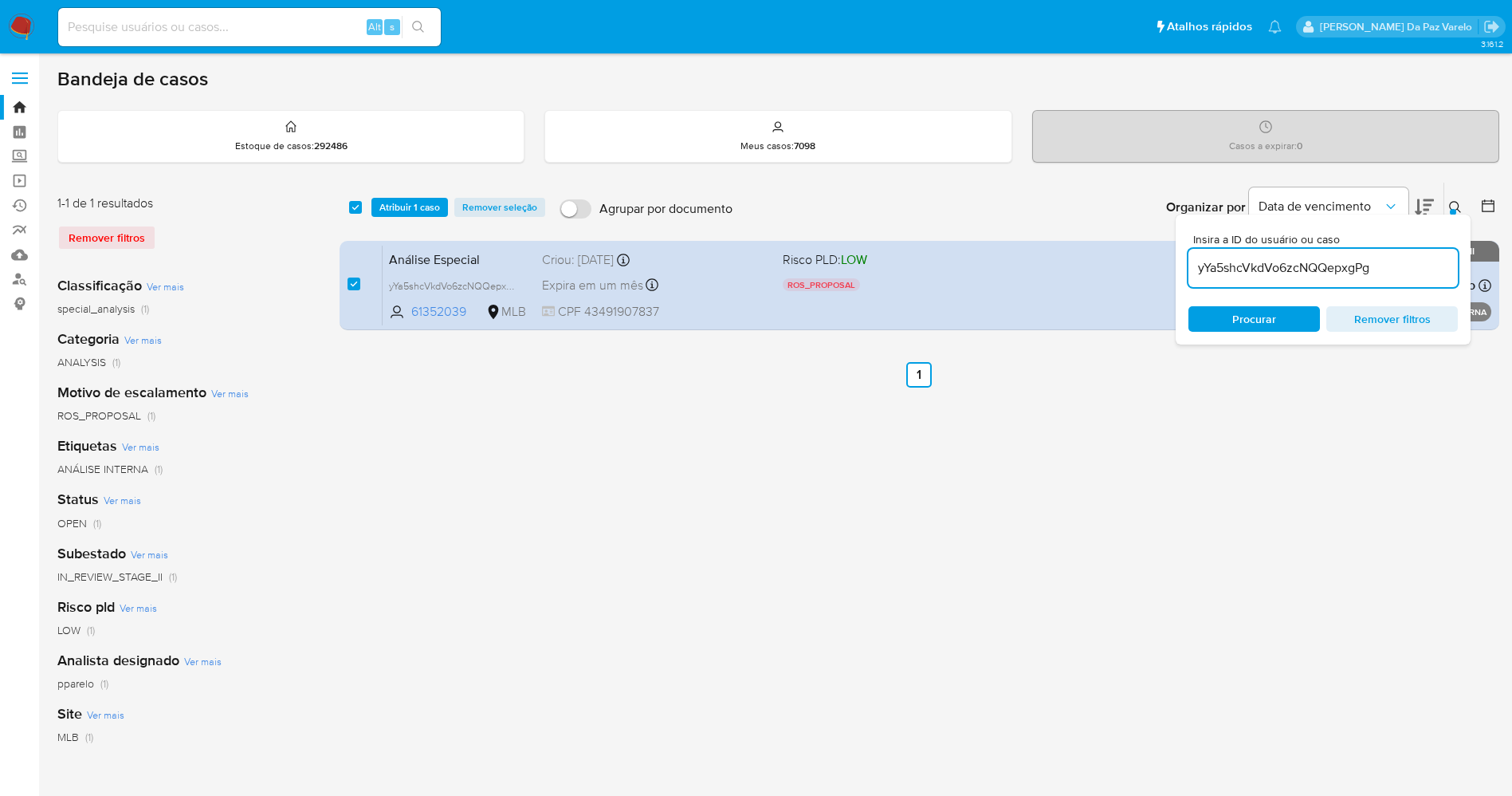
click at [1252, 272] on input "yYa5shcVkdVo6zcNQQepxgPg" at bounding box center [1323, 268] width 269 height 21
paste input "D2DgM0Z3MG6LDXFJXCU99pHW"
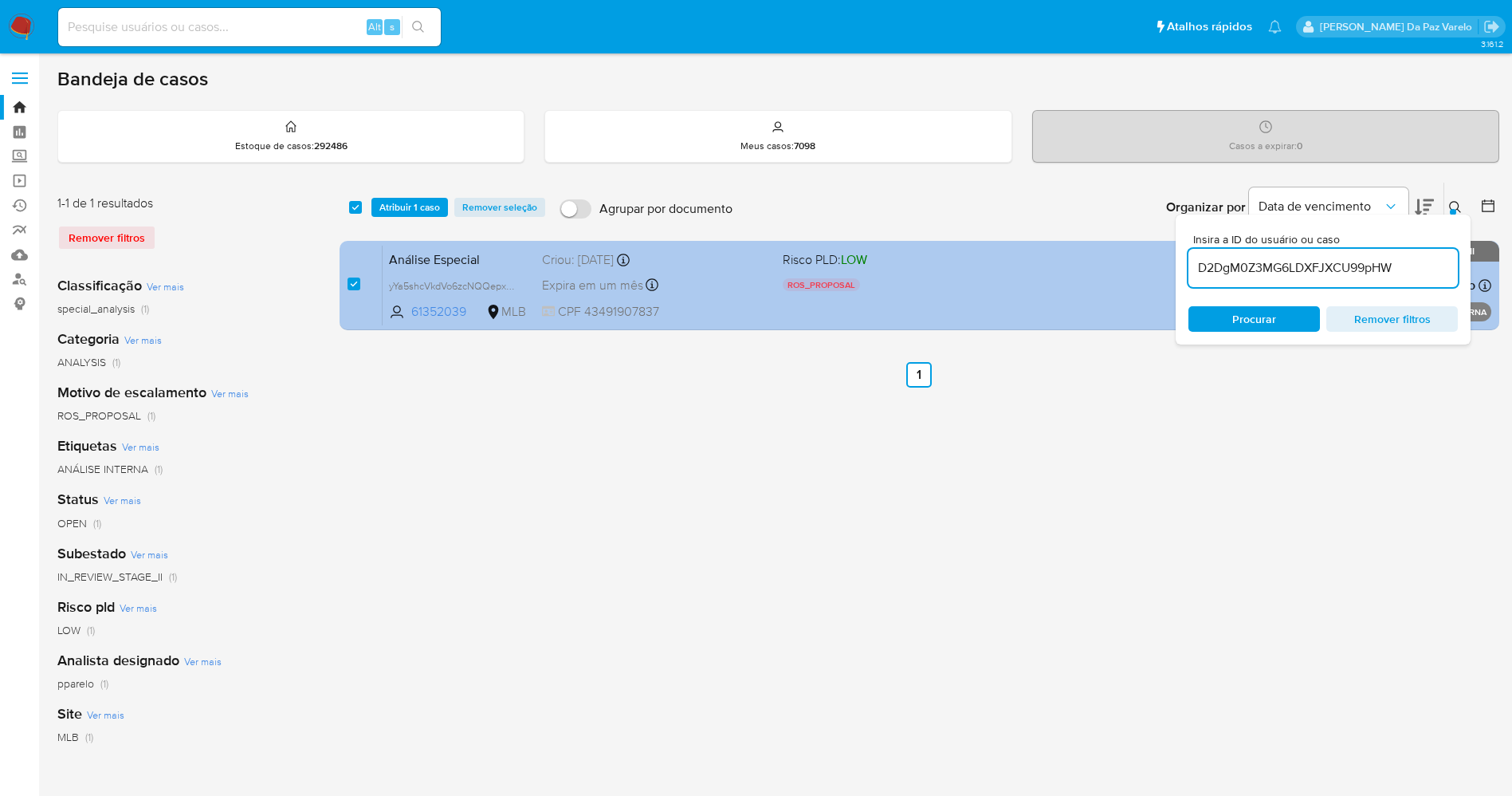
type input "D2DgM0Z3MG6LDXFJXCU99pHW"
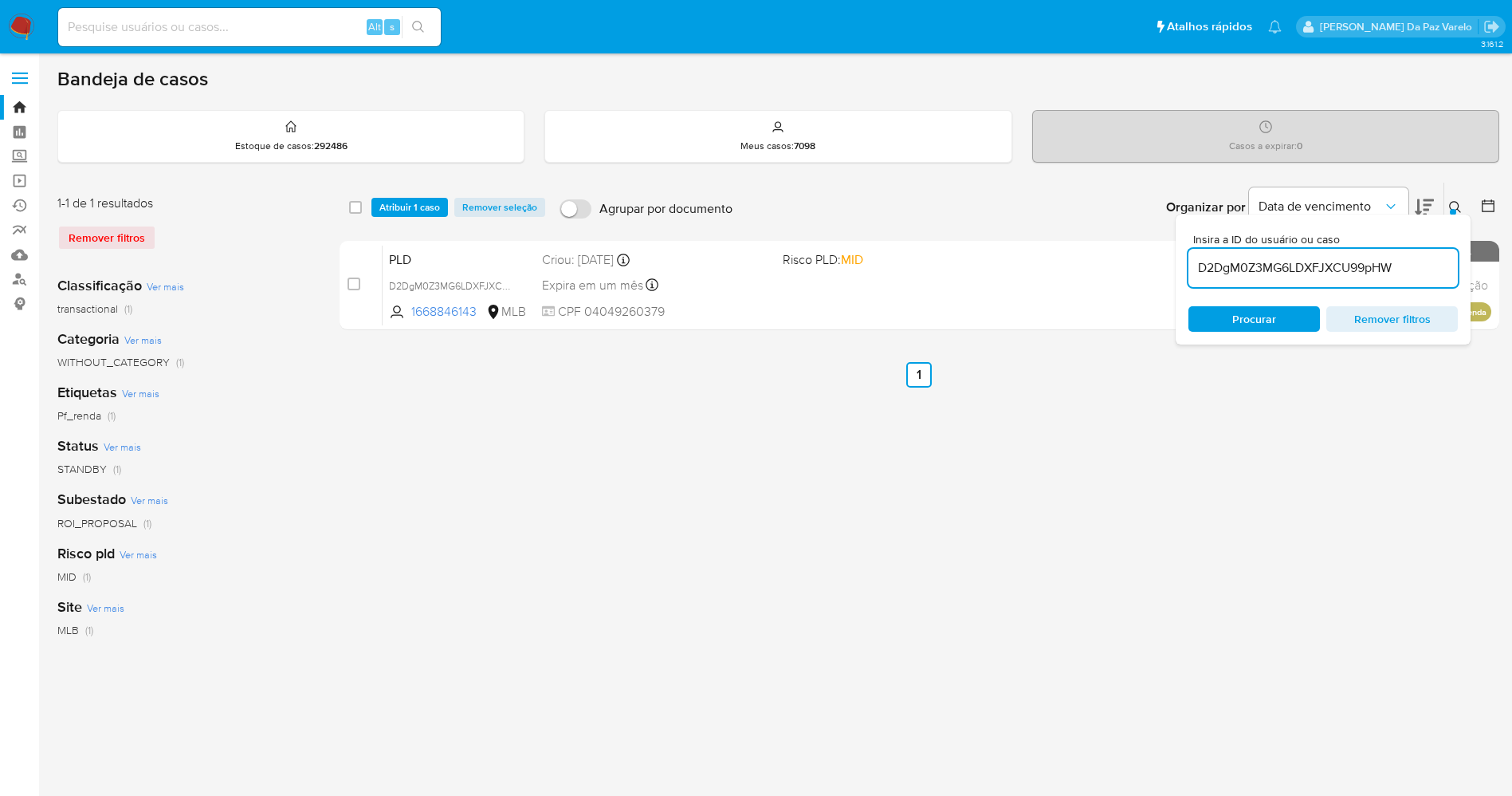
click at [345, 204] on div "select-all-cases-checkbox Atribuir 1 caso Remover seleção Agrupar por documento…" at bounding box center [919, 208] width 1160 height 49
click at [357, 207] on input "checkbox" at bounding box center [355, 207] width 12 height 12
checkbox input "true"
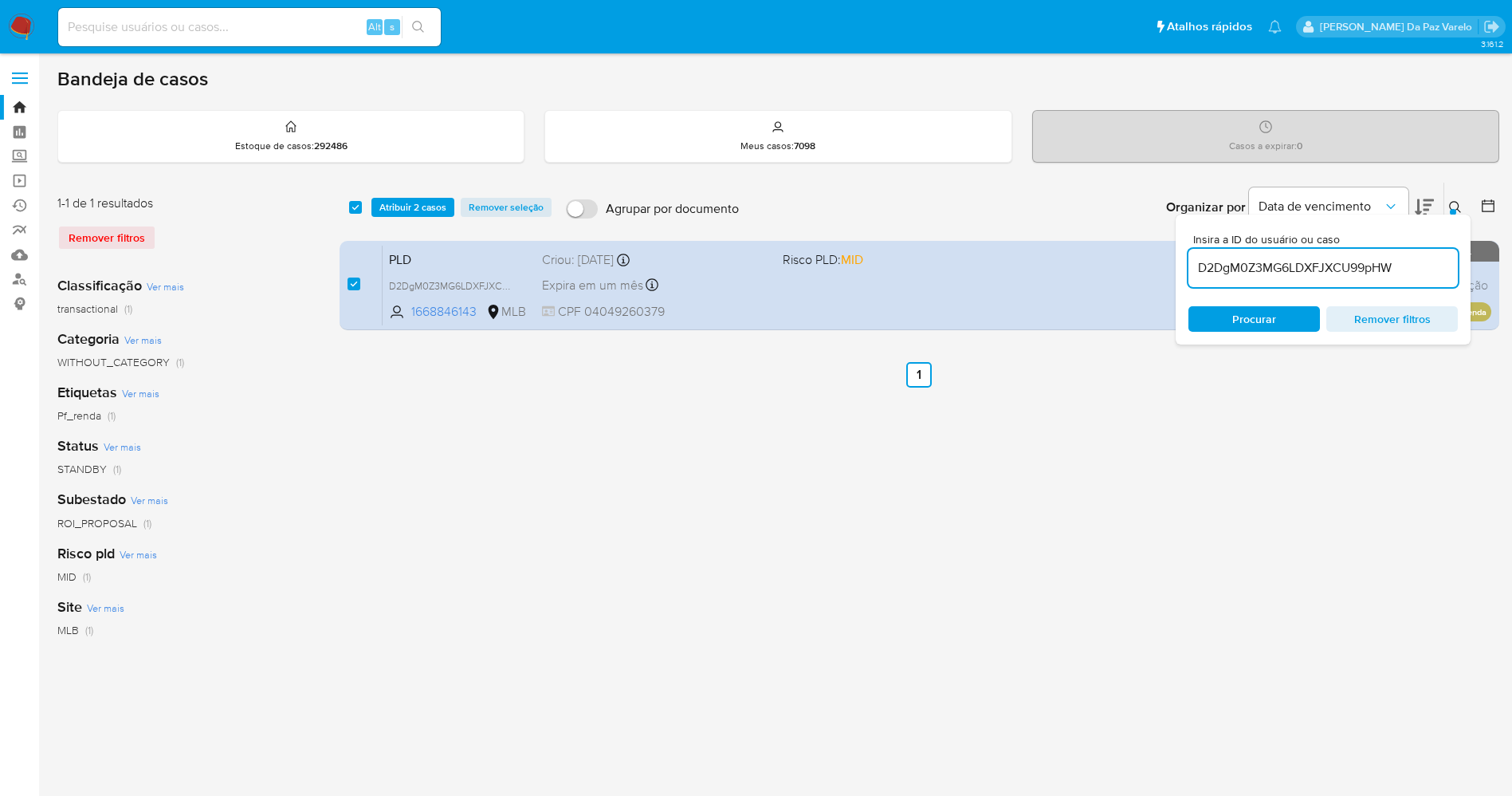
click at [1447, 209] on button at bounding box center [1457, 207] width 26 height 19
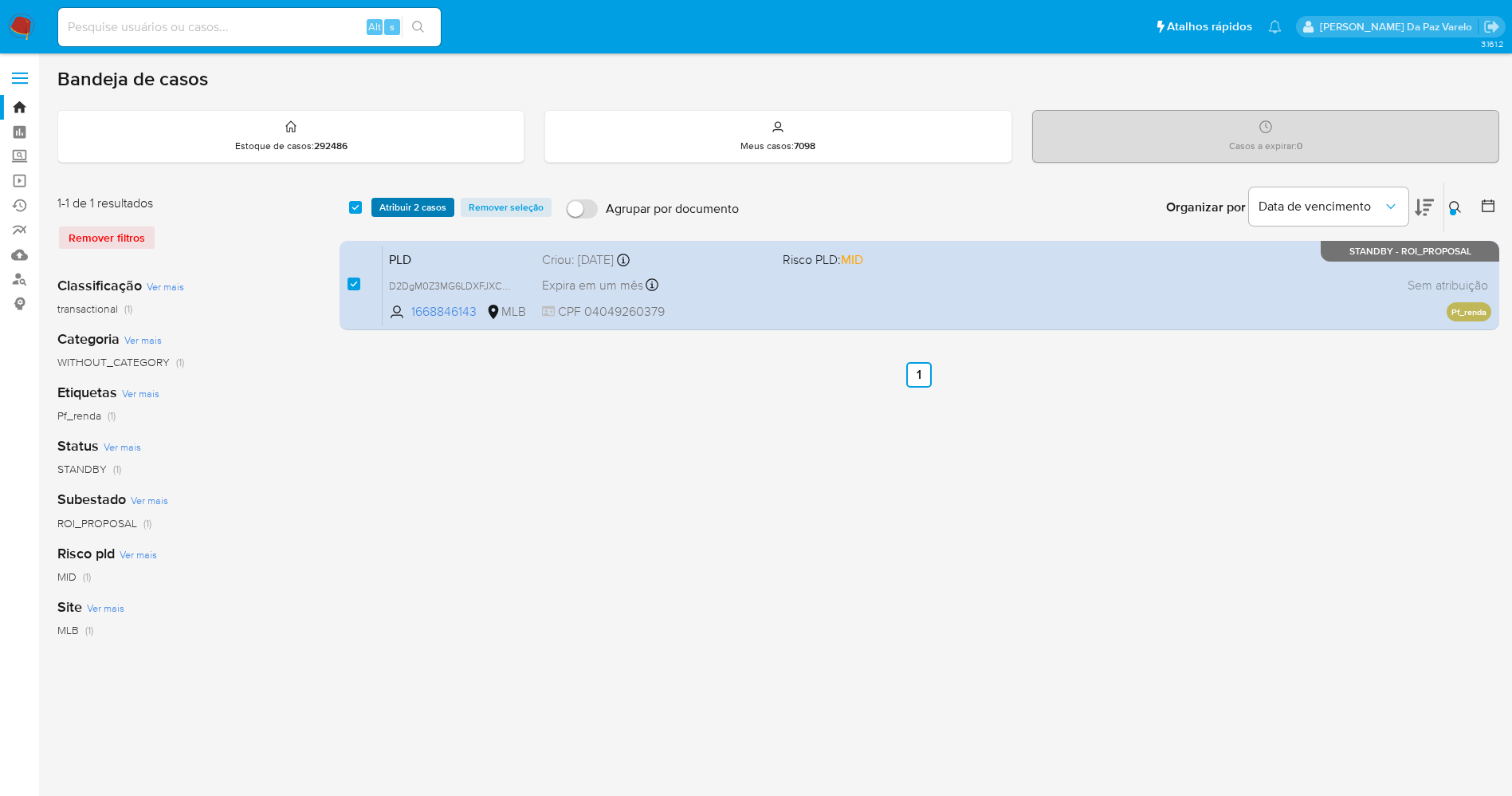
click at [415, 212] on span "Atribuir 2 casos" at bounding box center [413, 207] width 67 height 16
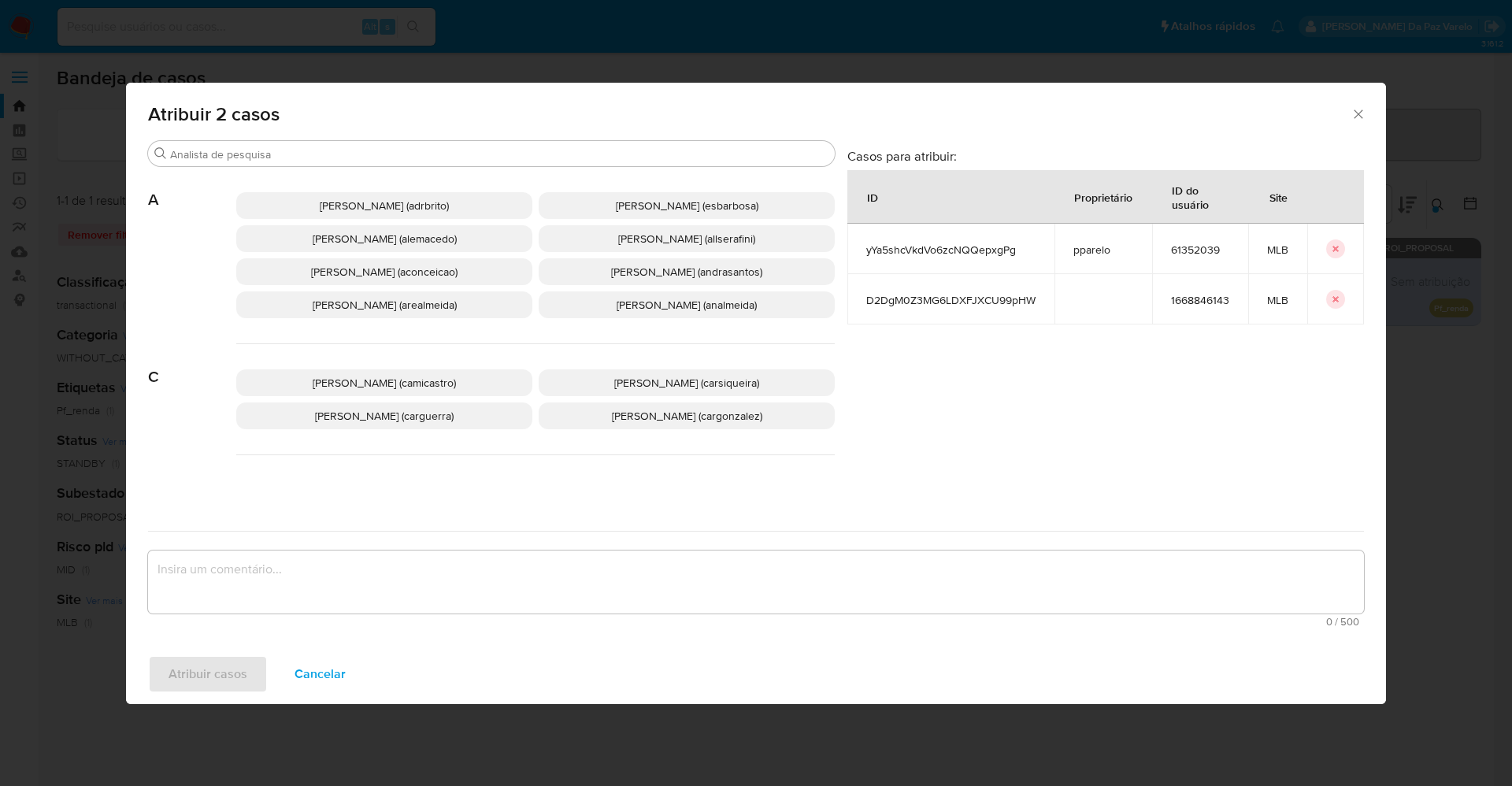
click at [1479, 444] on div "Atribuir 2 casos Buscar A Adriano Azeredo Brito (adrbrito) Alessandra Da Silva …" at bounding box center [756, 393] width 1512 height 786
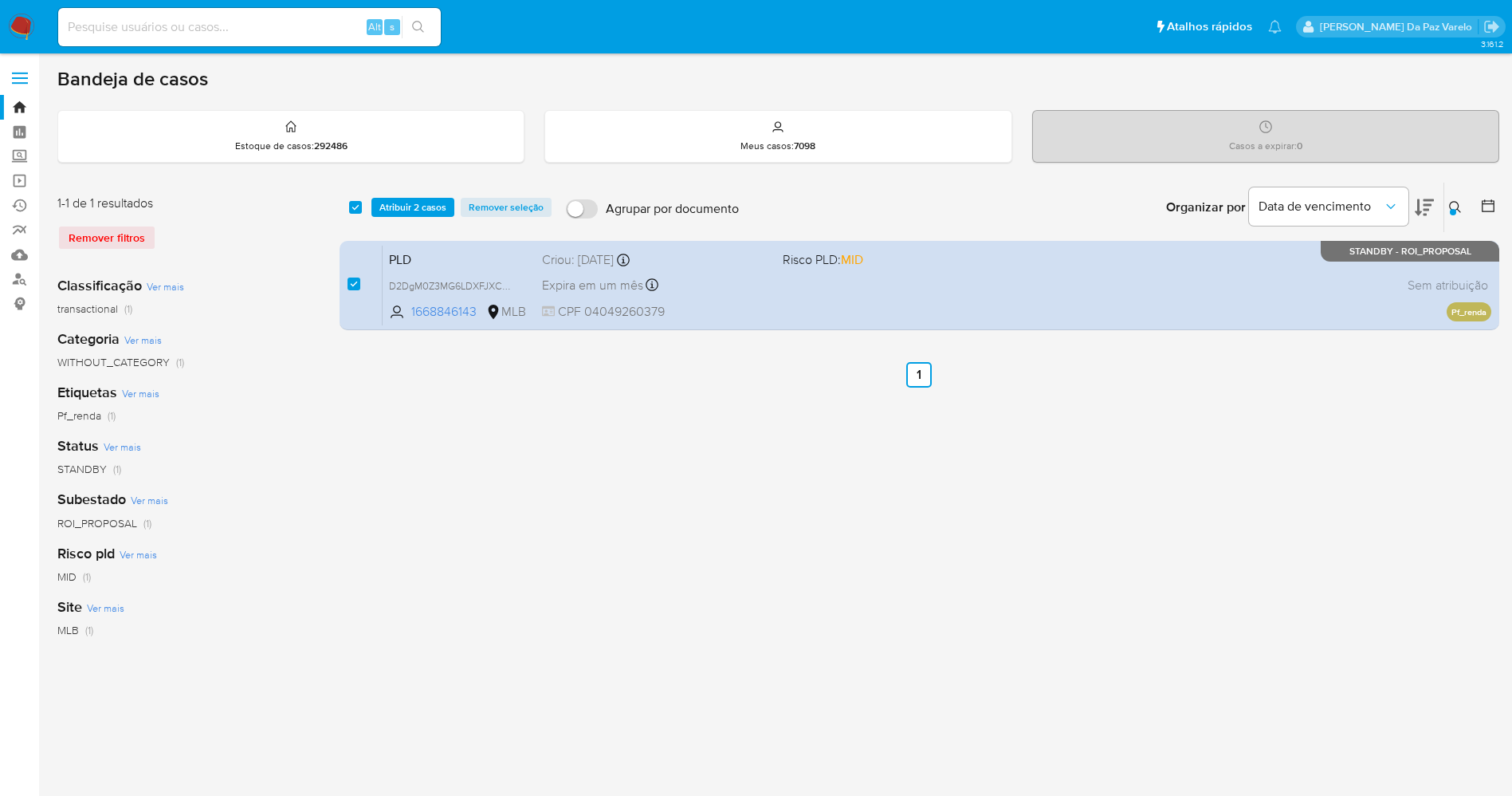
click at [1461, 208] on icon at bounding box center [1454, 207] width 12 height 12
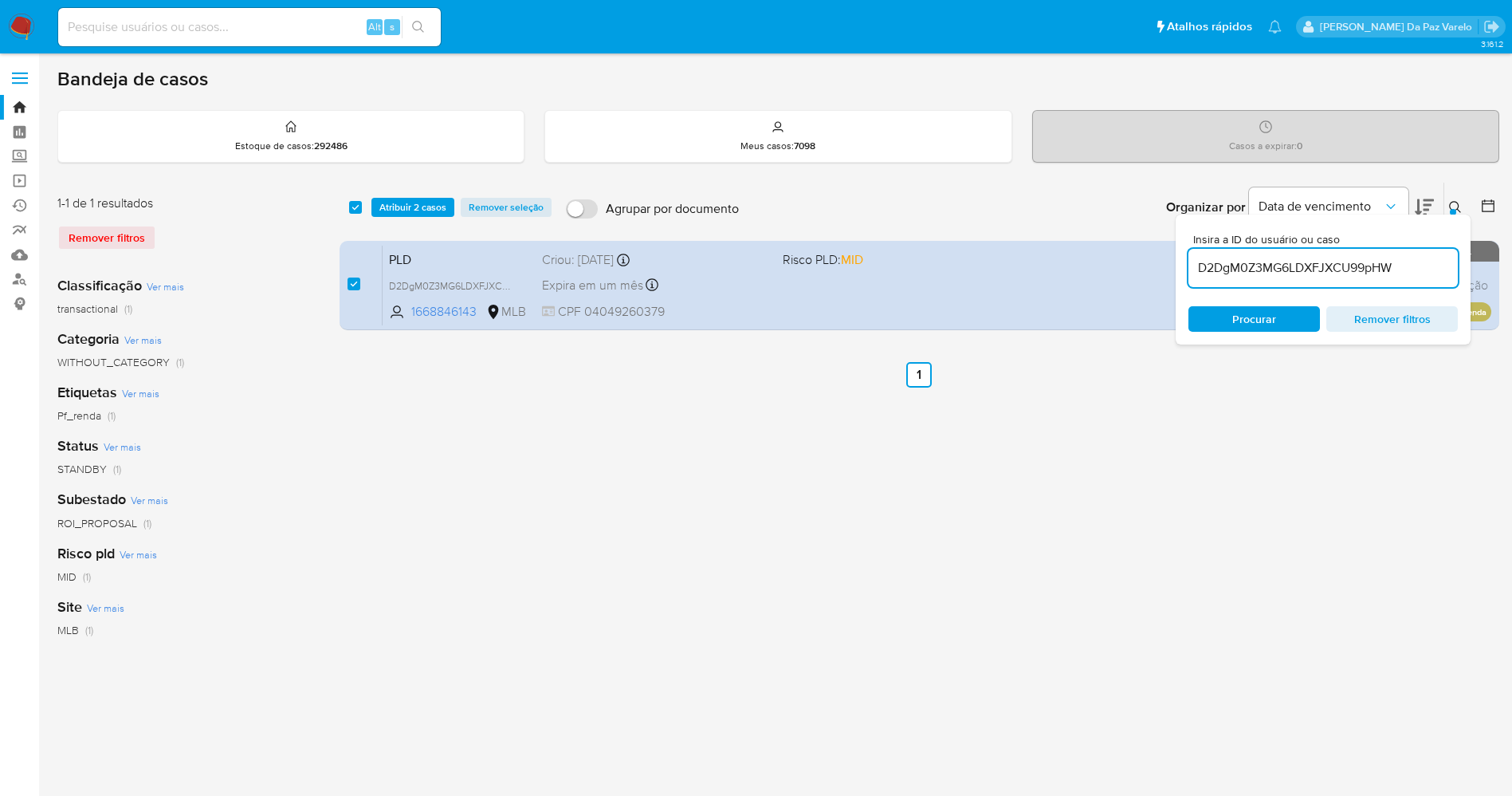
click at [1428, 266] on input "D2DgM0Z3MG6LDXFJXCU99pHW" at bounding box center [1323, 268] width 269 height 21
click at [1426, 267] on input "D2DgM0Z3MG6LDXFJXCU99pHW" at bounding box center [1323, 268] width 269 height 21
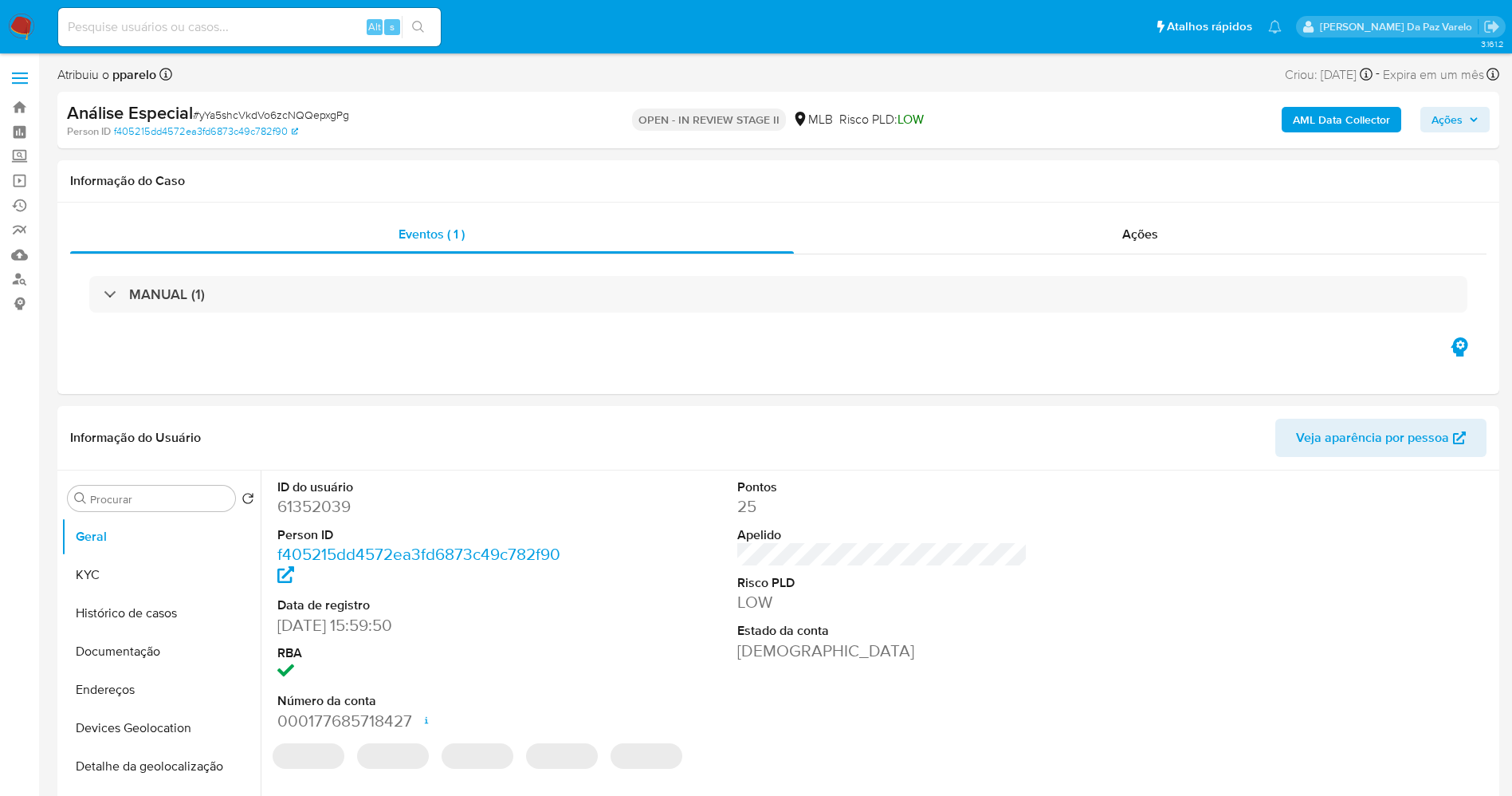
select select "10"
click at [1462, 129] on span "Ações" at bounding box center [1447, 119] width 31 height 26
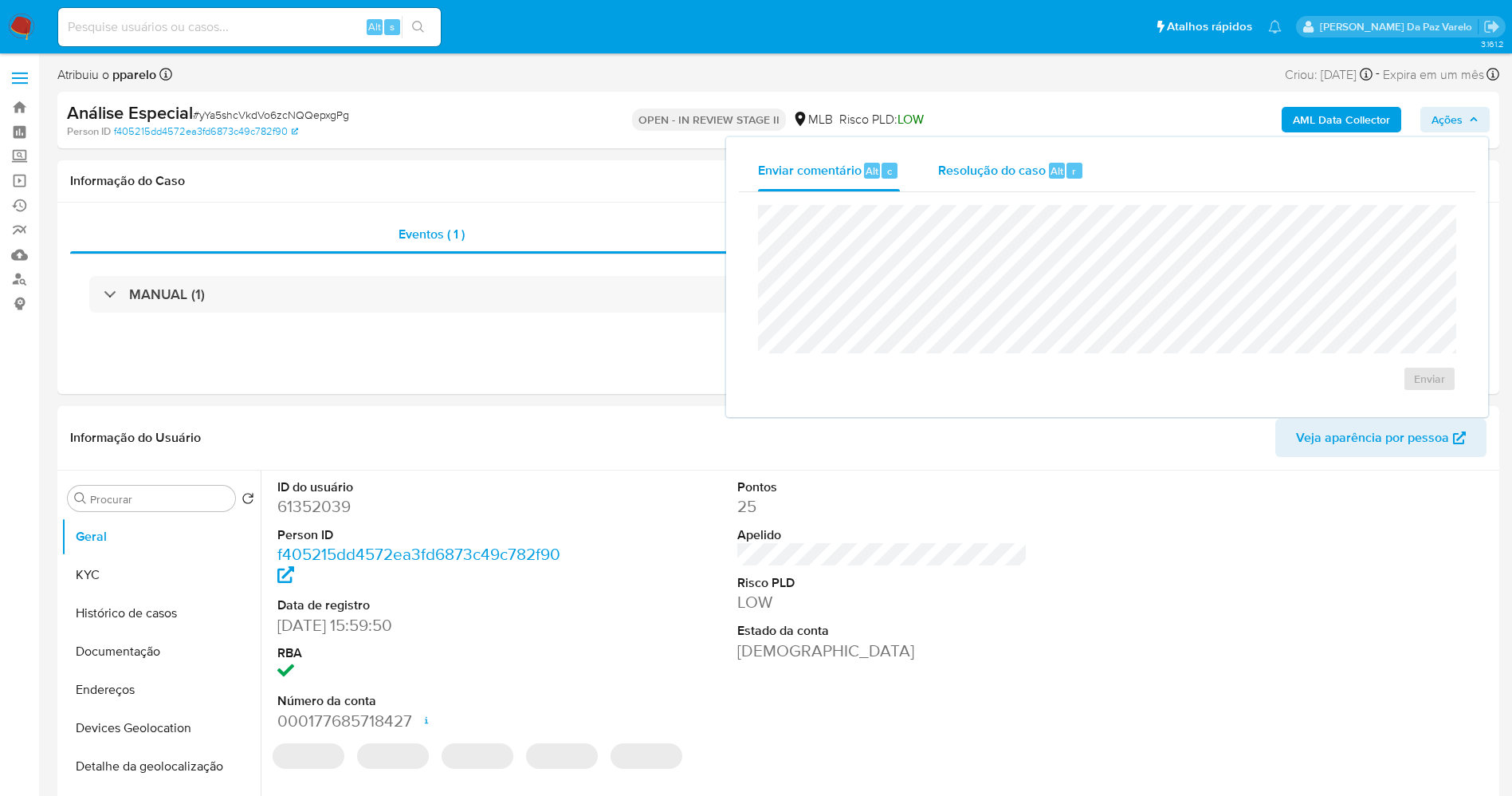
click at [1034, 176] on span "Resolução do caso" at bounding box center [992, 170] width 108 height 18
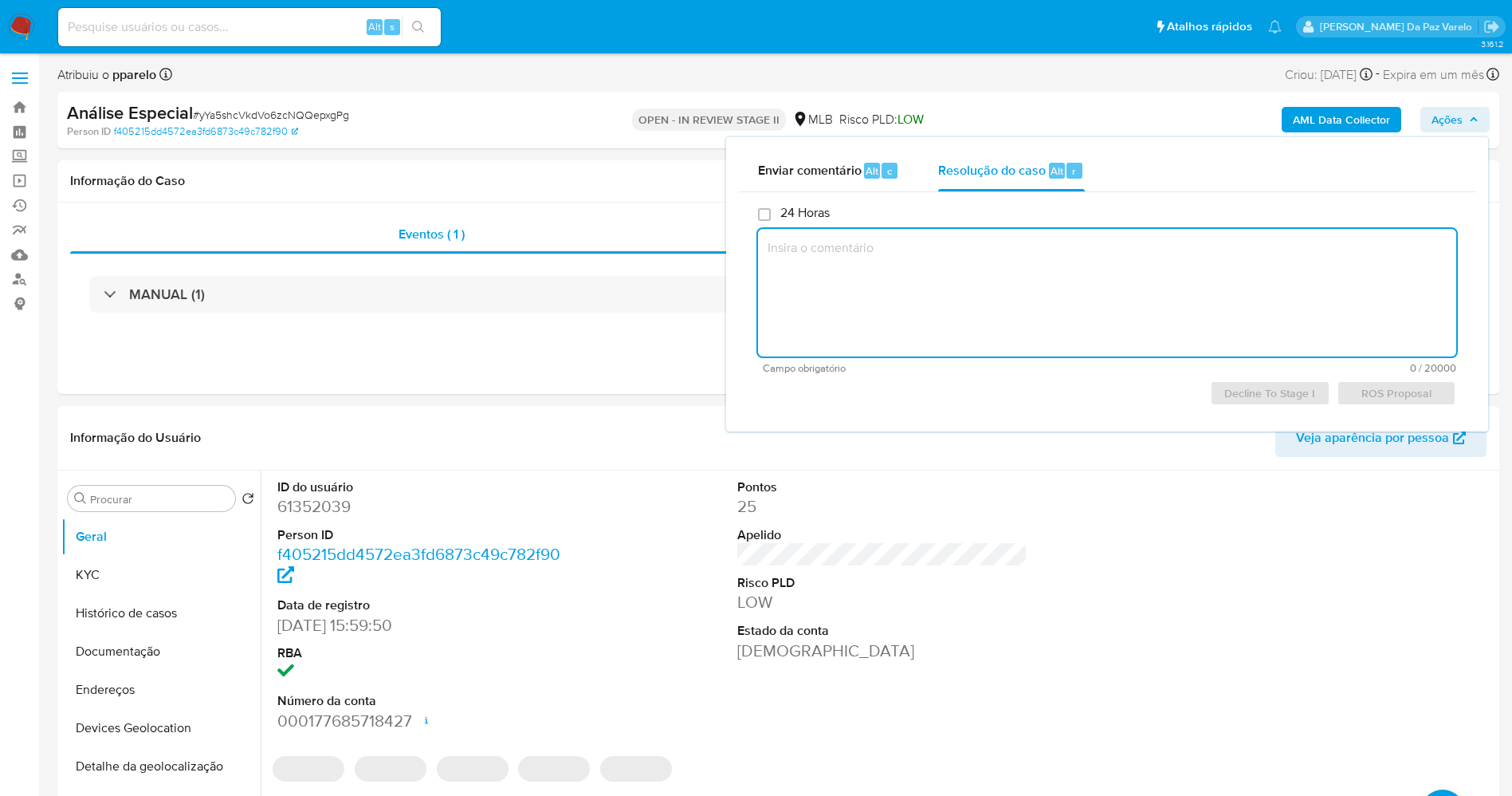
click at [1018, 255] on textarea at bounding box center [1107, 293] width 698 height 128
click at [957, 304] on textarea at bounding box center [1107, 293] width 698 height 128
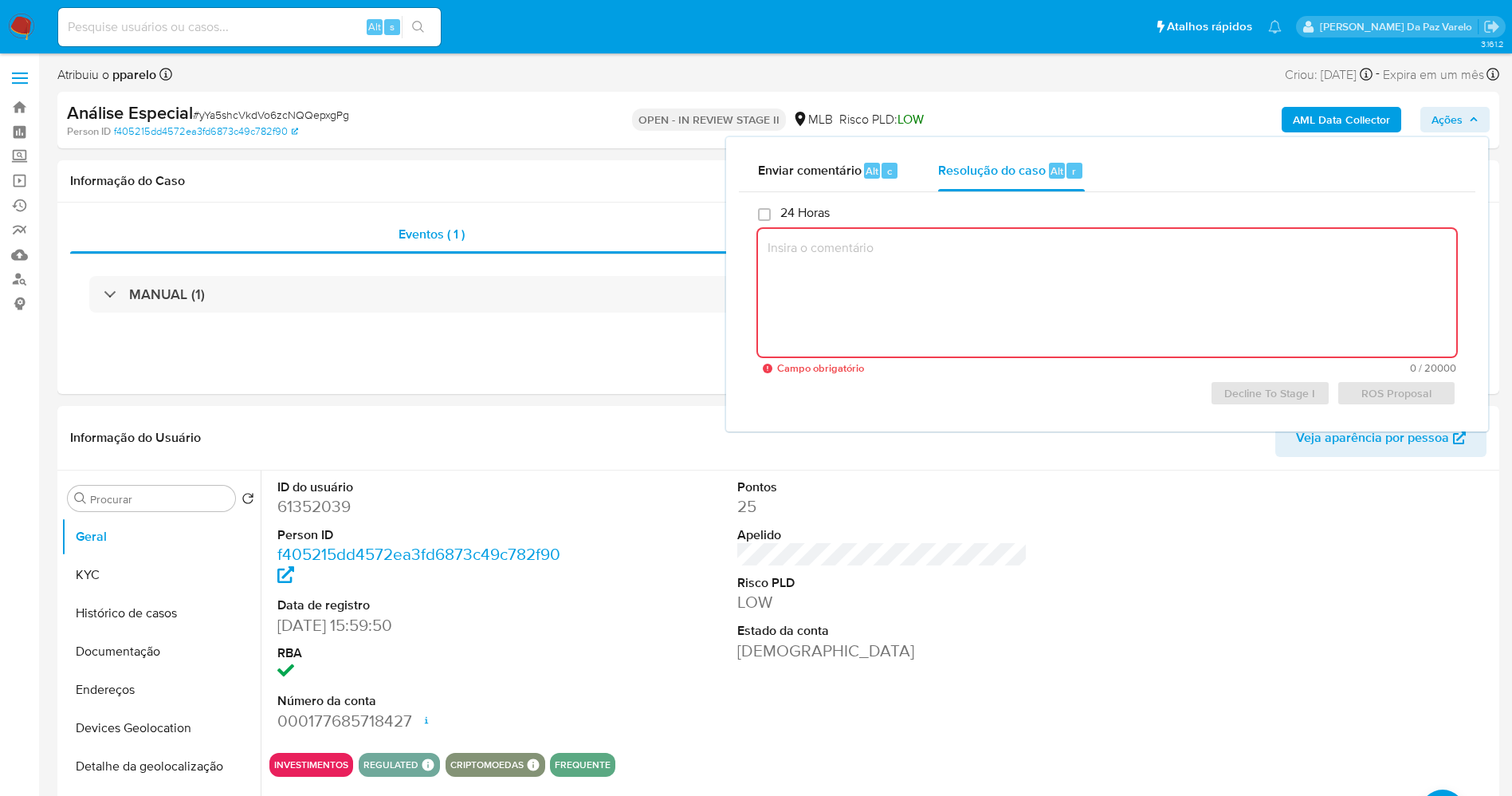
click at [886, 280] on textarea at bounding box center [1107, 293] width 698 height 128
click at [303, 114] on span "# yYa5shcVkdVo6zcNQQepxgPg" at bounding box center [271, 115] width 156 height 16
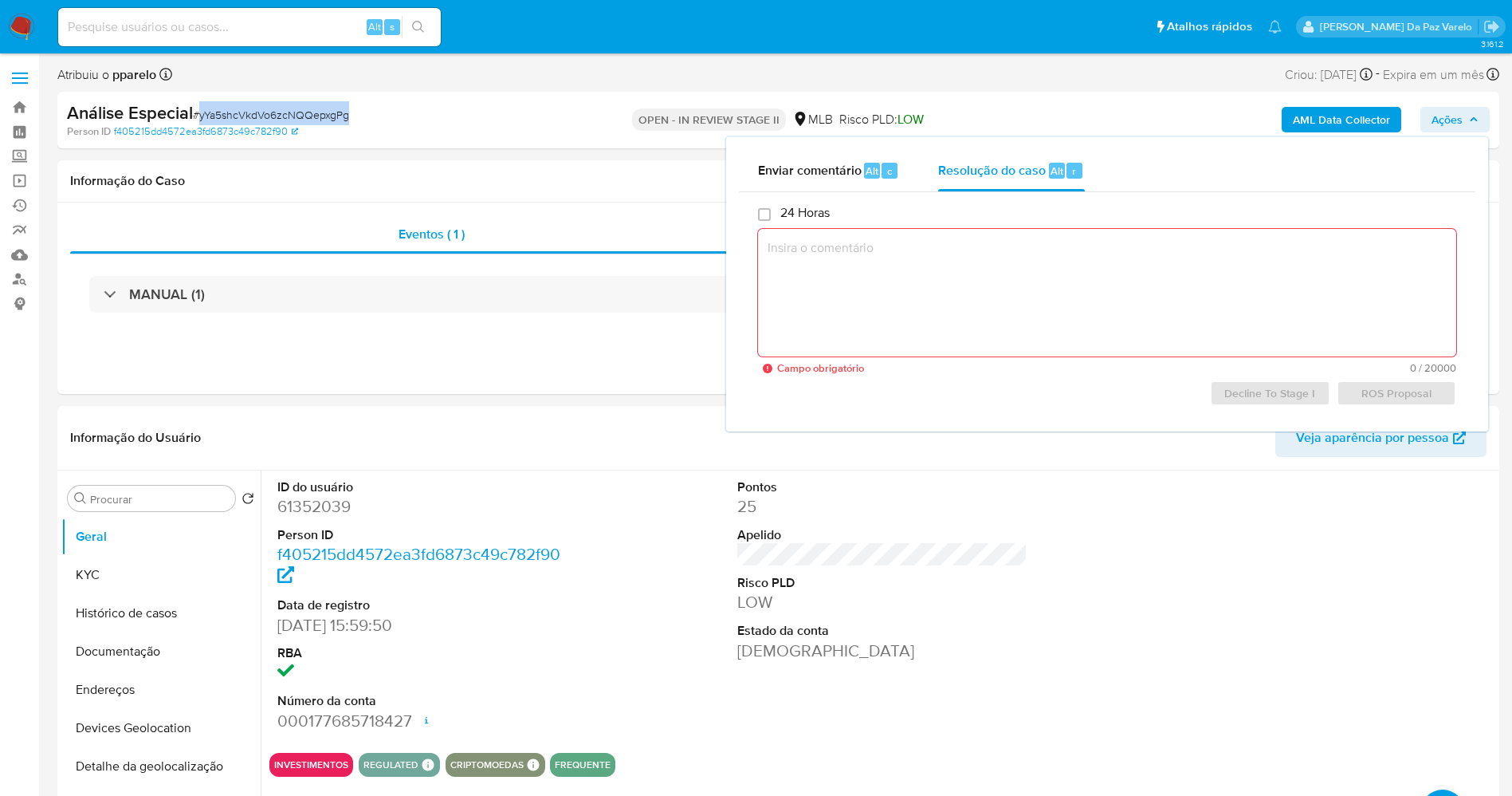
click at [303, 114] on span "# yYa5shcVkdVo6zcNQQepxgPg" at bounding box center [271, 115] width 156 height 16
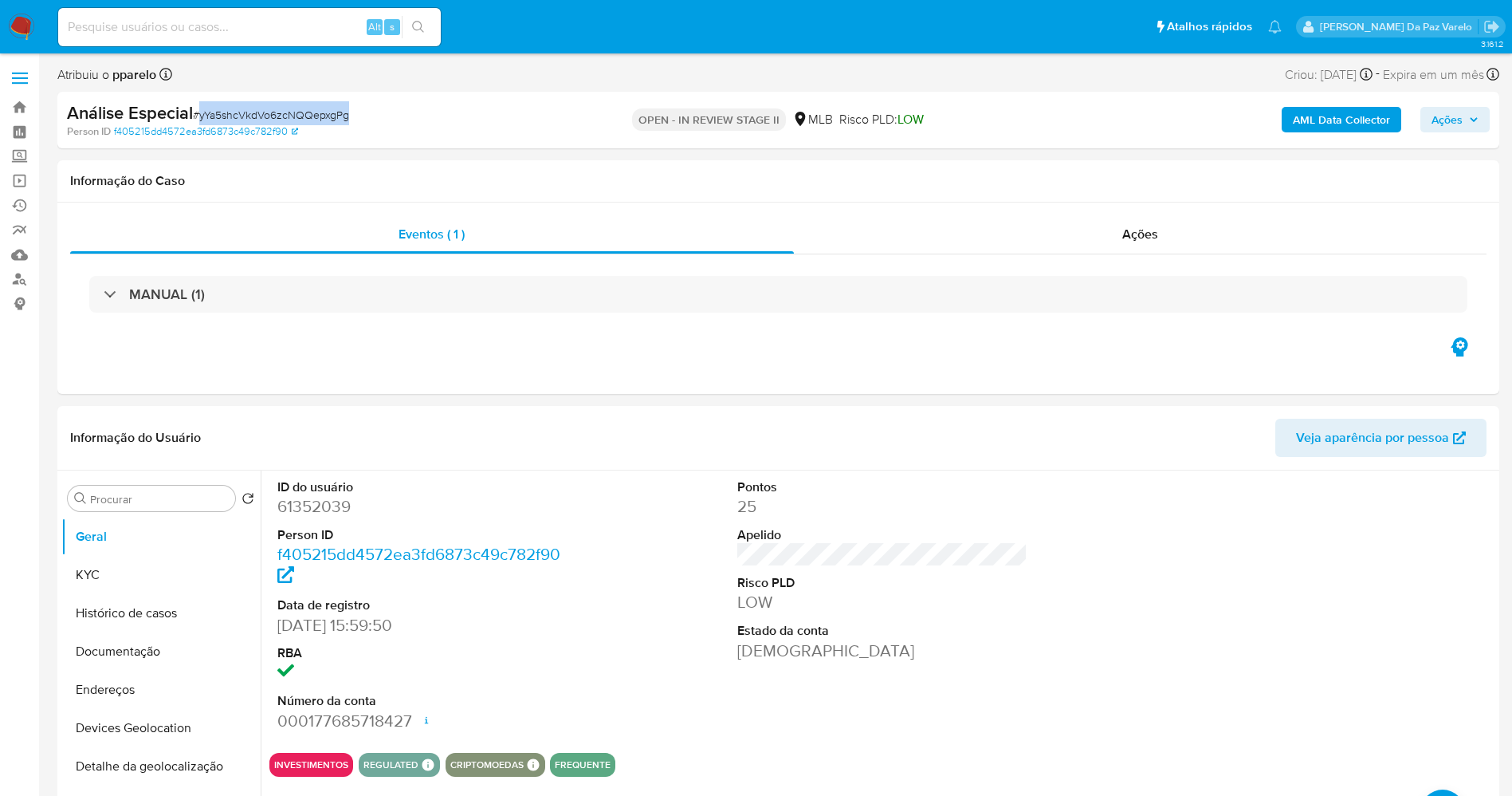
copy span "yYa5shcVkdVo6zcNQQepxgPg"
drag, startPoint x: 23, startPoint y: 12, endPoint x: 16, endPoint y: 21, distance: 11.4
click at [21, 13] on nav "Pausado Ver notificaciones Alt s Atalhos rápidos Presiona las siguientes teclas…" at bounding box center [756, 26] width 1512 height 54
click at [16, 23] on img at bounding box center [21, 26] width 27 height 27
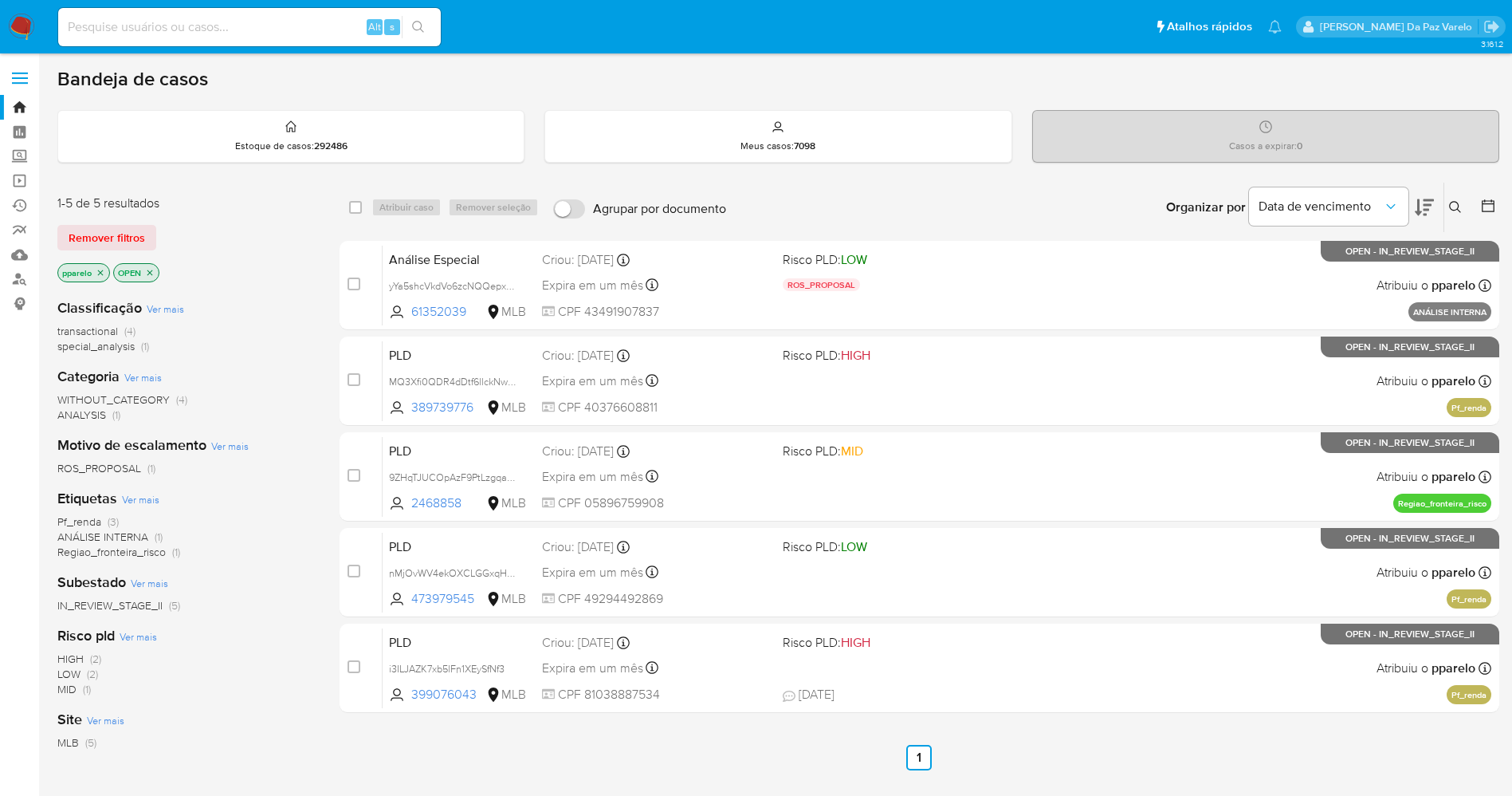
click at [1457, 213] on button at bounding box center [1457, 207] width 26 height 19
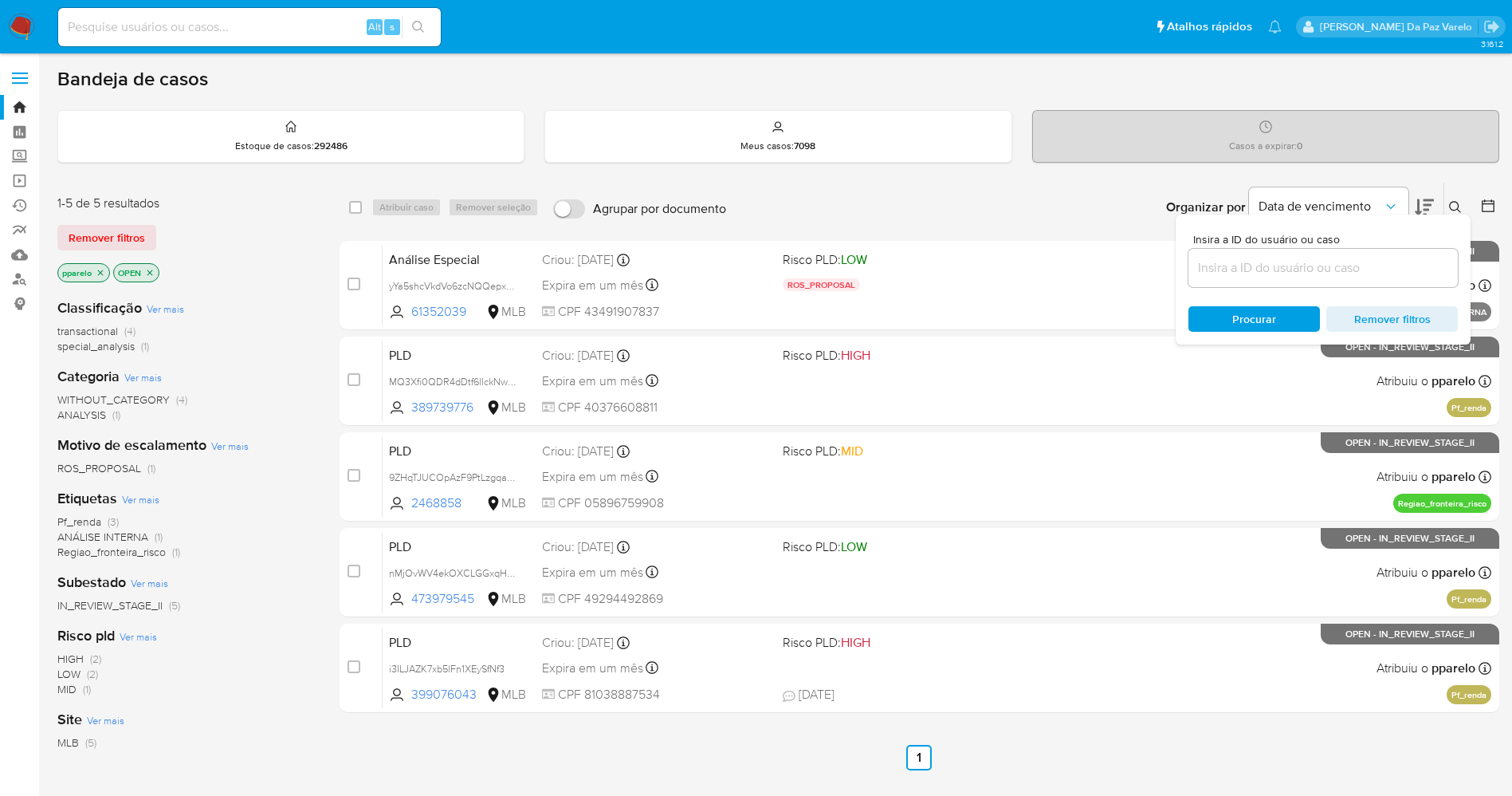
drag, startPoint x: 1360, startPoint y: 252, endPoint x: 1342, endPoint y: 265, distance: 22.2
click at [1354, 256] on div at bounding box center [1323, 268] width 269 height 38
click at [1343, 265] on input at bounding box center [1323, 268] width 269 height 21
paste input "yYa5shcVkdVo6zcNQQepxgPg"
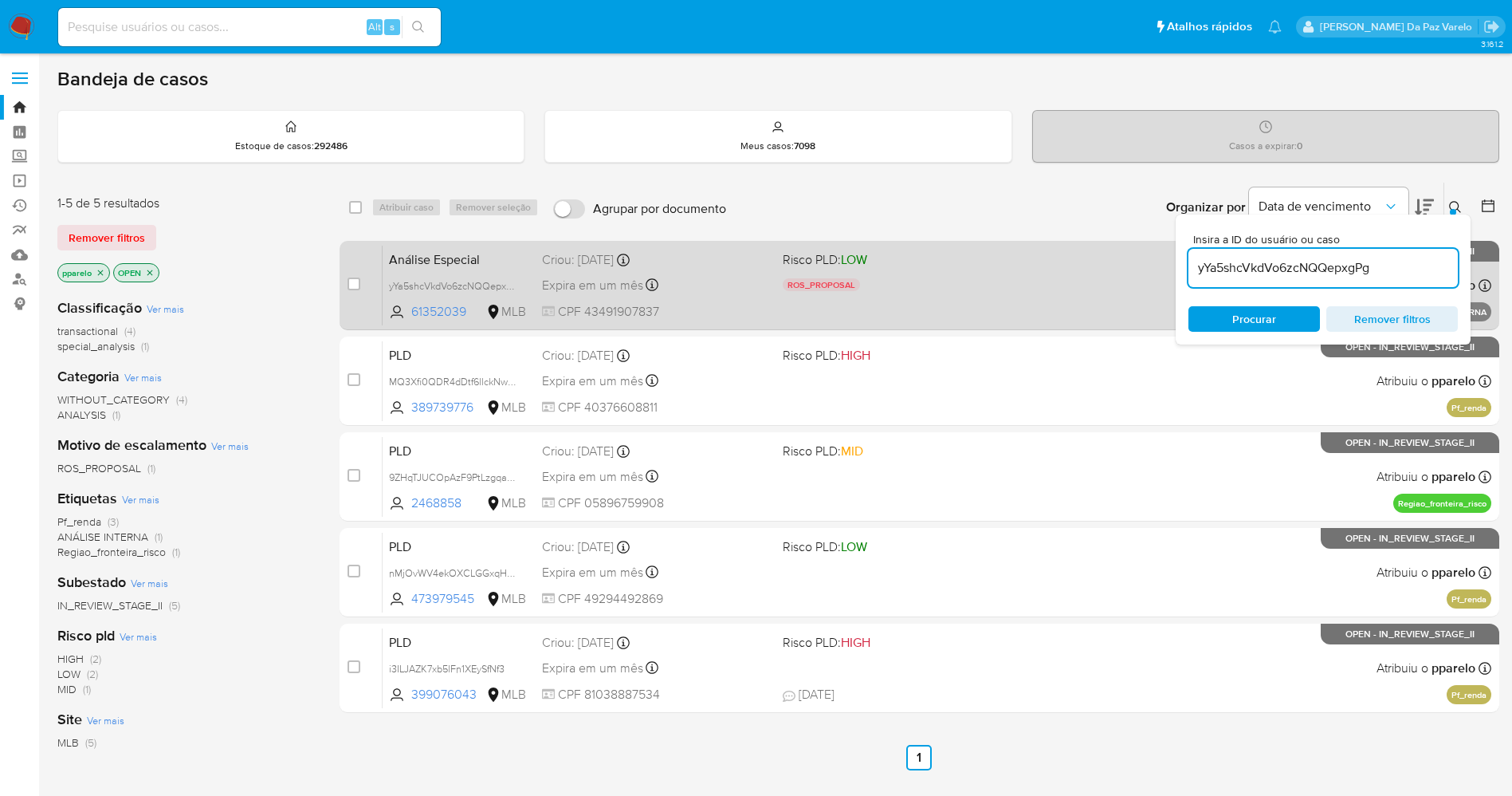
type input "yYa5shcVkdVo6zcNQQepxgPg"
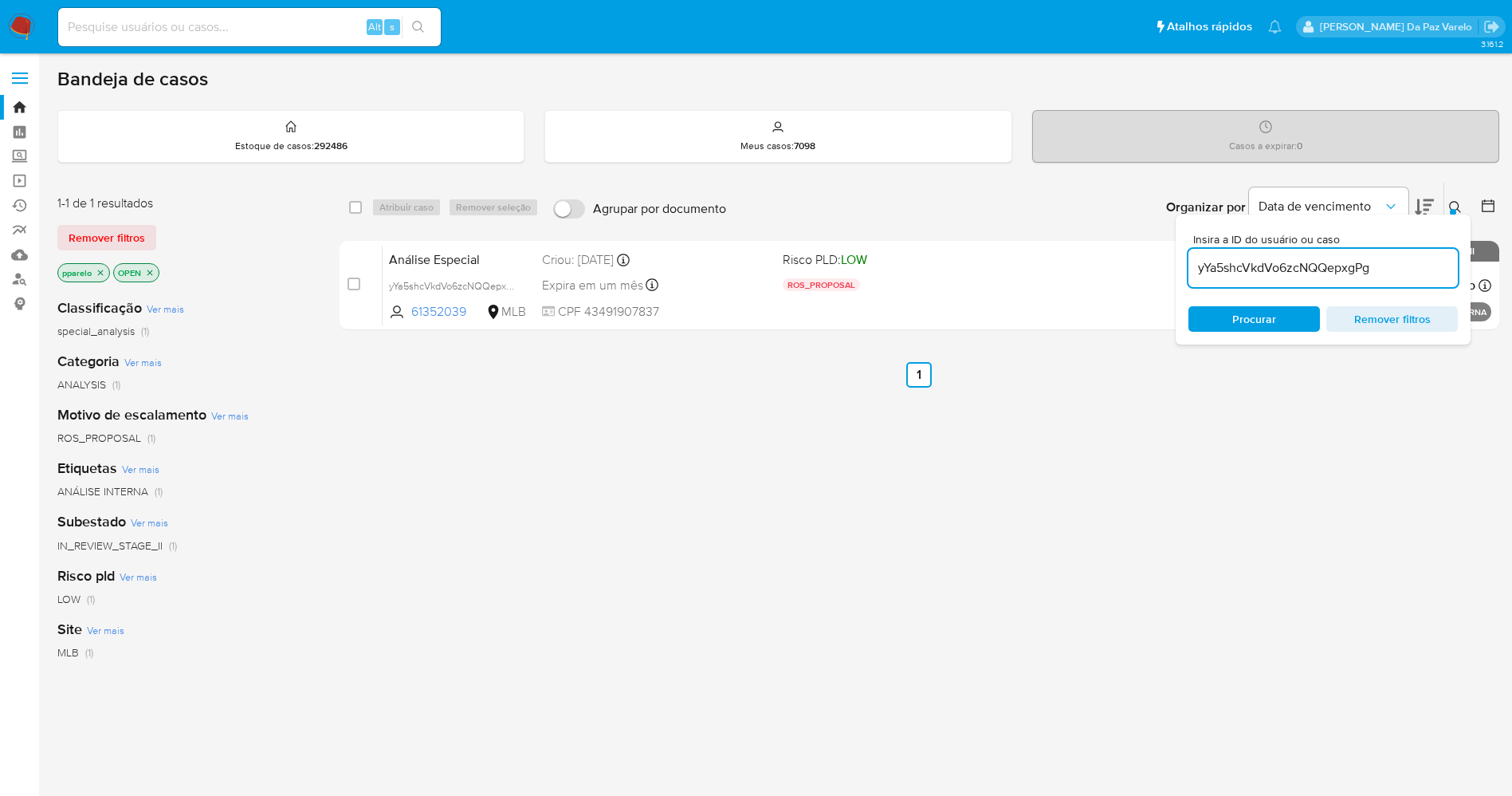
click at [105, 272] on icon "close-filter" at bounding box center [100, 273] width 10 height 10
click at [91, 282] on div "OPEN" at bounding box center [81, 272] width 46 height 19
click at [95, 269] on icon "close-filter" at bounding box center [94, 273] width 10 height 10
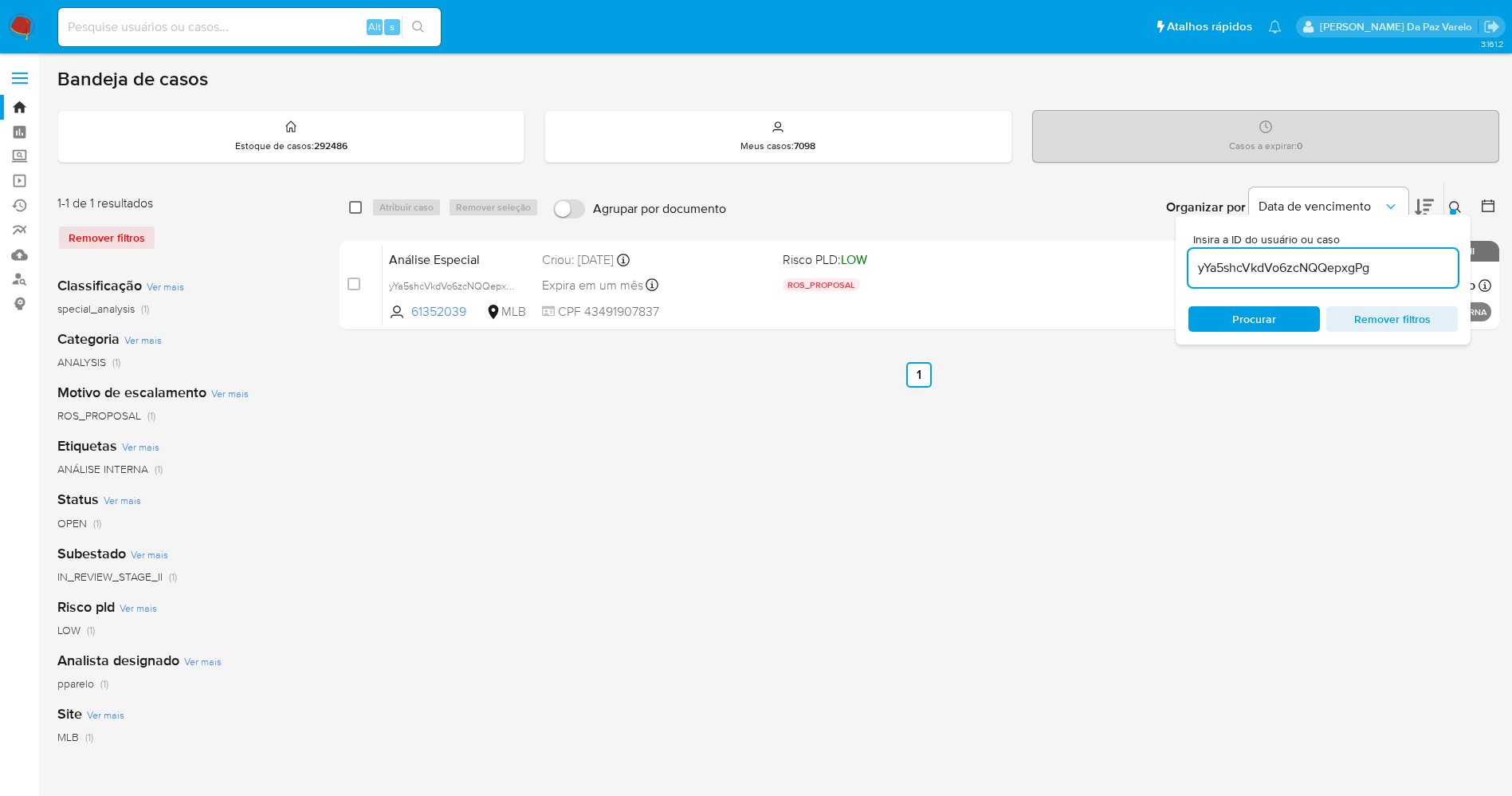
click at [355, 204] on input "checkbox" at bounding box center [355, 207] width 12 height 12
checkbox input "true"
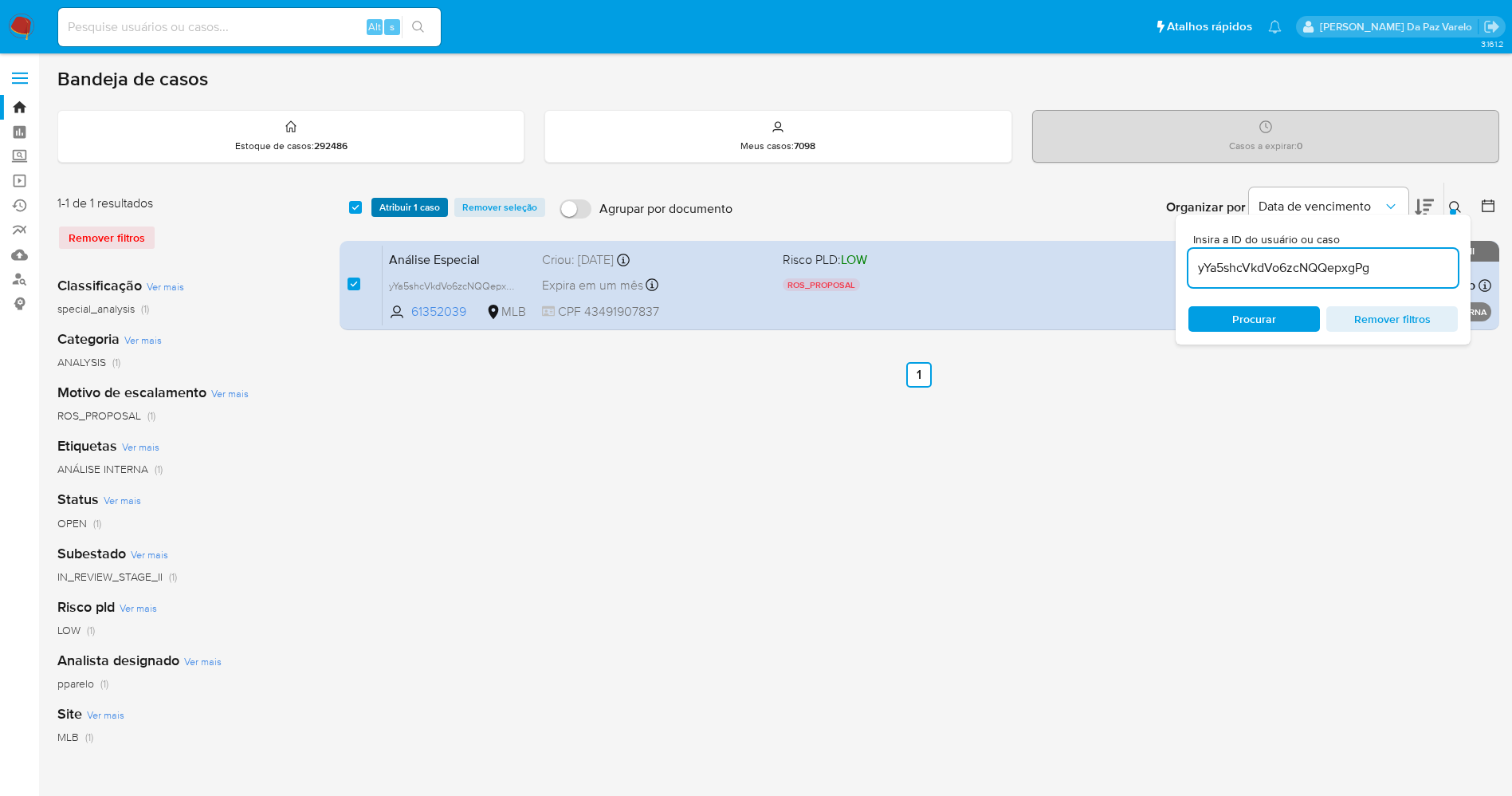
click at [401, 208] on span "Atribuir 1 caso" at bounding box center [410, 207] width 61 height 16
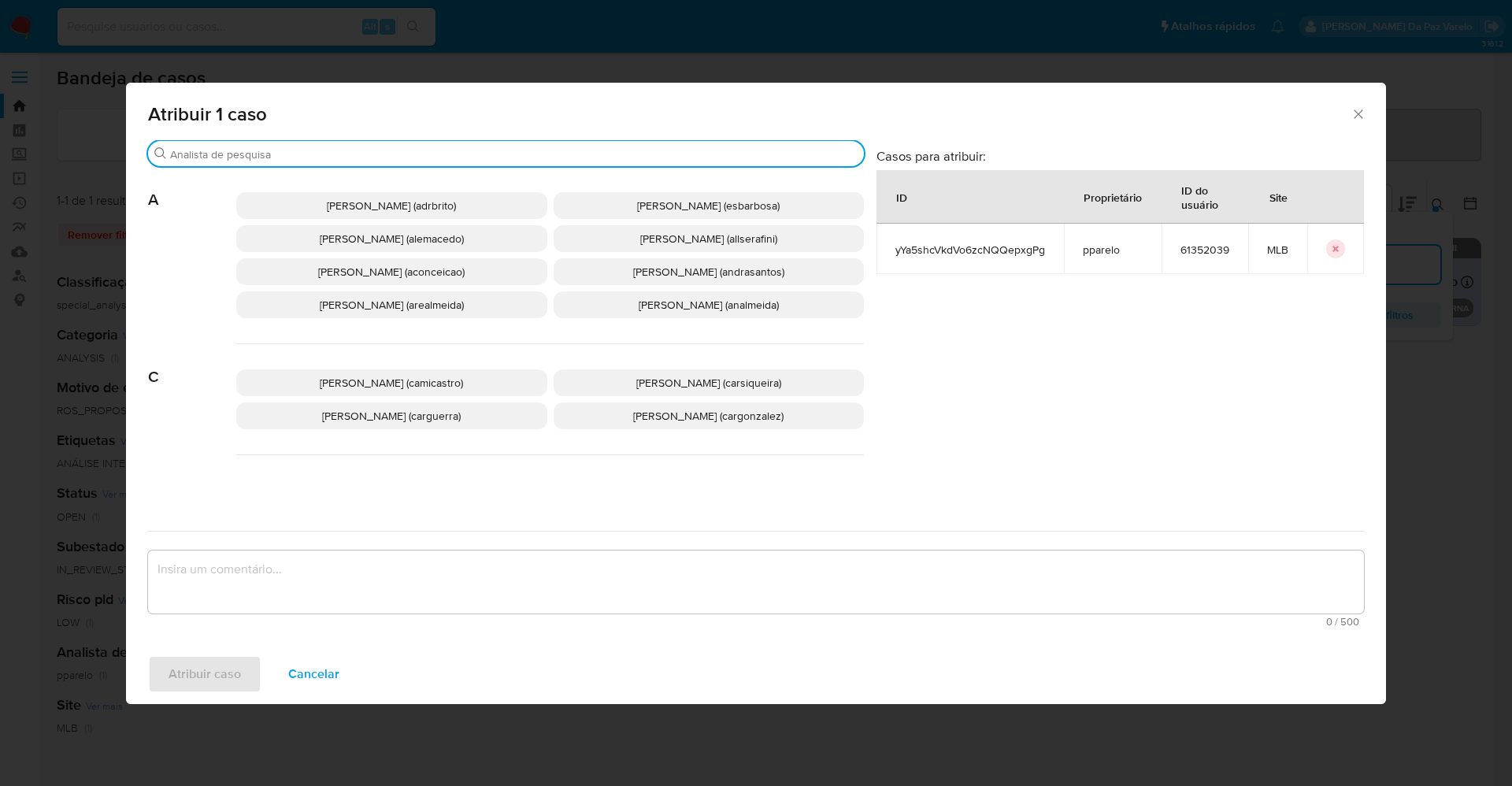
click at [444, 151] on input "Buscar" at bounding box center [513, 154] width 688 height 14
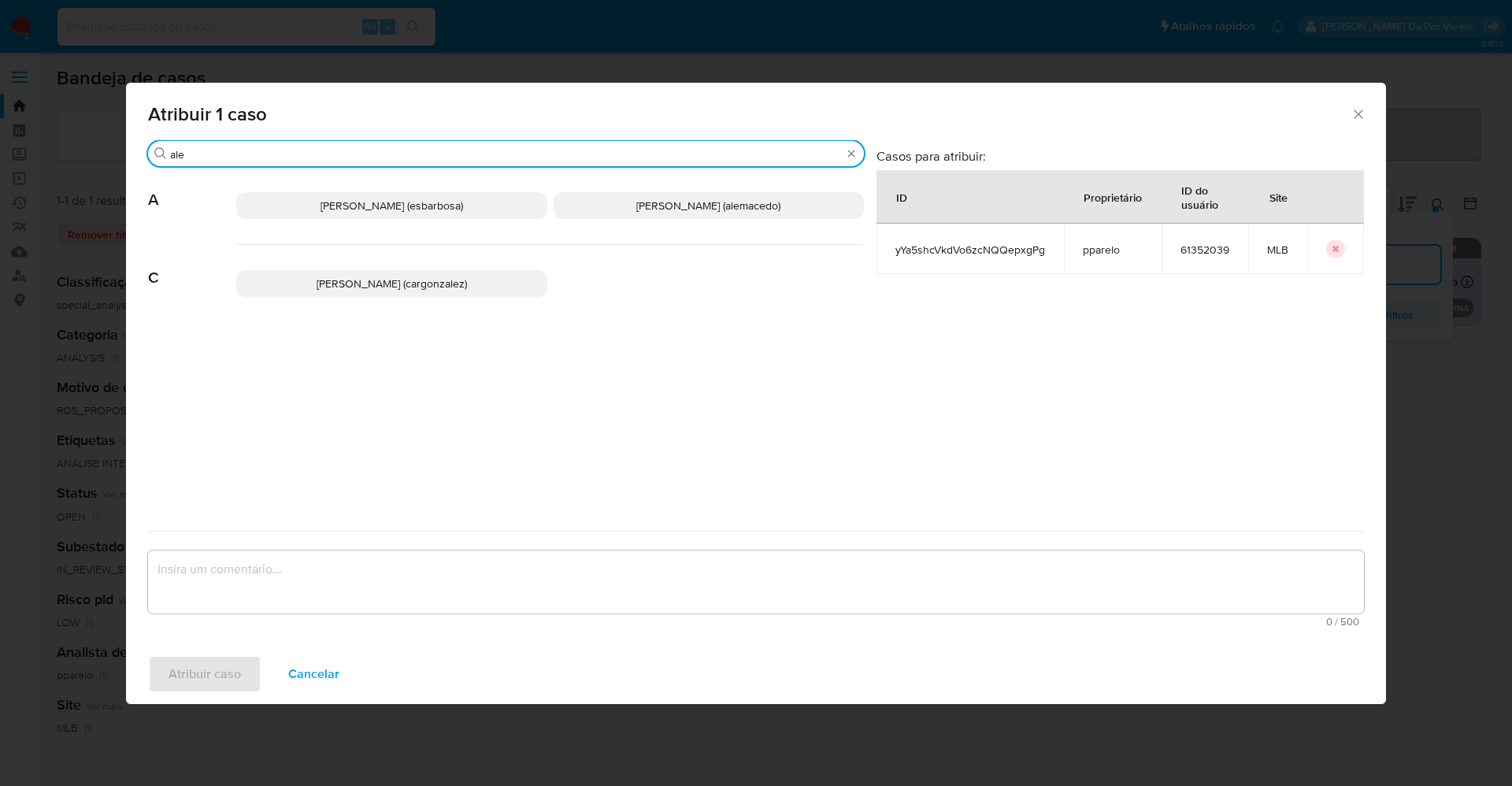
type input "ale"
click at [660, 199] on span "[PERSON_NAME] (alemacedo)" at bounding box center [708, 205] width 144 height 15
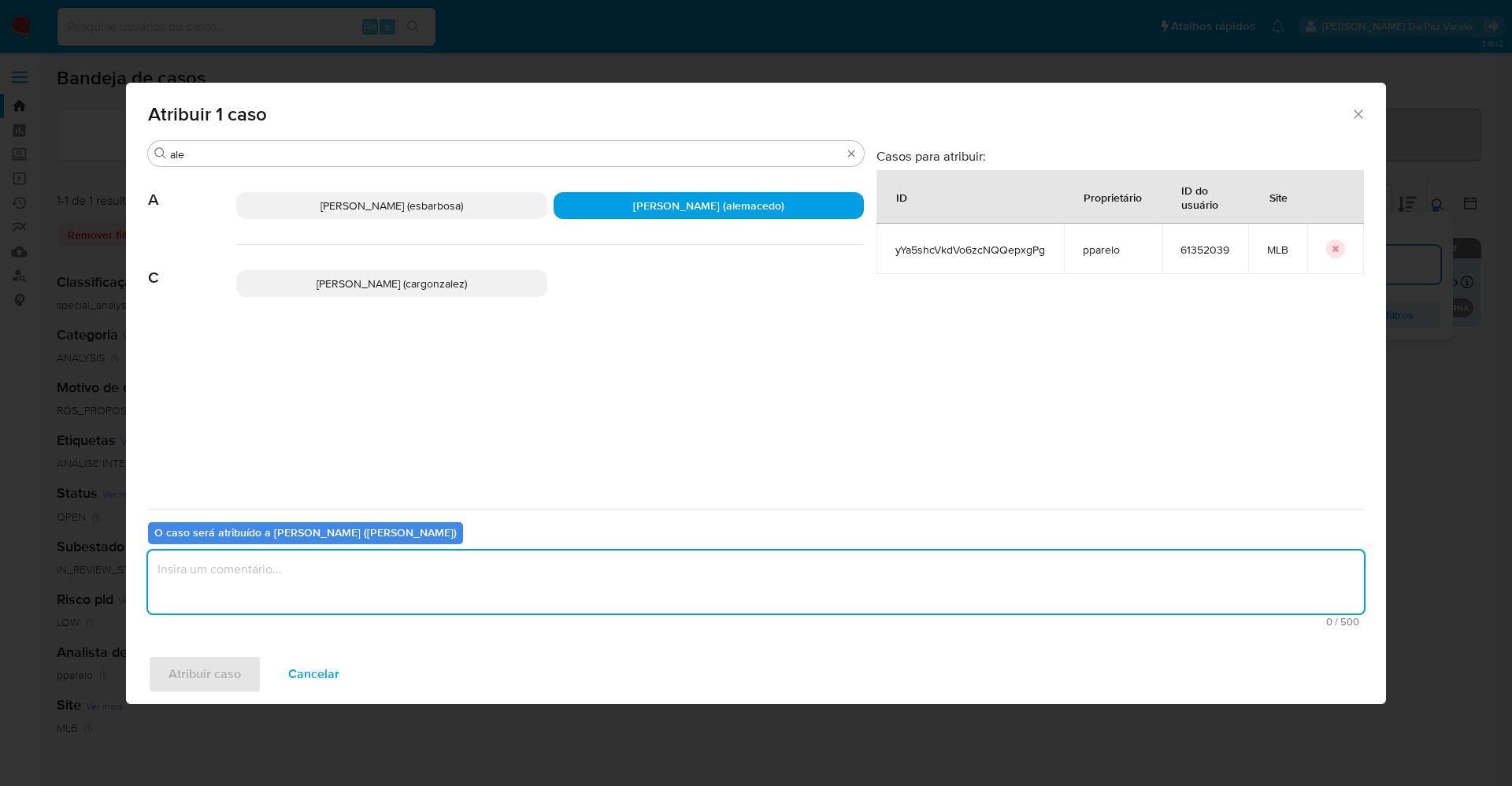
click at [496, 555] on textarea "assign-modal" at bounding box center [756, 581] width 1216 height 63
type textarea "."
click at [207, 669] on span "Atribuir caso" at bounding box center [204, 674] width 72 height 35
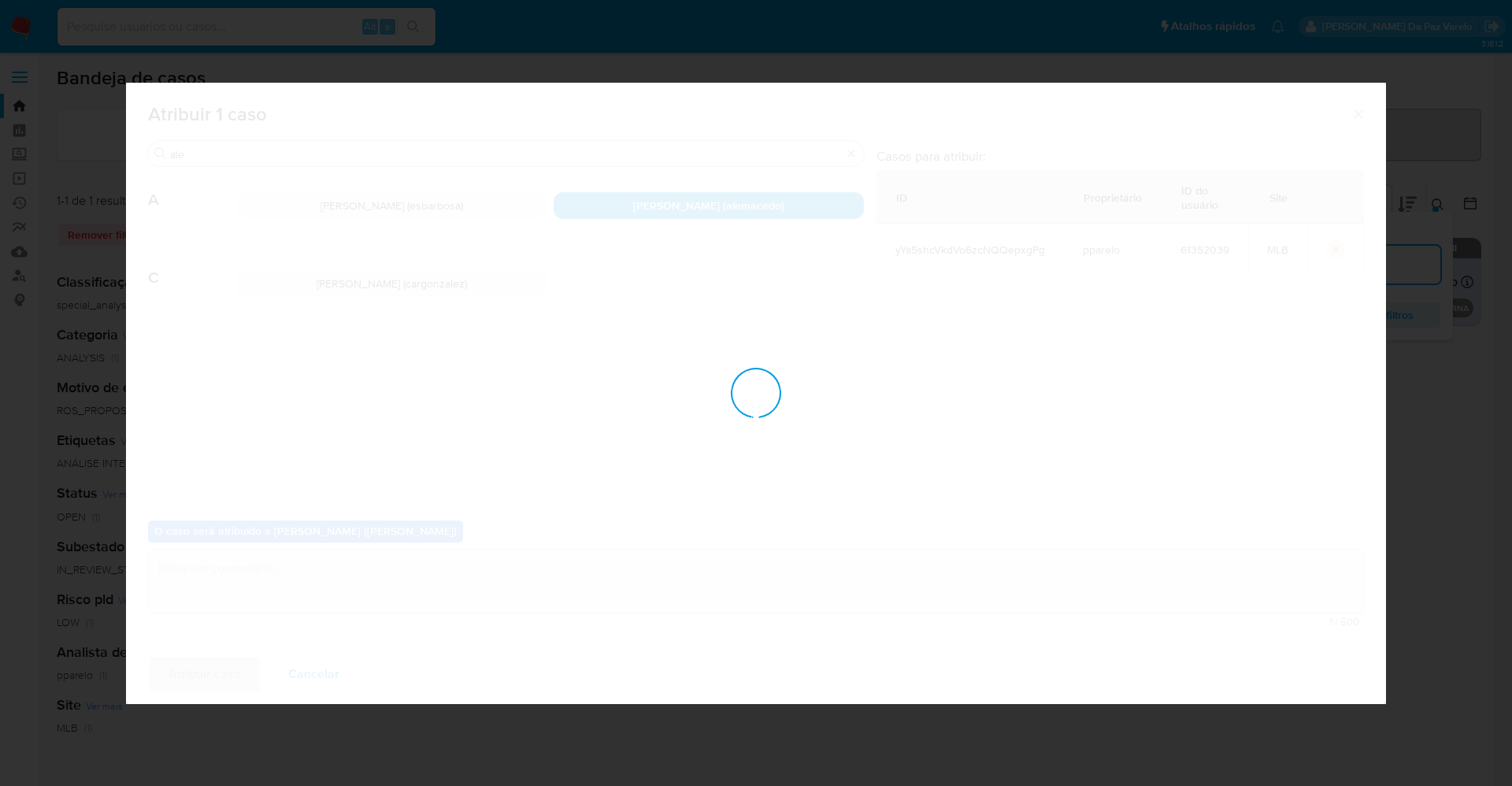
checkbox input "false"
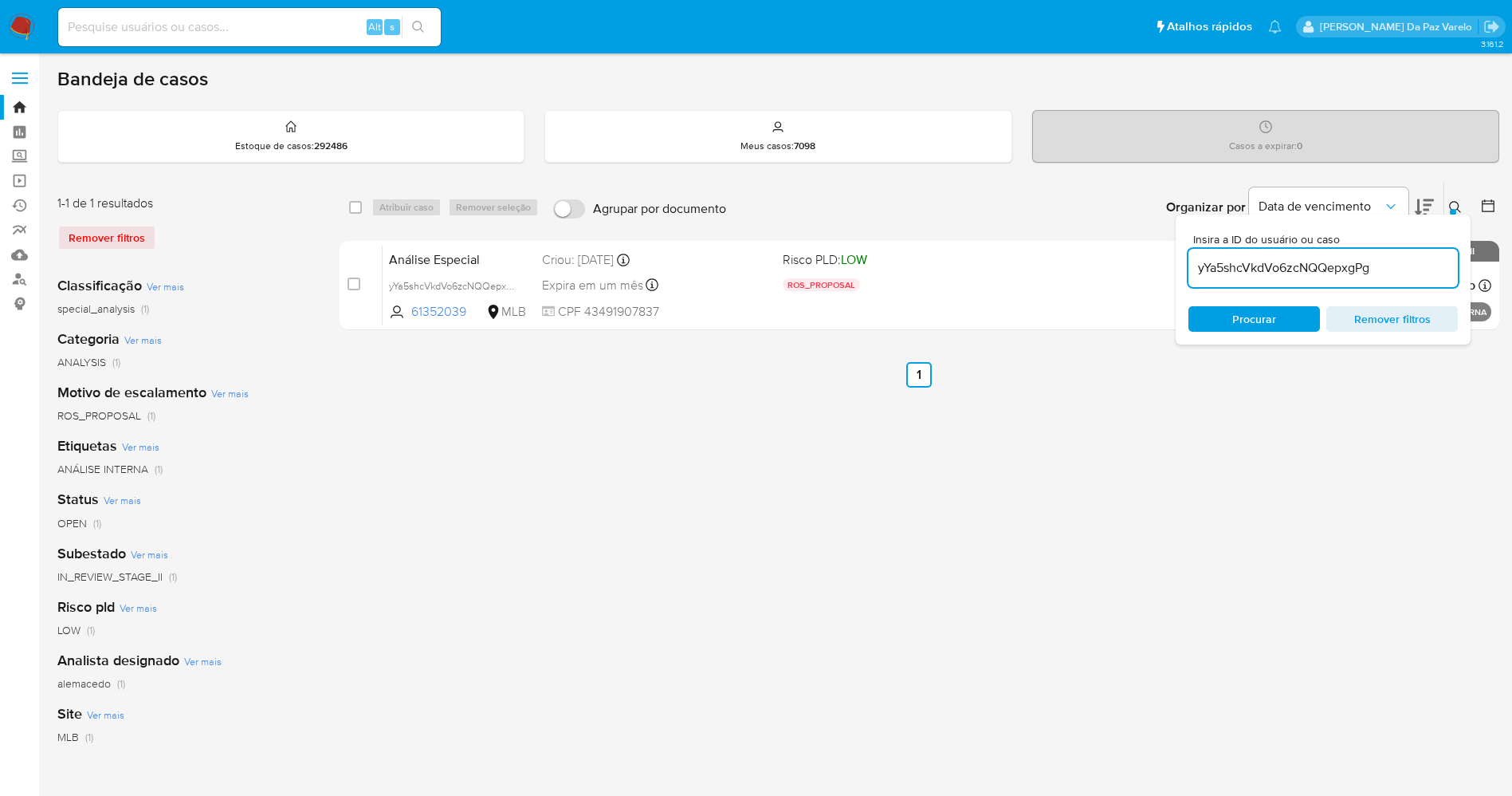
click at [1453, 209] on div at bounding box center [1453, 213] width 7 height 7
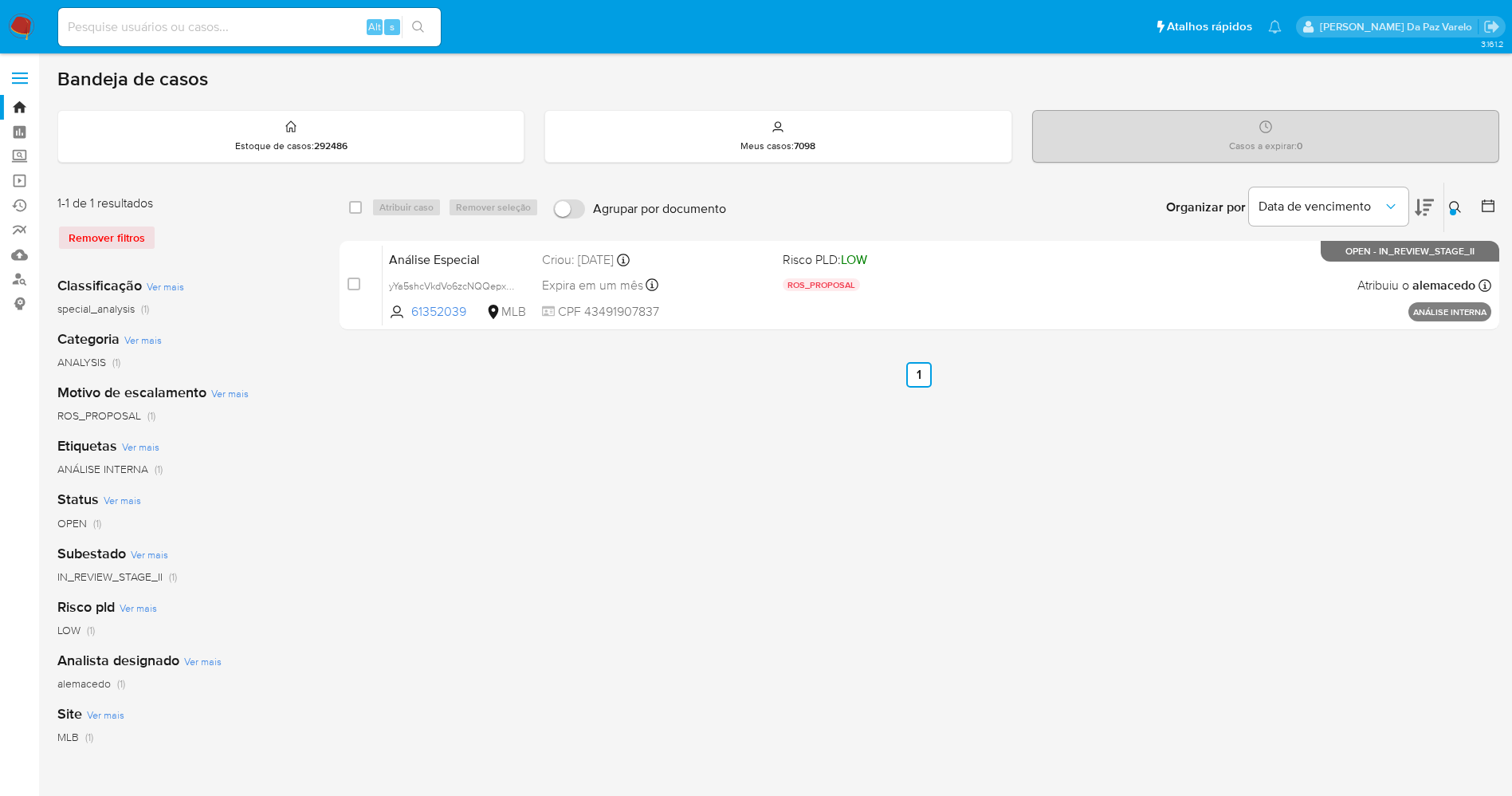
click at [341, 15] on div "Alt s" at bounding box center [250, 27] width 382 height 38
click at [318, 30] on input at bounding box center [250, 26] width 382 height 21
paste input "D2DgM0Z3MG6LDXFJXCU99pHW"
type input "D2DgM0Z3MG6LDXFJXCU99pHW"
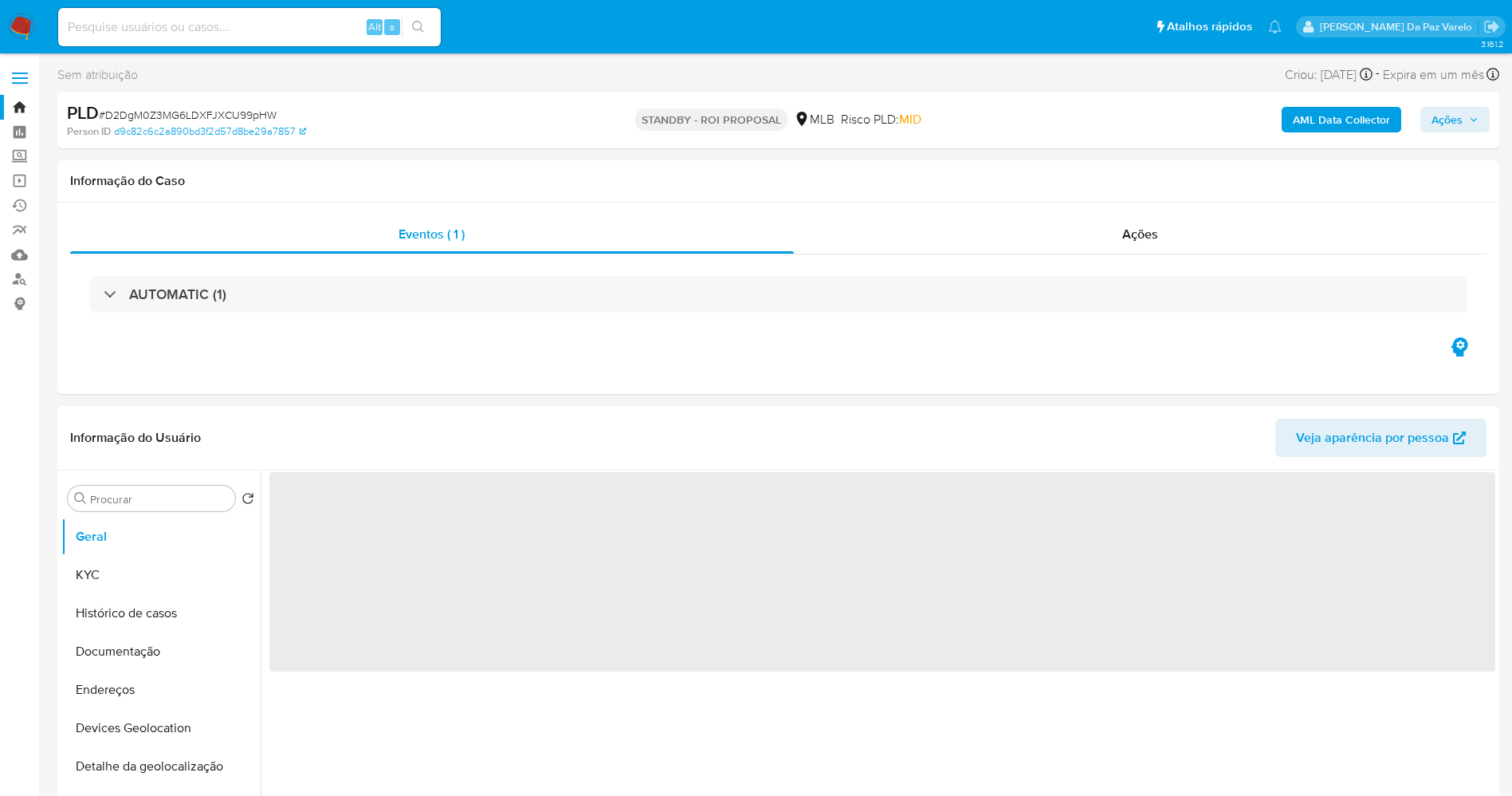
select select "10"
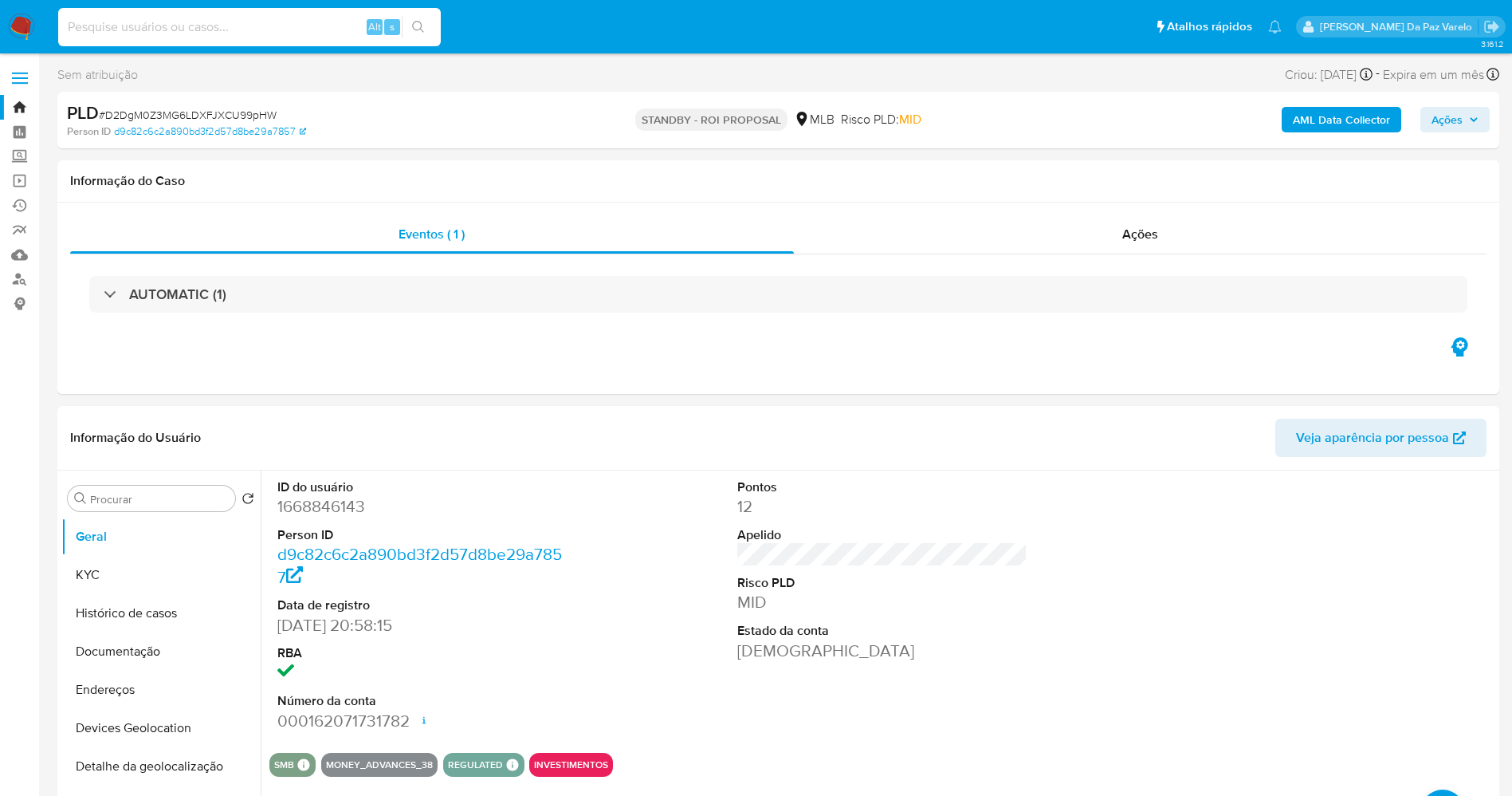
click at [266, 22] on input at bounding box center [250, 26] width 382 height 21
paste input "D2DgM0Z3MG6LDXFJXCU99pHW"
type input "D2DgM0Z3MG6LDXFJXCU99pHW"
click at [189, 504] on input "Procurar" at bounding box center [159, 499] width 138 height 14
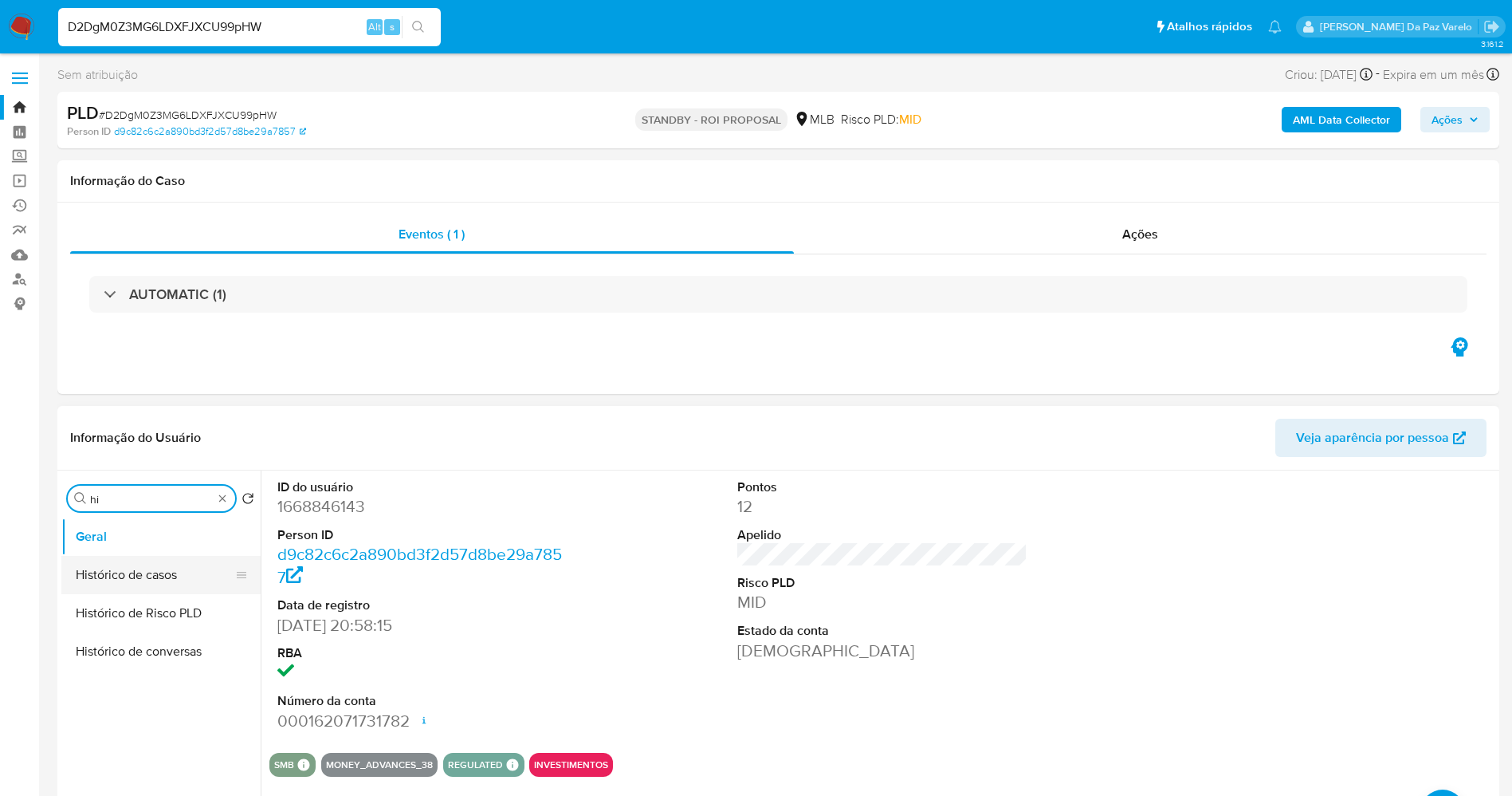
type input "hi"
click at [165, 578] on button "Histórico de casos" at bounding box center [155, 574] width 186 height 38
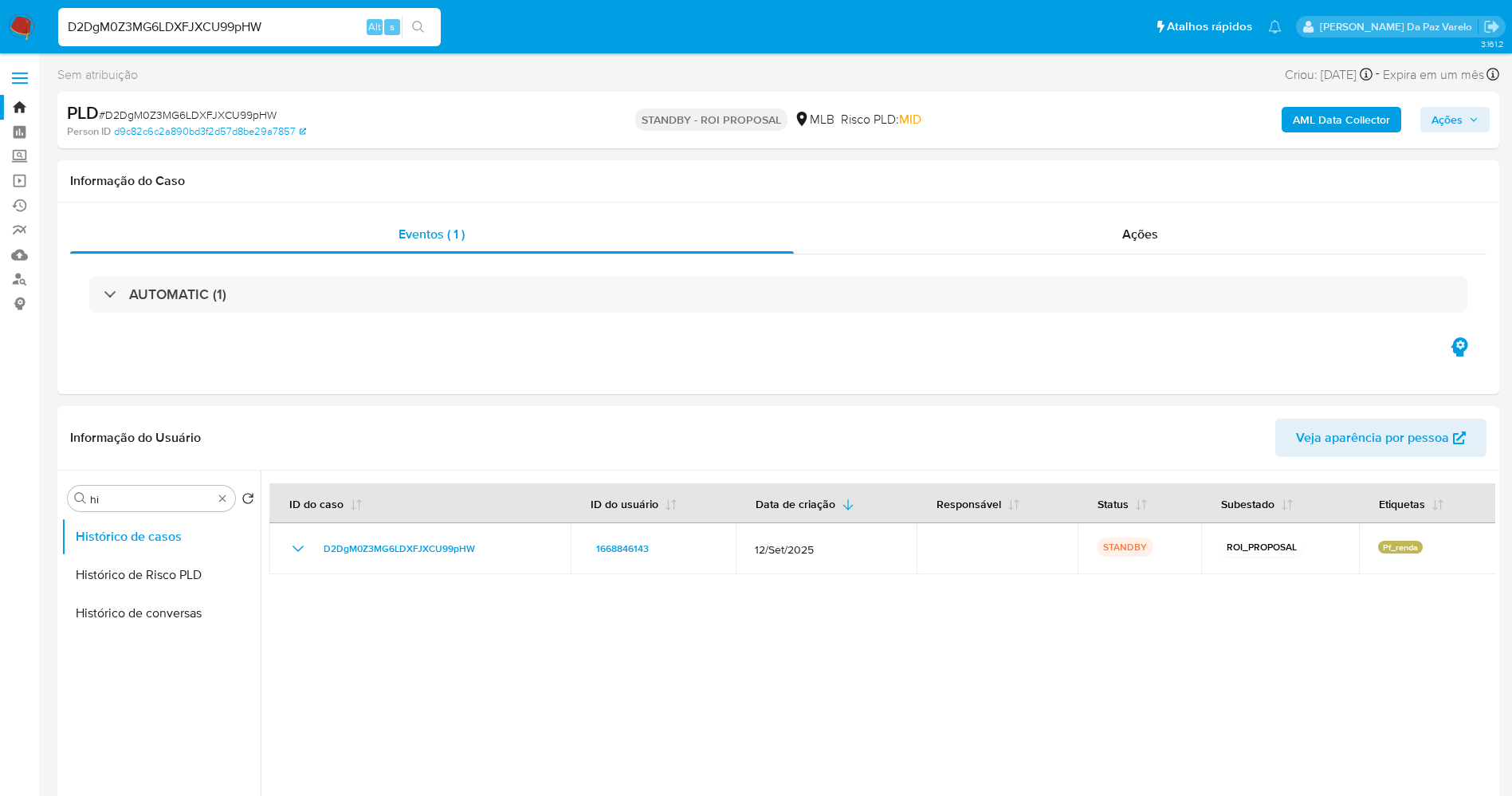
click at [208, 115] on span "# D2DgM0Z3MG6LDXFJXCU99pHW" at bounding box center [188, 115] width 178 height 16
copy span "D2DgM0Z3MG6LDXFJXCU99pHW"
click at [24, 25] on img at bounding box center [21, 26] width 27 height 27
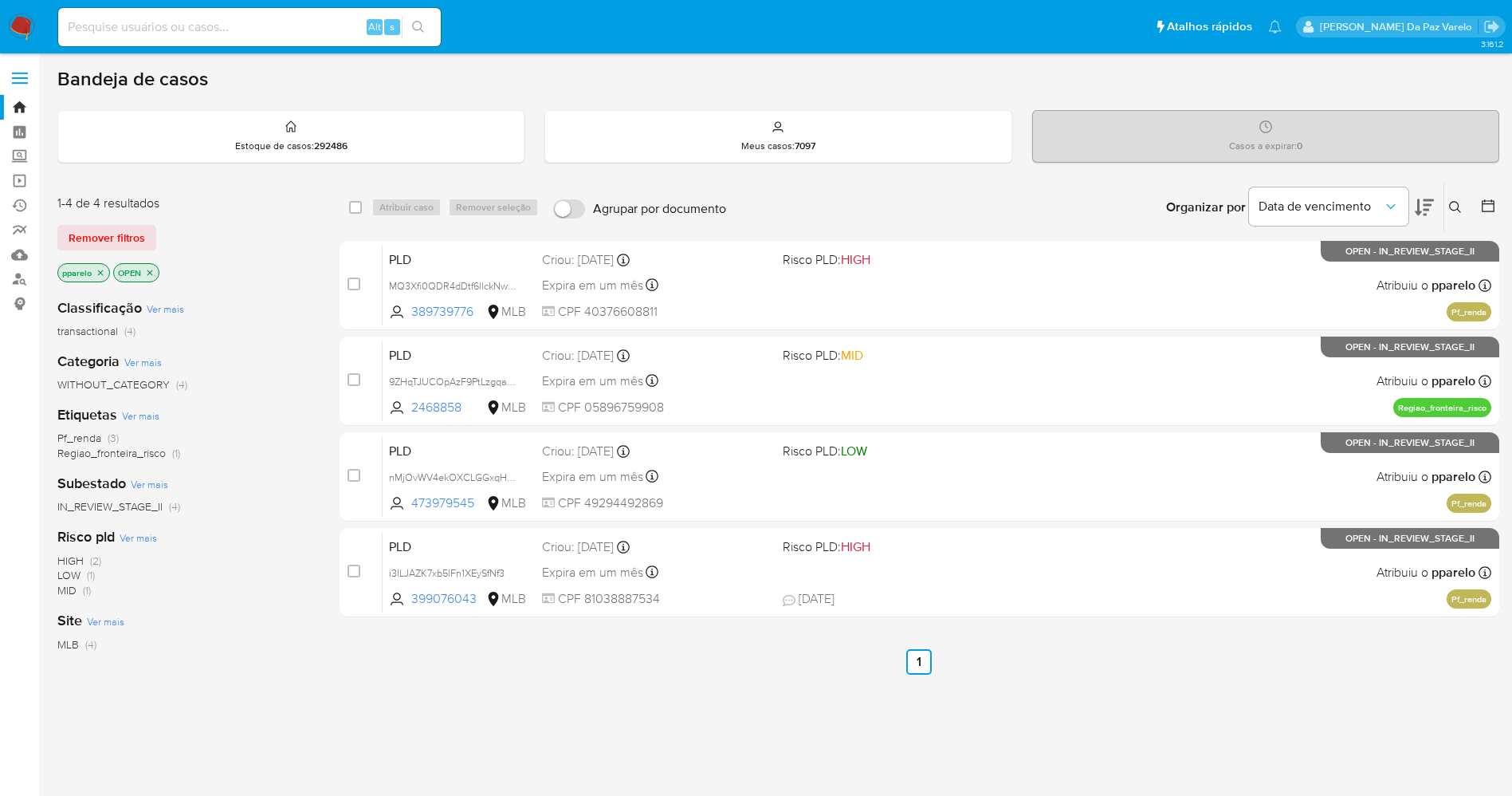
click at [264, 34] on input at bounding box center [250, 26] width 382 height 21
paste input "D2DgM0Z3MG6LDXFJXCU99pHW"
type input "D2DgM0Z3MG6LDXFJXCU99pHW"
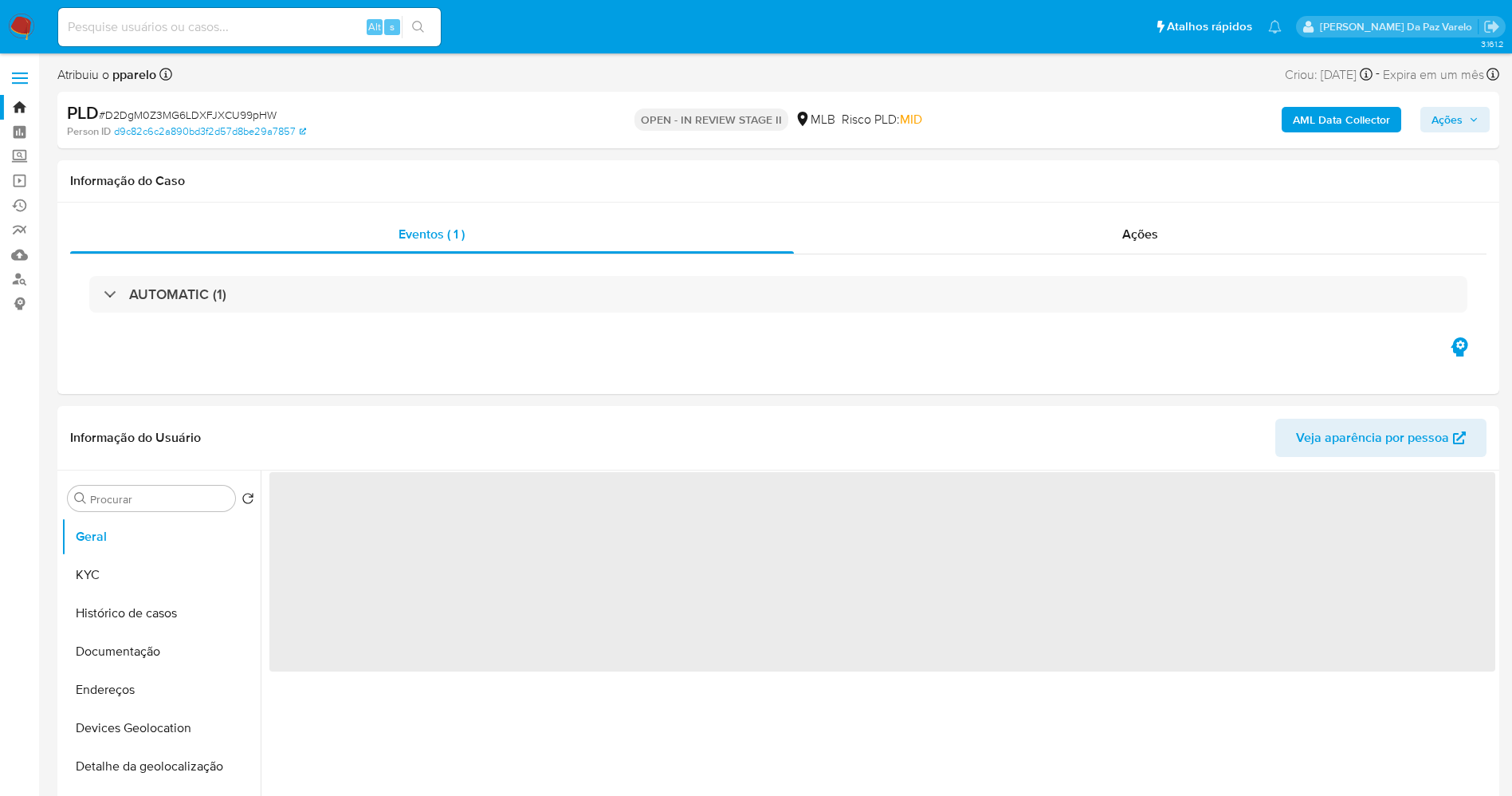
select select "10"
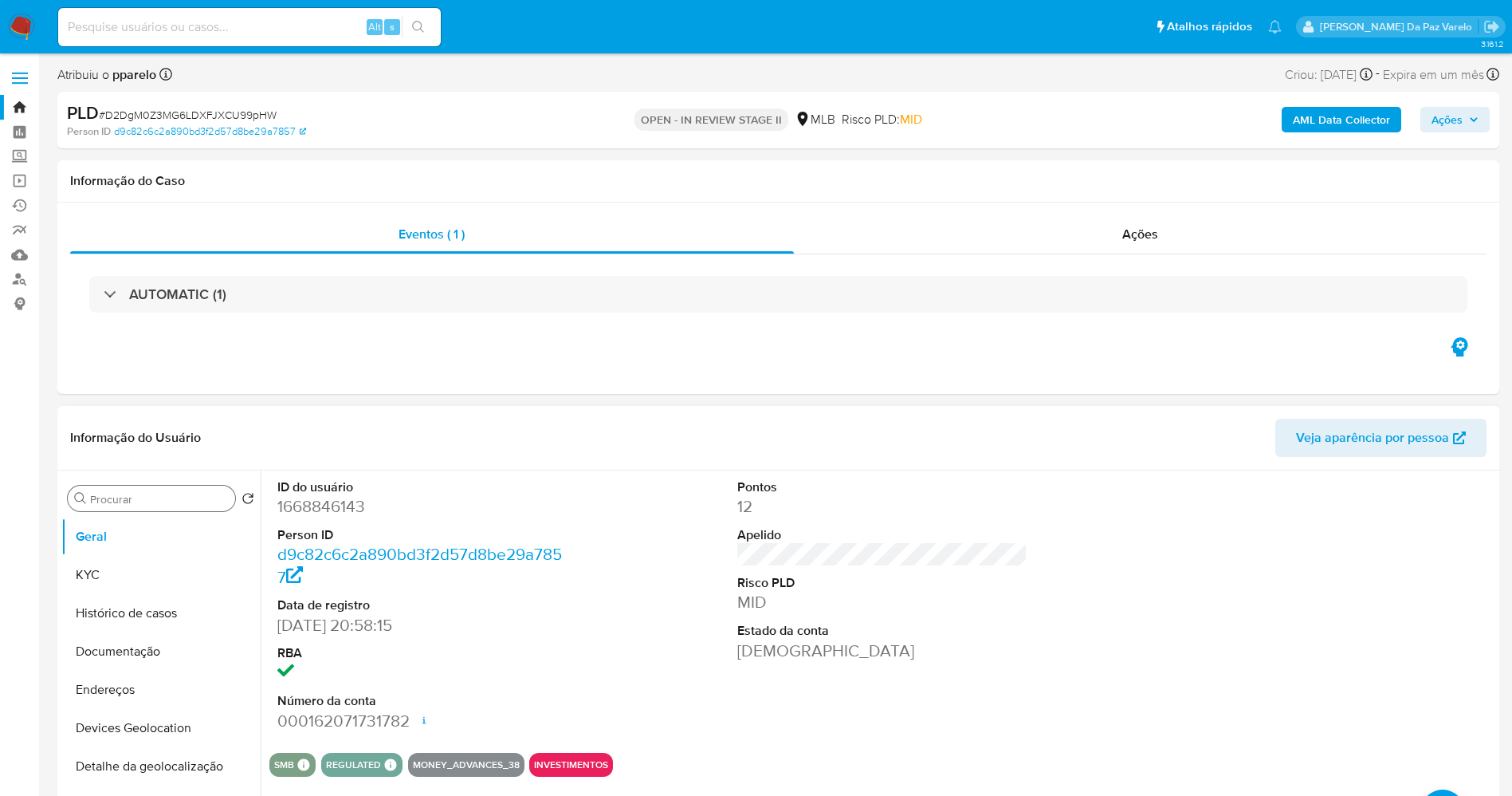
click at [167, 499] on input "Procurar" at bounding box center [159, 499] width 138 height 14
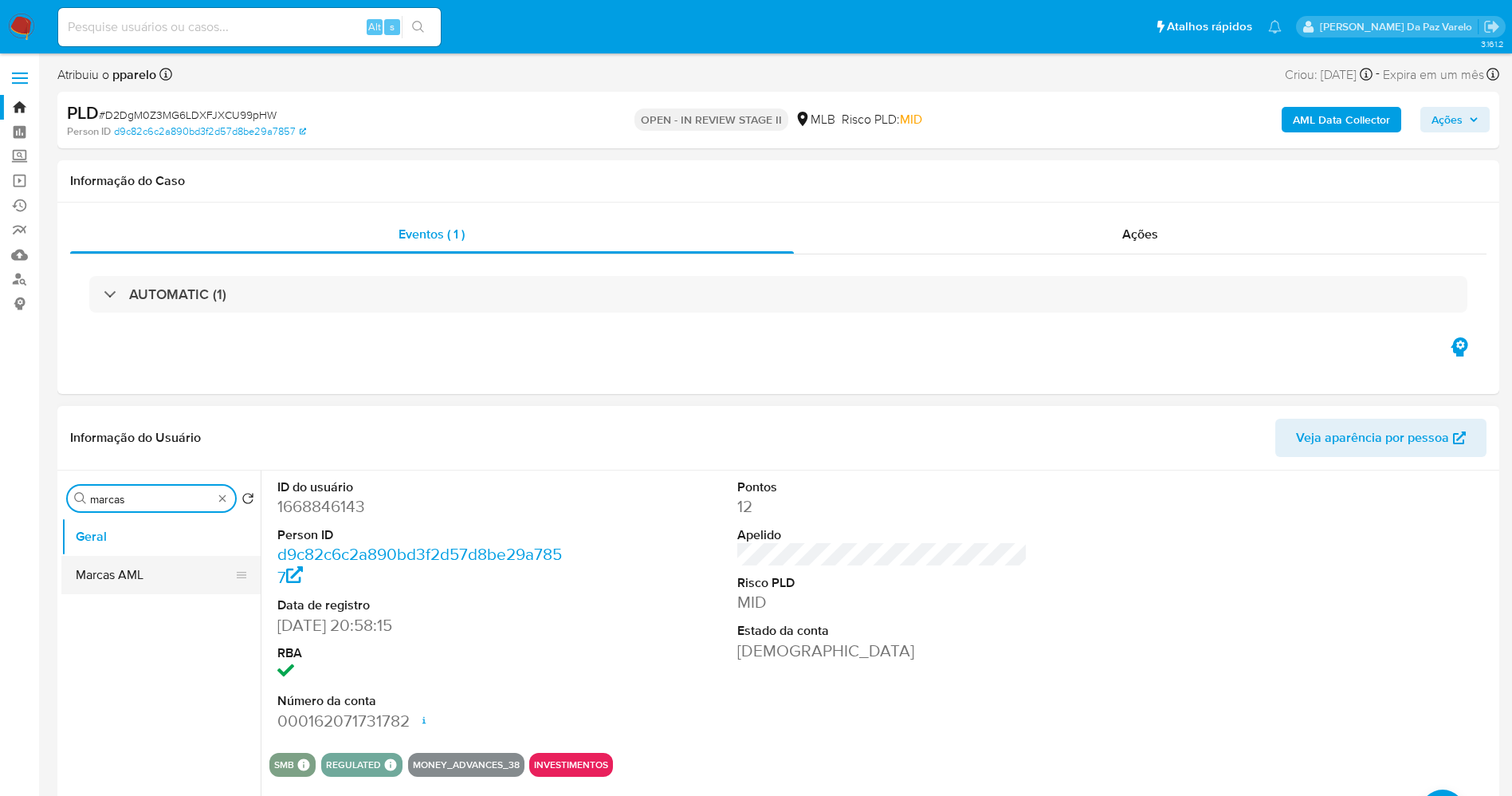
type input "marcas"
click at [165, 567] on button "Marcas AML" at bounding box center [155, 574] width 186 height 38
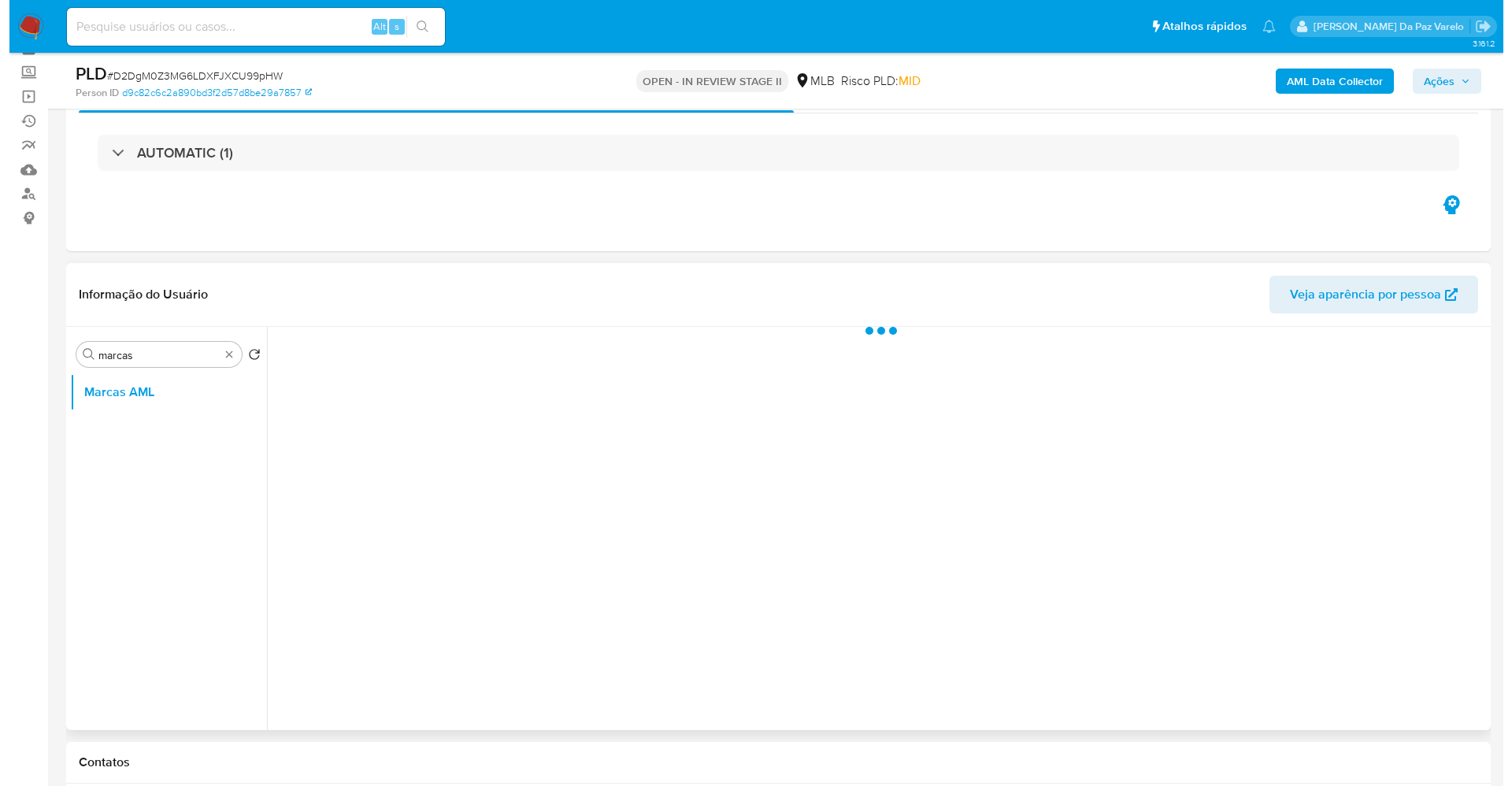
scroll to position [118, 0]
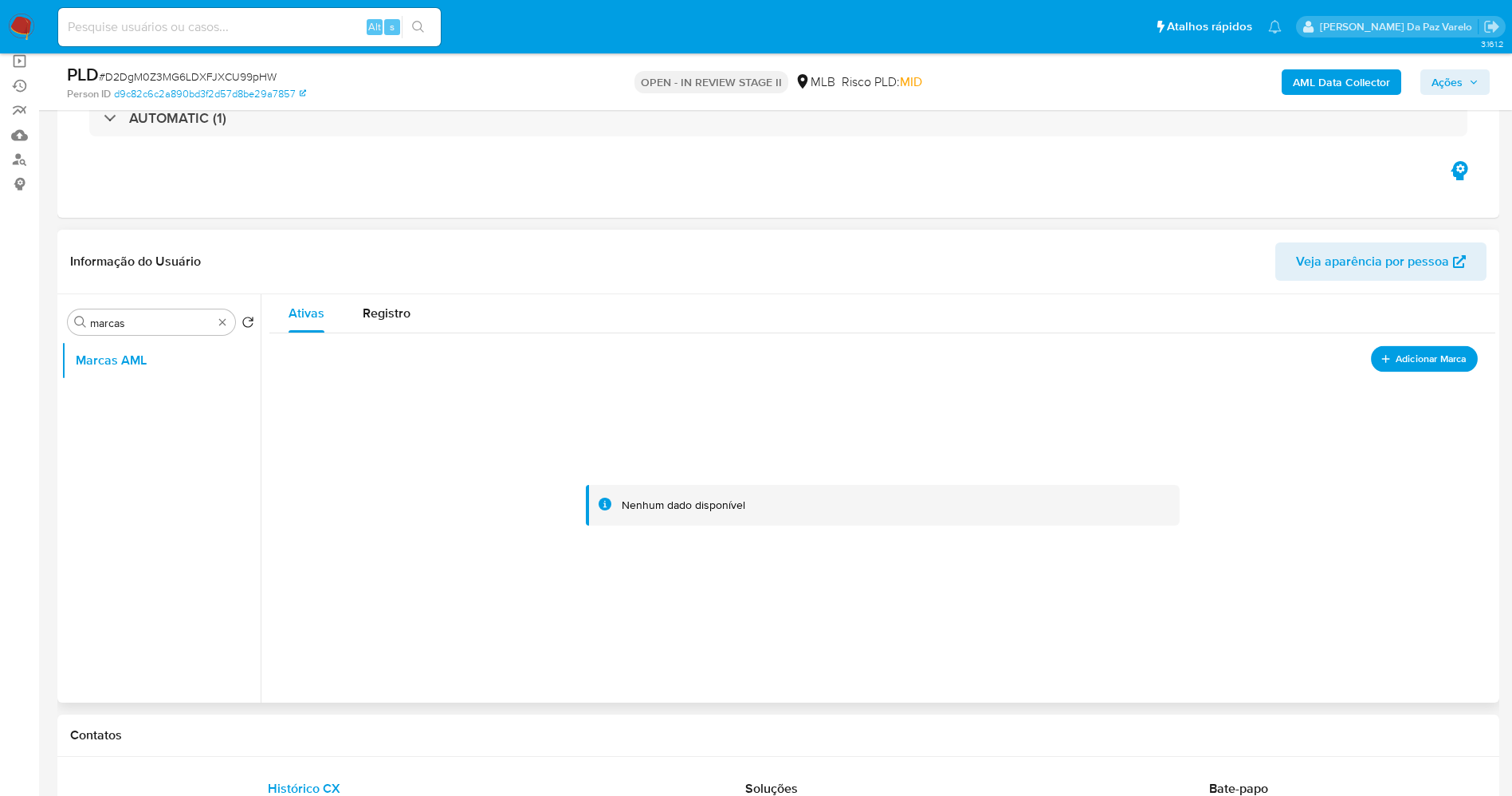
click at [1401, 355] on span "Adicionar Marca" at bounding box center [1430, 358] width 71 height 20
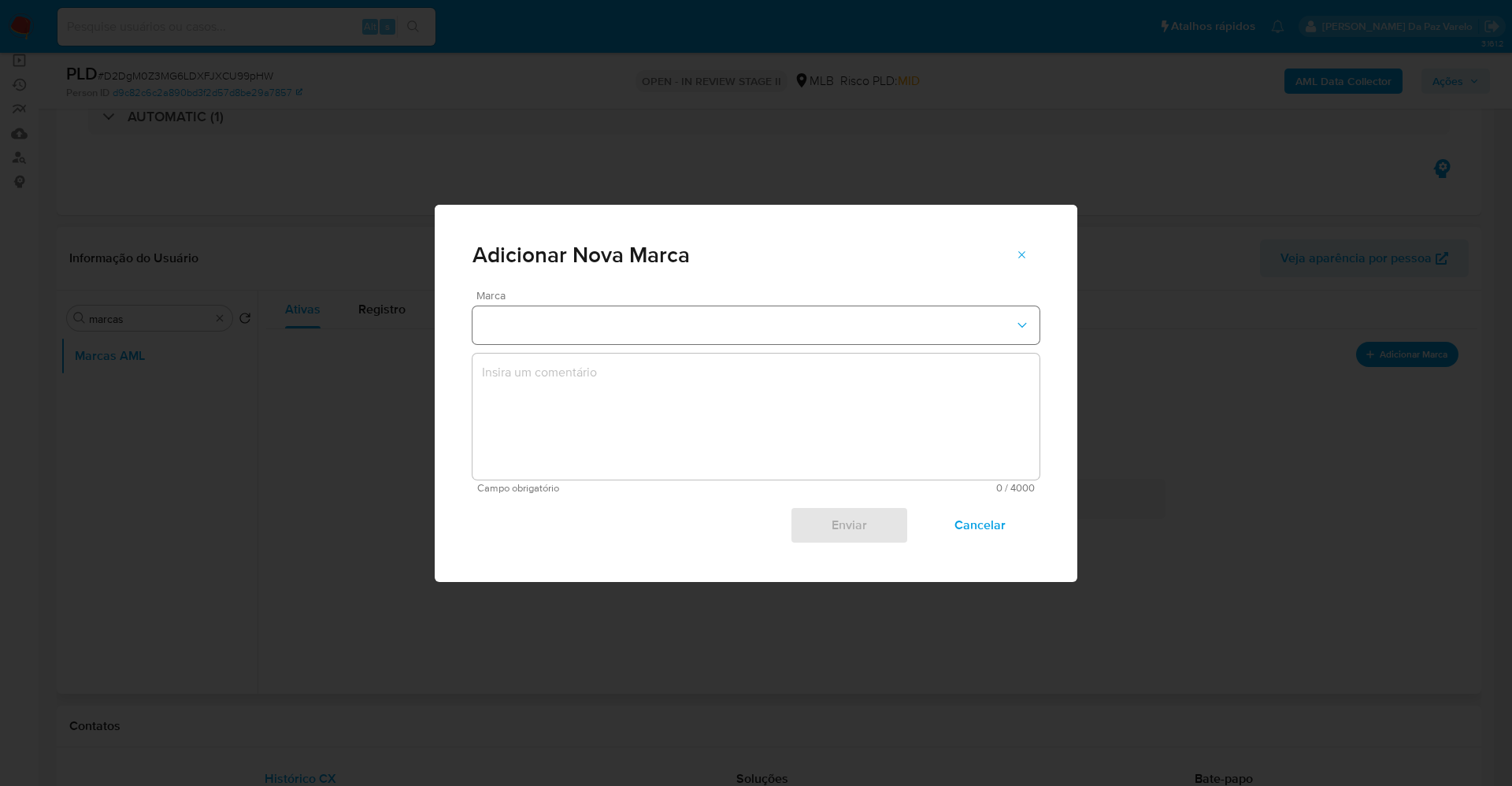
click at [525, 327] on button "marks-modal" at bounding box center [756, 325] width 567 height 37
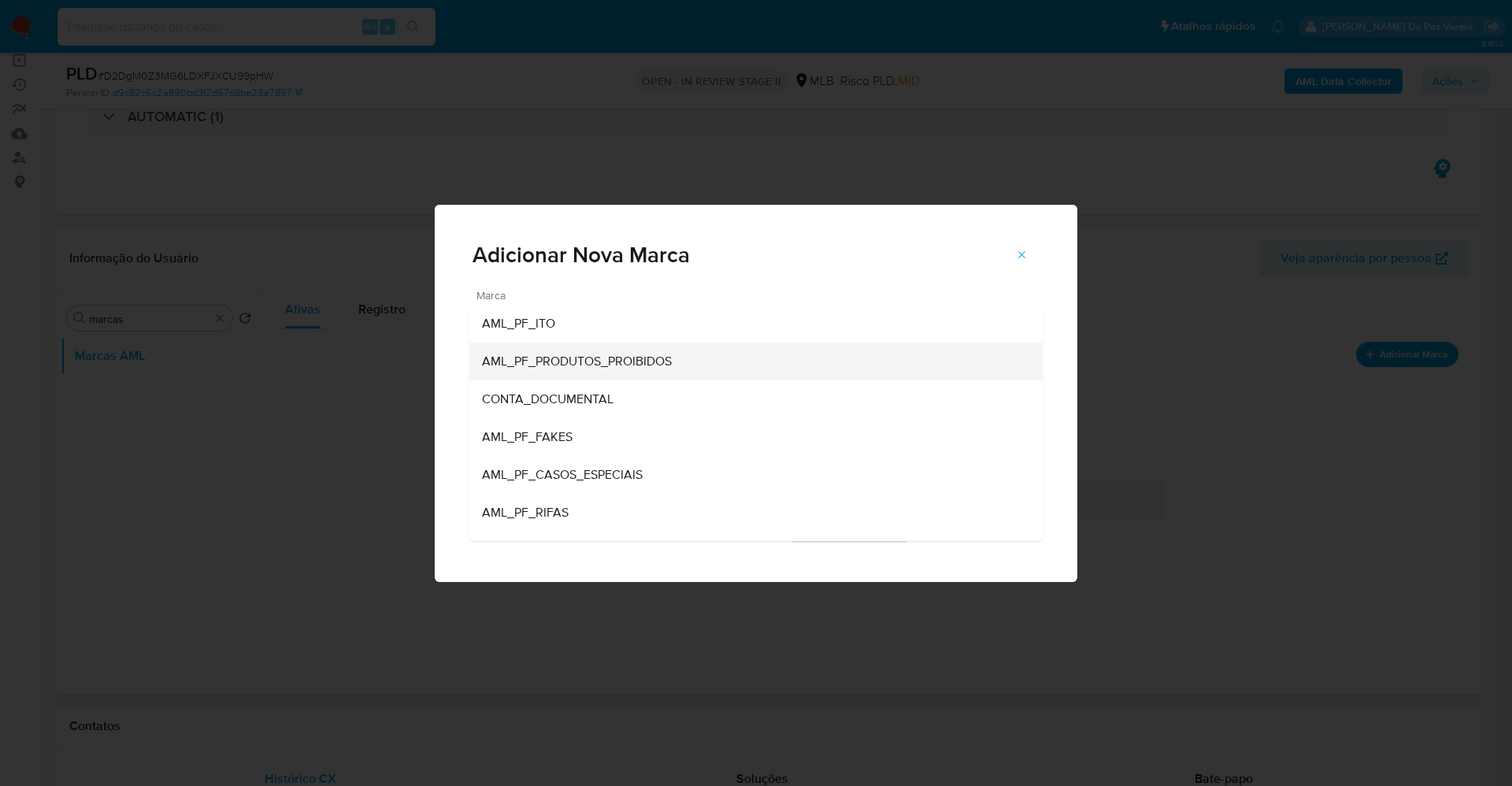
click at [602, 362] on span "AML_PF_PRODUTOS_PROIBIDOS" at bounding box center [576, 360] width 190 height 15
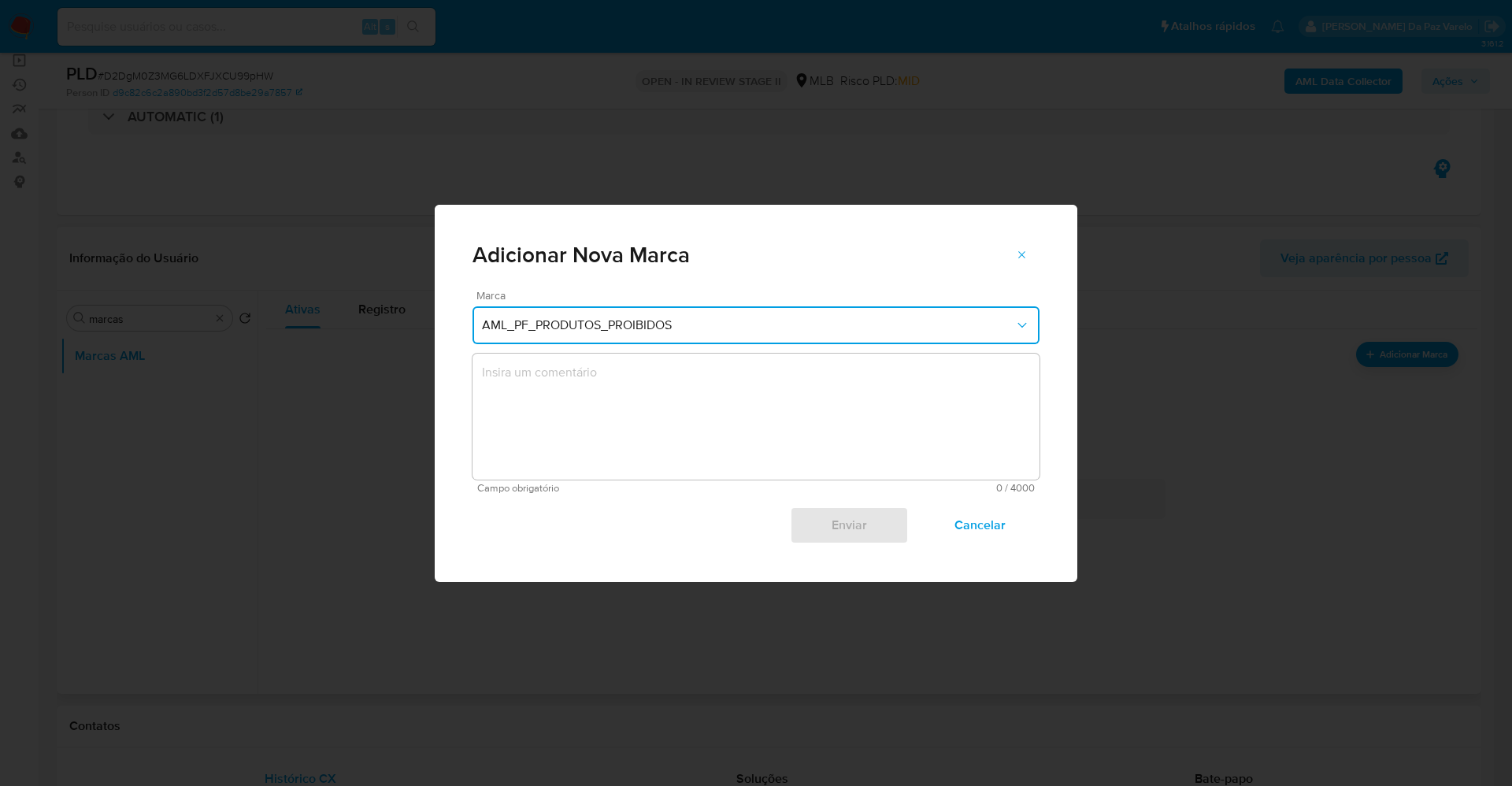
click at [592, 395] on textarea "marks-modal" at bounding box center [756, 416] width 567 height 126
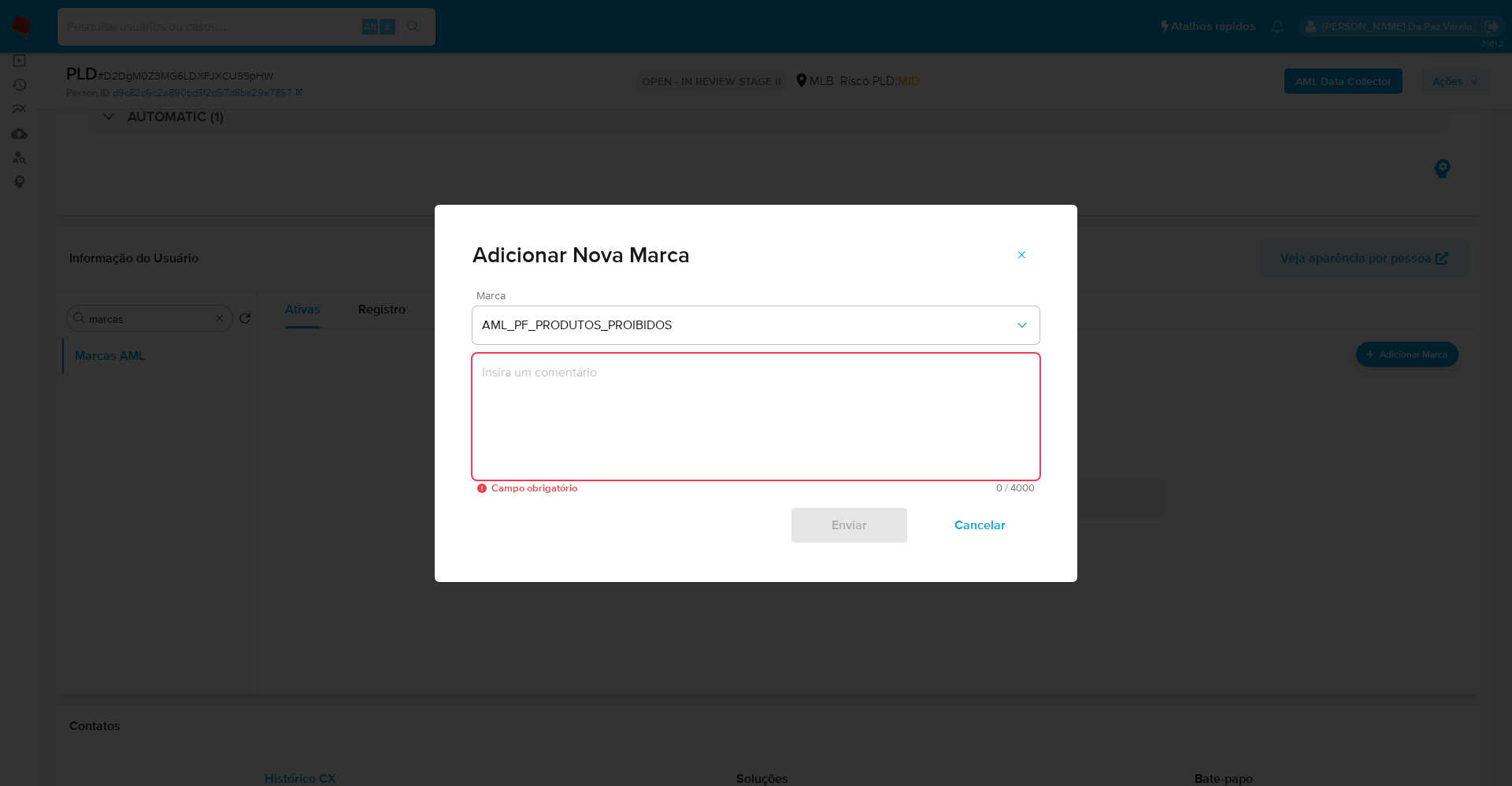
click at [670, 391] on textarea "marks-modal" at bounding box center [756, 416] width 567 height 126
paste textarea "Data de Início das Transações: [DATE] Data Fim das Transações: [DATE] Valor a C…"
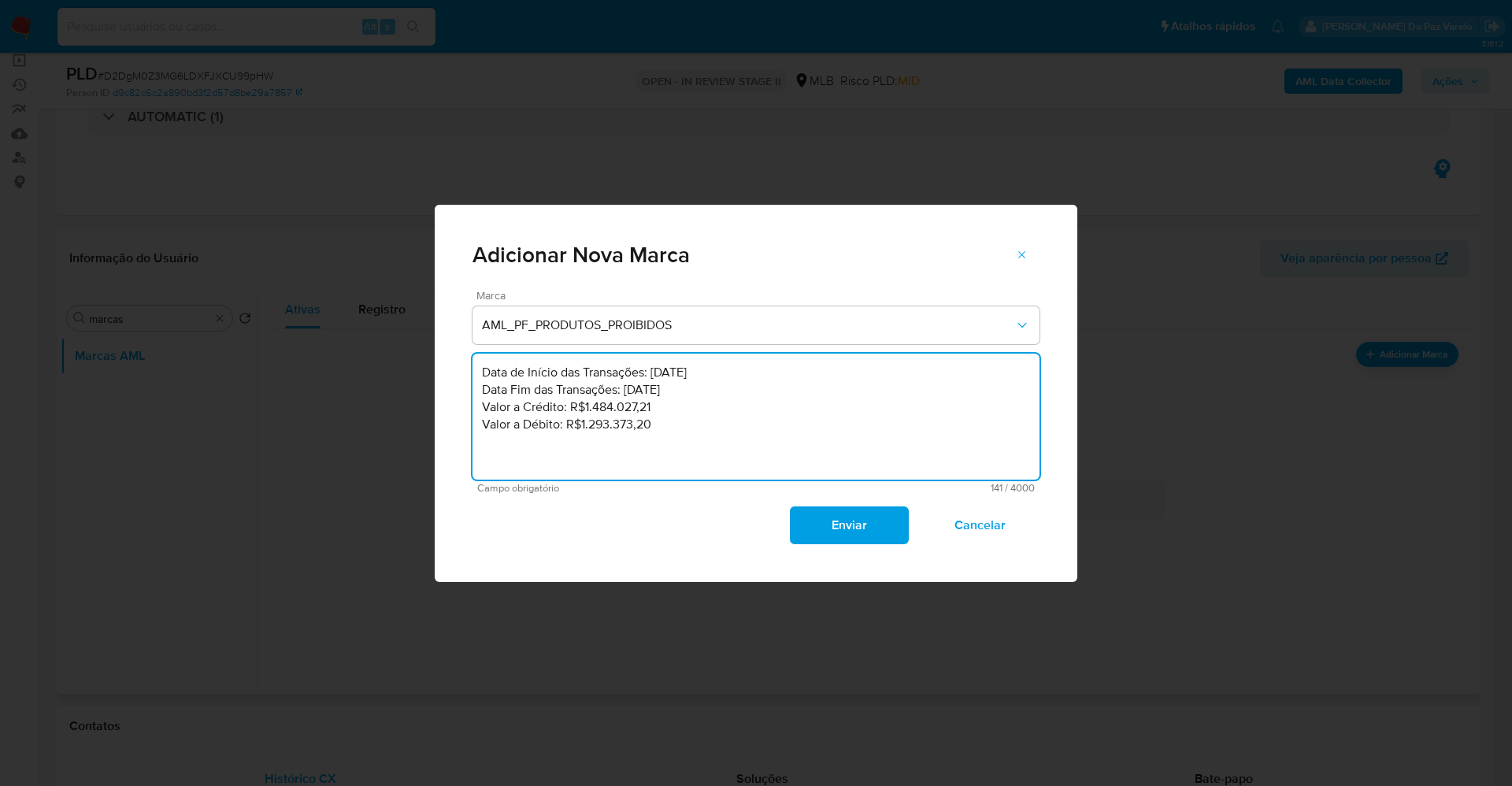
paste textarea "A cliente possui perfil de vendas no MarketPlace do Mercado Livre, comercializa…"
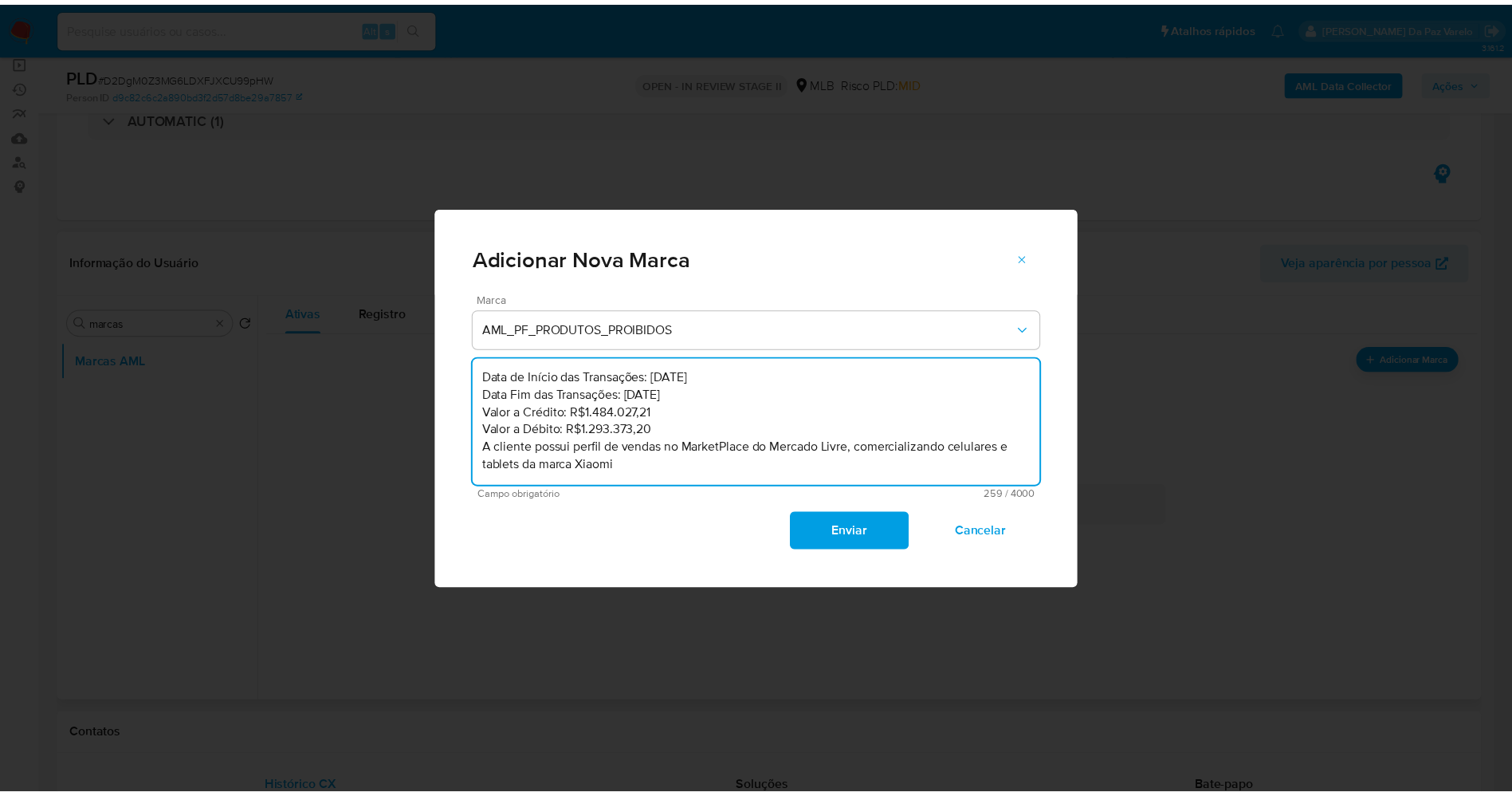
scroll to position [0, 0]
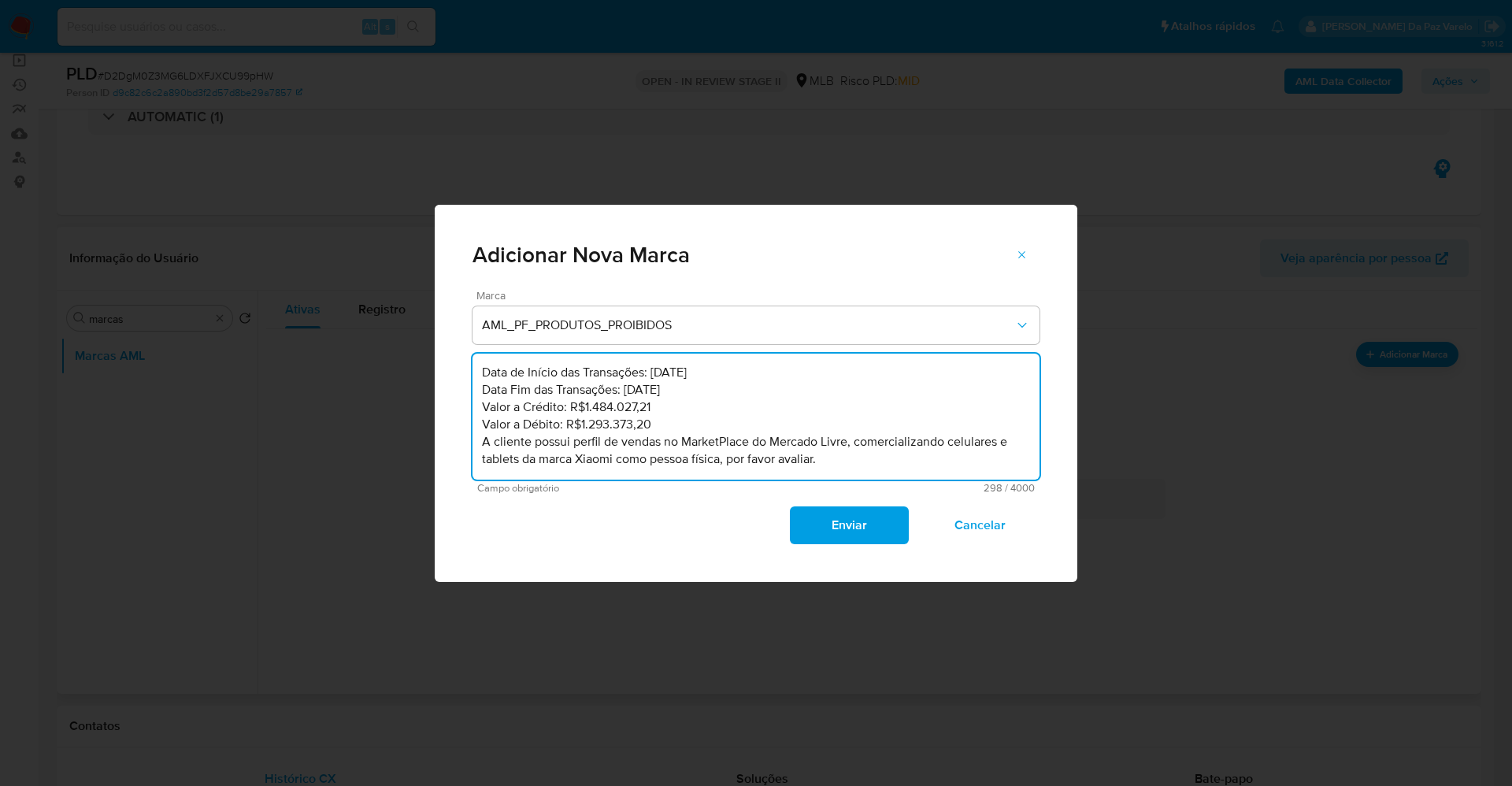
type textarea "Data de Início das Transações: [DATE] Data Fim das Transações: [DATE] Valor a C…"
click at [731, 317] on span "AML_PF_PRODUTOS_PROIBIDOS" at bounding box center [748, 325] width 532 height 15
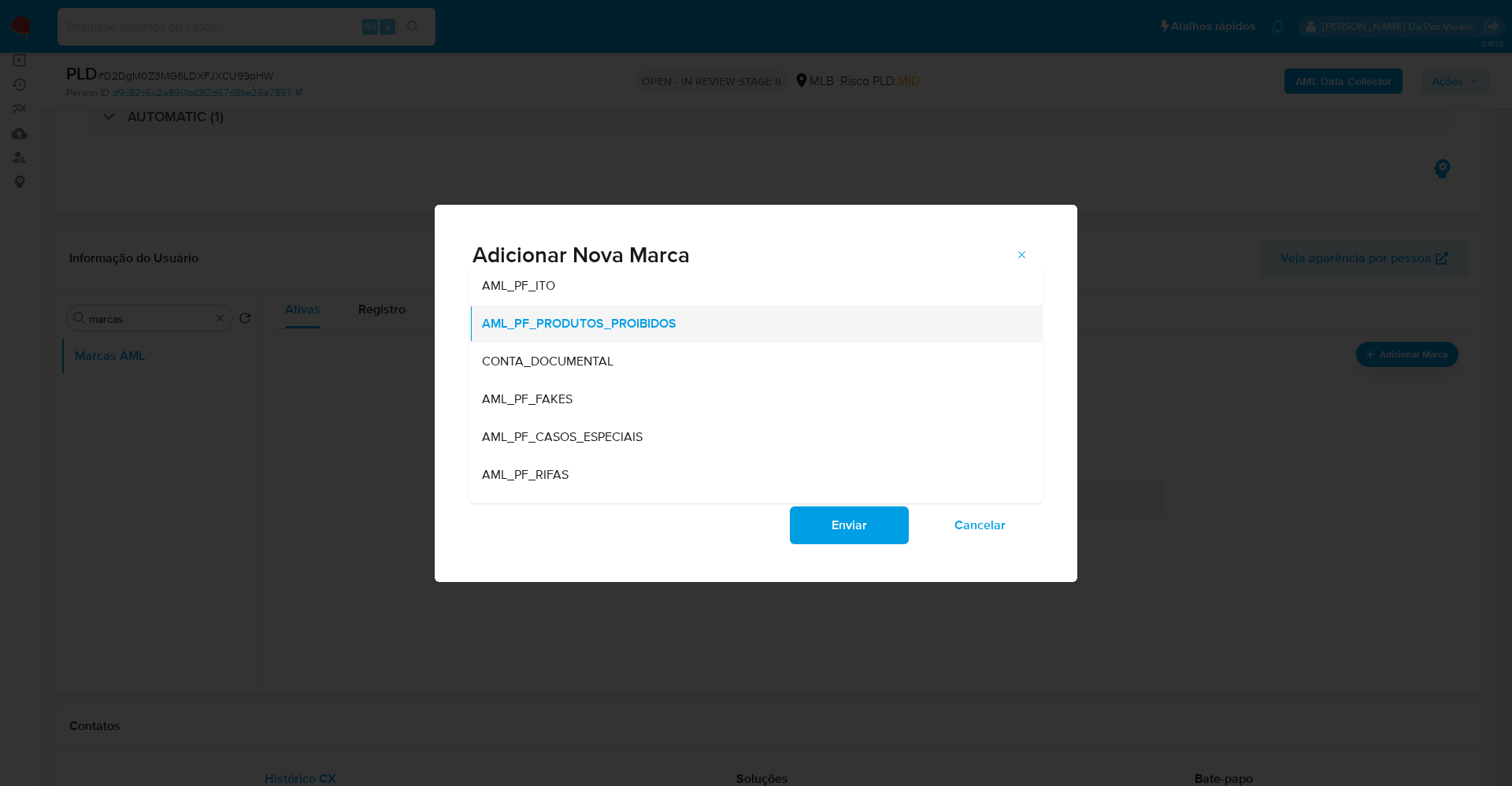
click at [764, 329] on div "AML_PF_PRODUTOS_PROIBIDOS" at bounding box center [751, 323] width 539 height 37
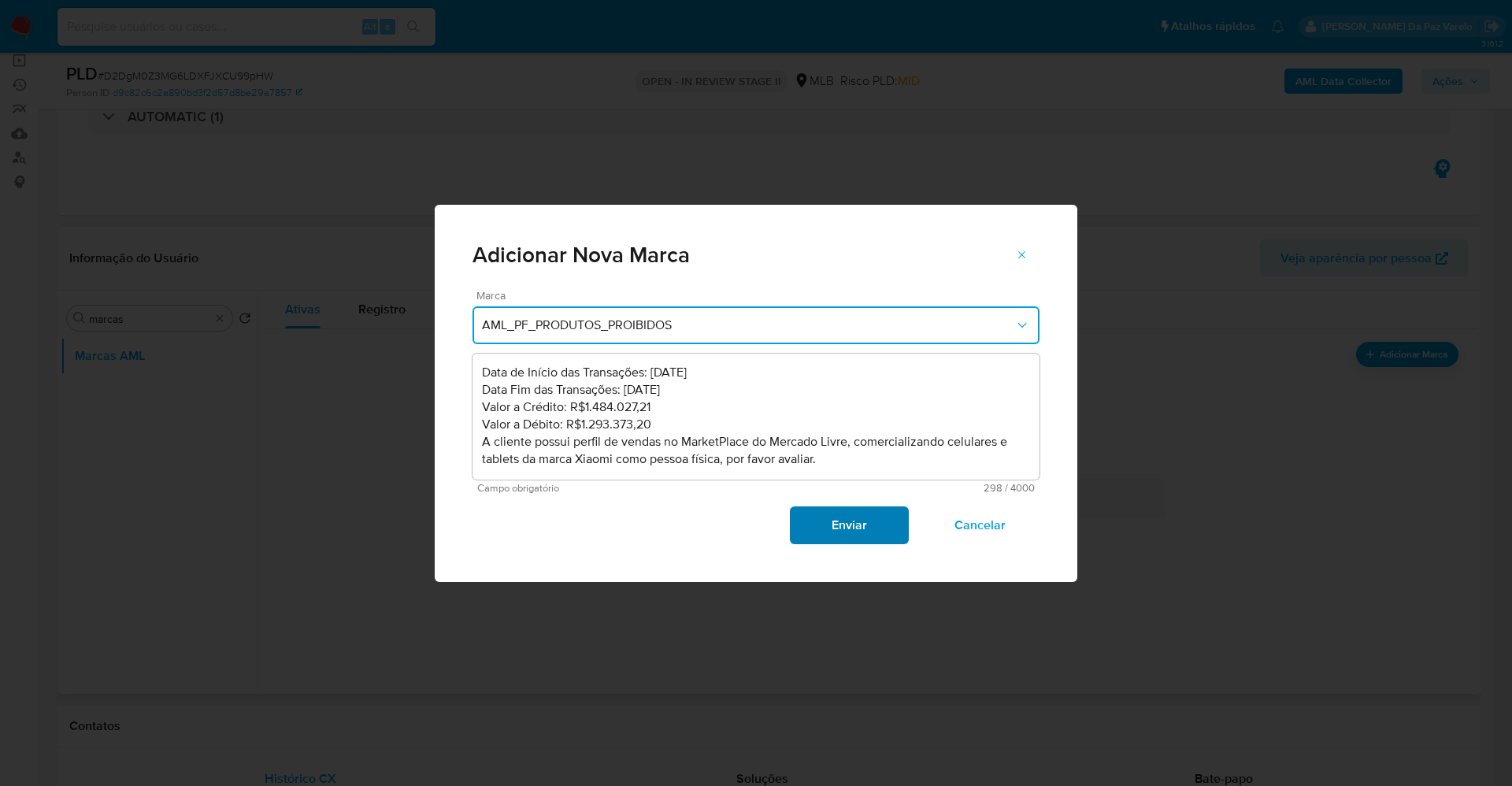
click at [844, 523] on span "Enviar" at bounding box center [849, 525] width 77 height 35
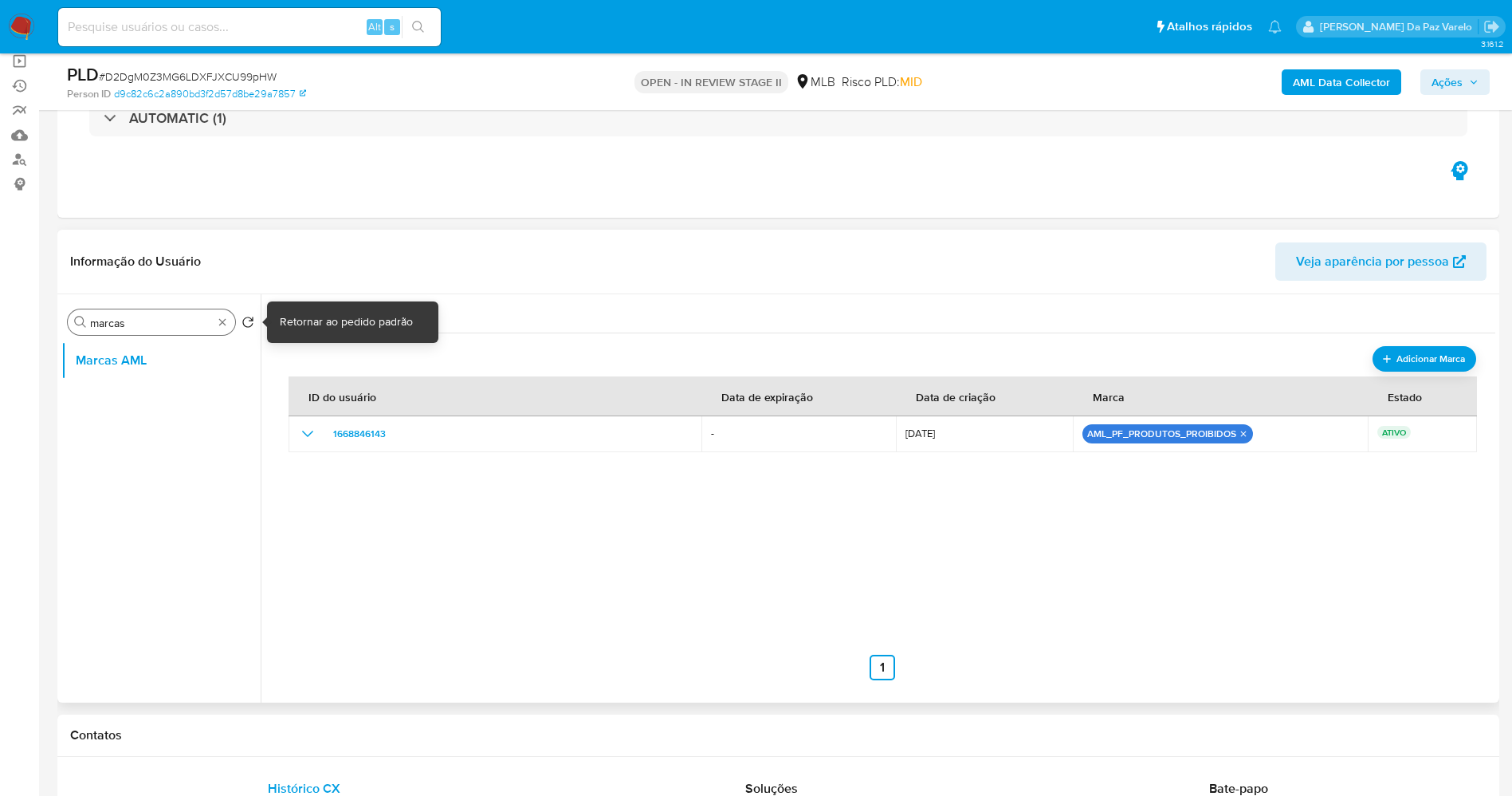
click at [232, 321] on div "Procurar marcas" at bounding box center [151, 321] width 167 height 26
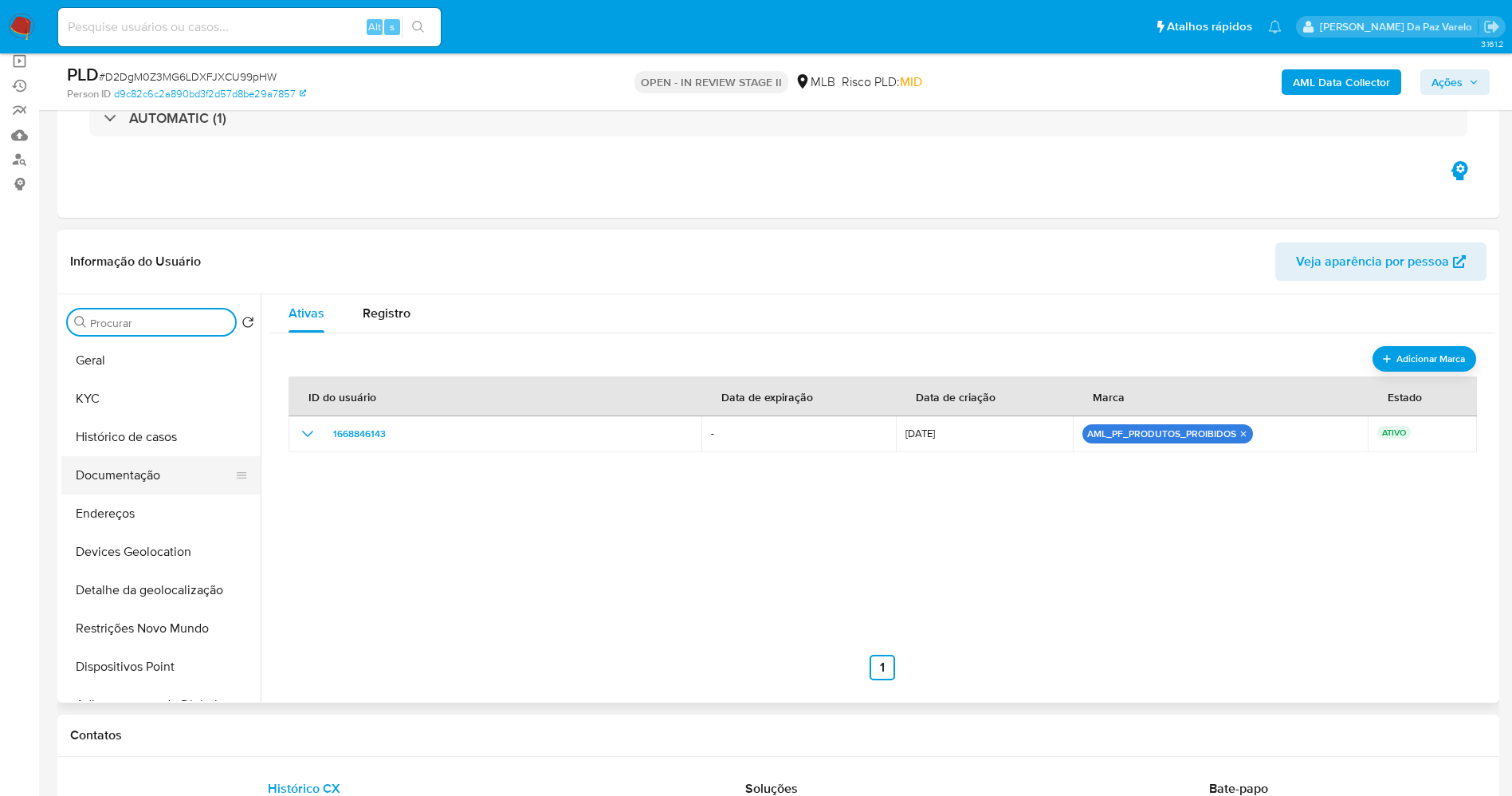
click at [141, 473] on button "Documentação" at bounding box center [155, 475] width 186 height 38
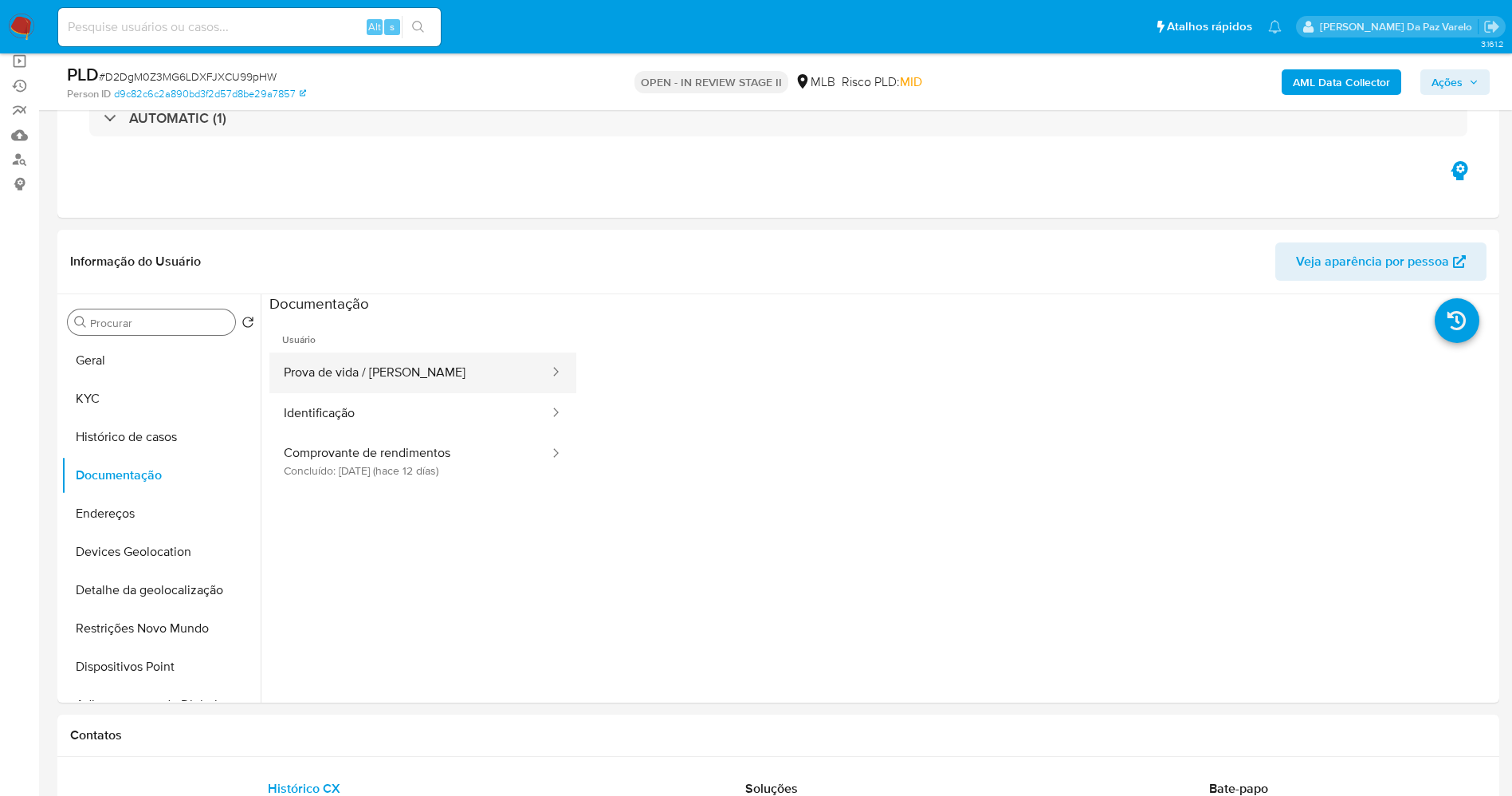
click at [338, 375] on button "Prova de vida / Selfie" at bounding box center [410, 372] width 282 height 40
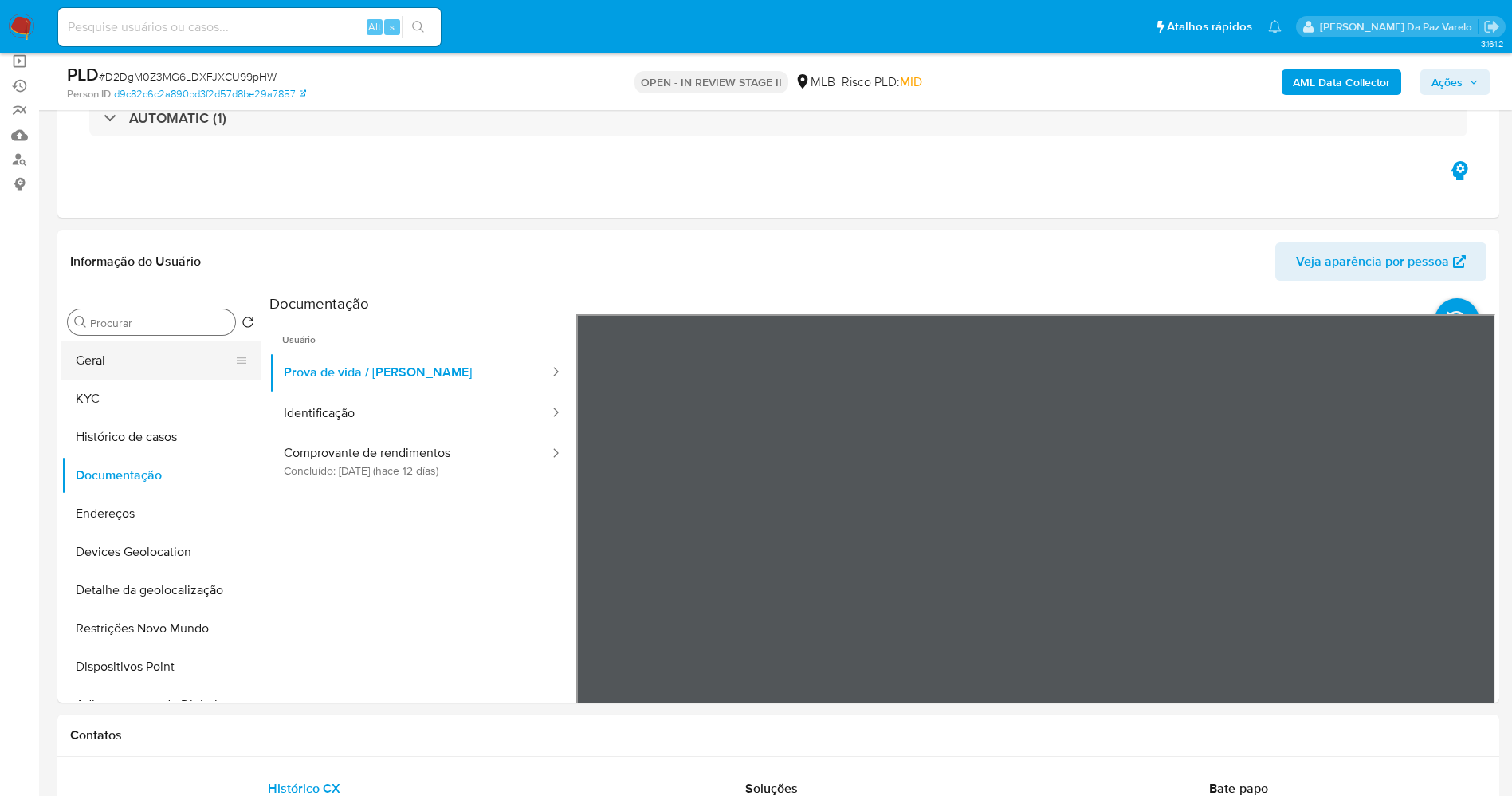
click at [121, 363] on button "Geral" at bounding box center [155, 360] width 186 height 38
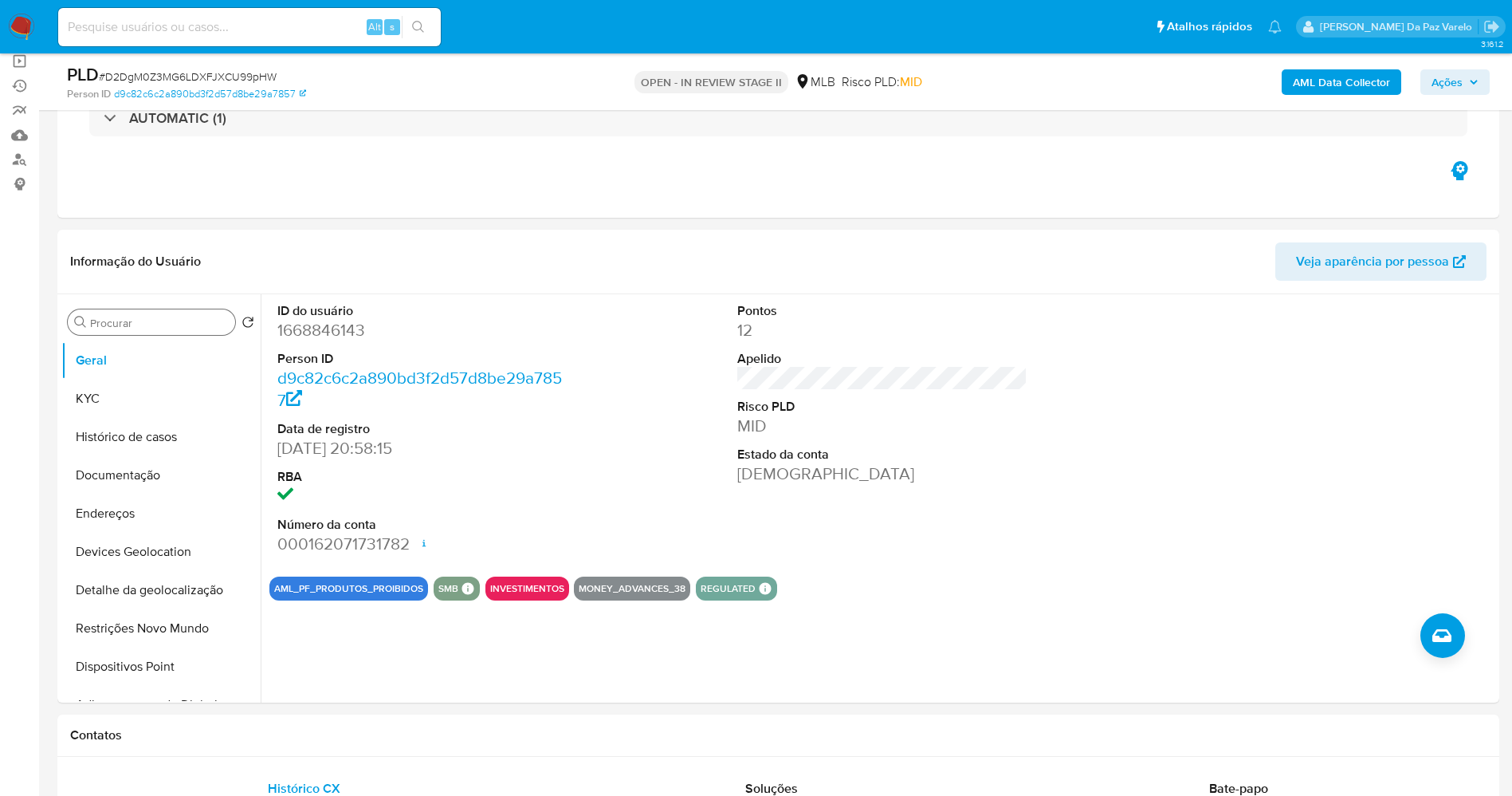
click at [286, 452] on dd "05/02/2024 20:58:15" at bounding box center [422, 447] width 291 height 22
drag, startPoint x: 284, startPoint y: 452, endPoint x: 339, endPoint y: 449, distance: 55.1
click at [339, 449] on dd "05/02/2024 20:58:15" at bounding box center [422, 447] width 291 height 22
copy dd "05/02/2024"
click at [314, 12] on div "Alt s" at bounding box center [250, 27] width 382 height 38
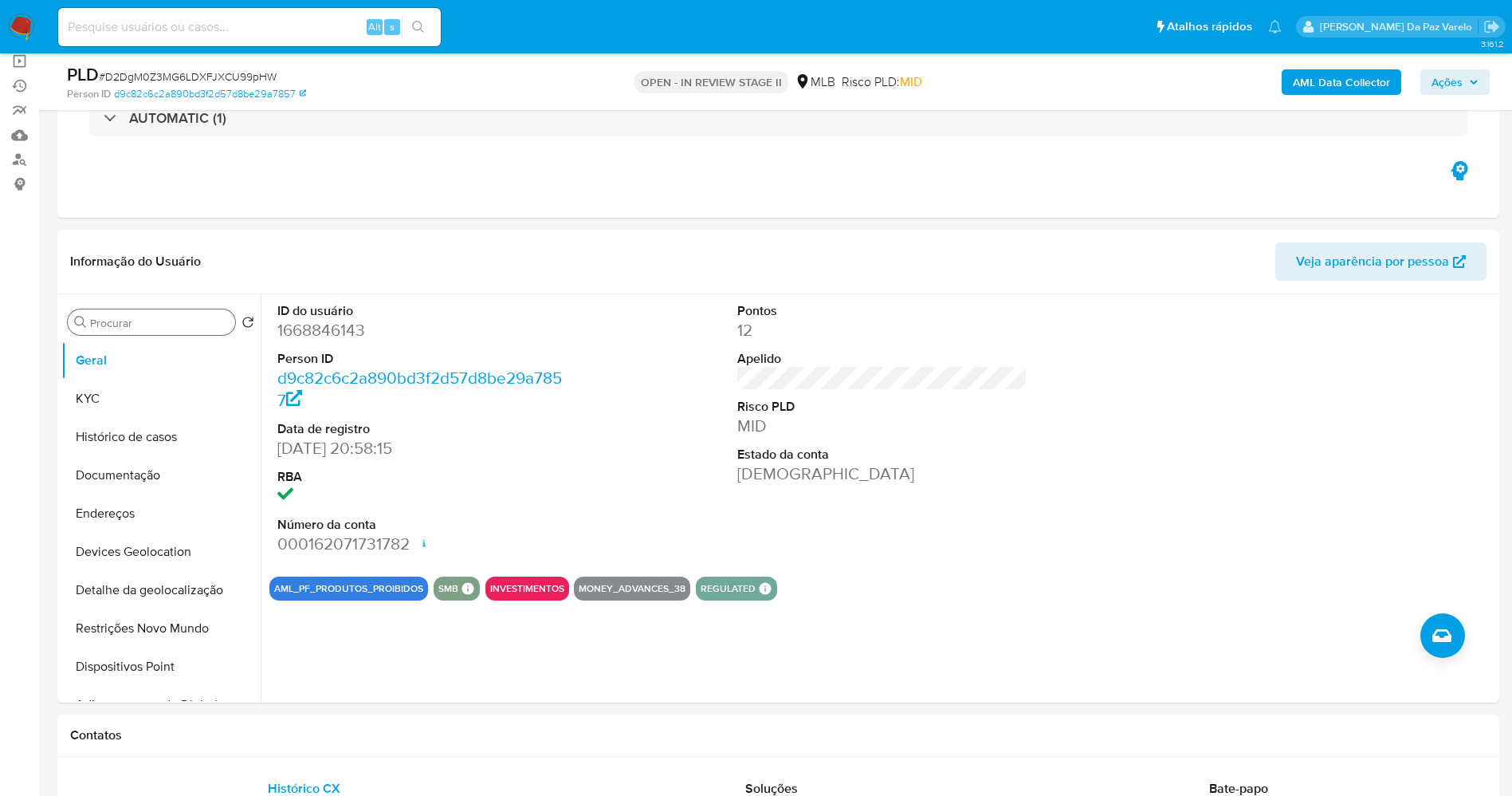
click at [314, 12] on div "Alt s" at bounding box center [250, 27] width 382 height 38
click at [302, 18] on input at bounding box center [250, 26] width 382 height 21
click at [297, 20] on input at bounding box center [250, 26] width 382 height 21
paste input "XBtsJRFKVBXapzxUoRqvDnIy"
type input "XBtsJRFKVBXapzxUoRqvDnI"
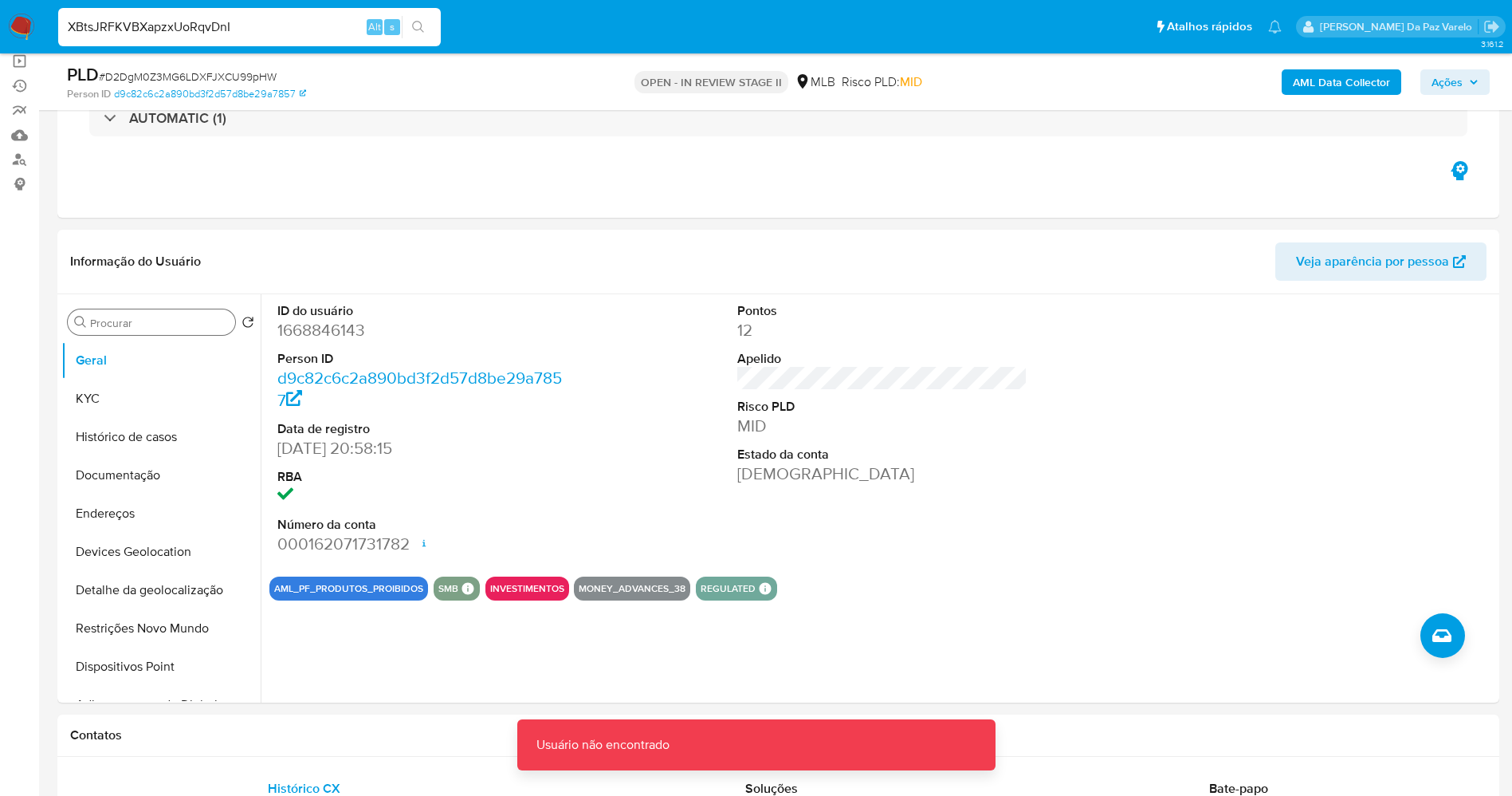
click at [175, 20] on input "XBtsJRFKVBXapzxUoRqvDnI" at bounding box center [250, 26] width 382 height 21
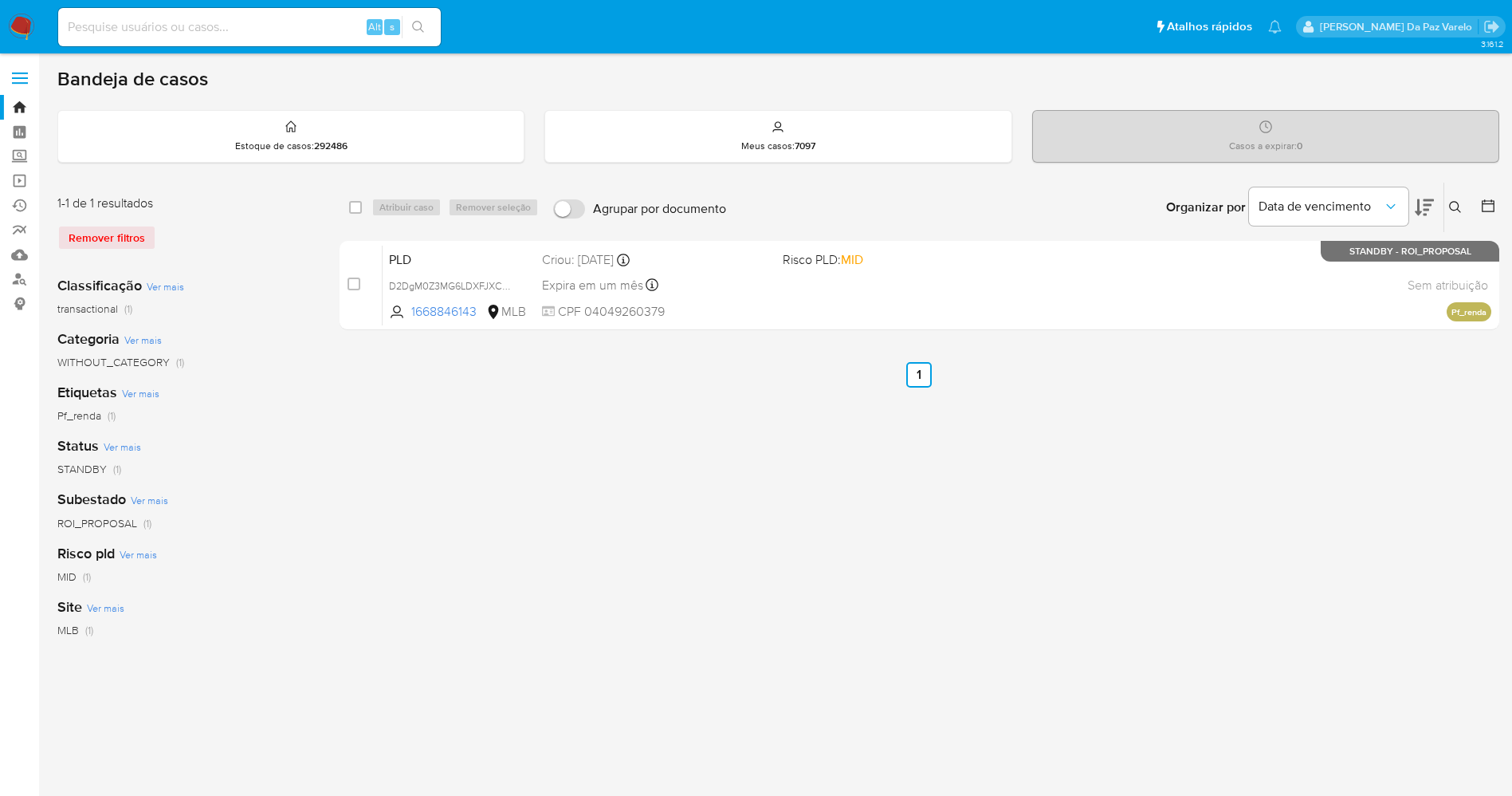
click at [1453, 207] on icon at bounding box center [1454, 207] width 12 height 12
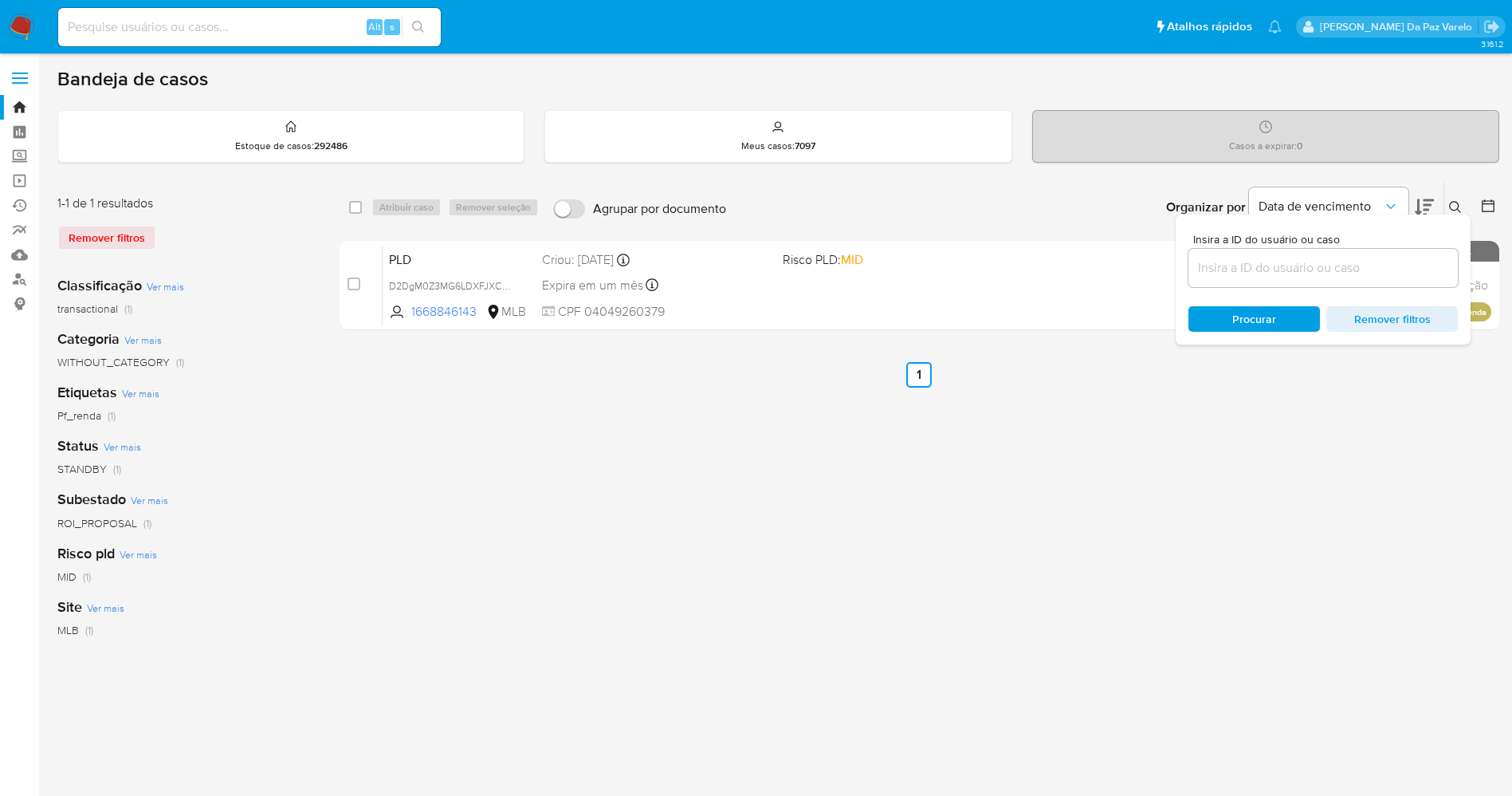
click at [1390, 273] on input at bounding box center [1323, 268] width 269 height 21
type input "D2DgM0Z3MG6LDXFJXCU99pHW"
click at [359, 201] on input "checkbox" at bounding box center [355, 207] width 12 height 12
checkbox input "true"
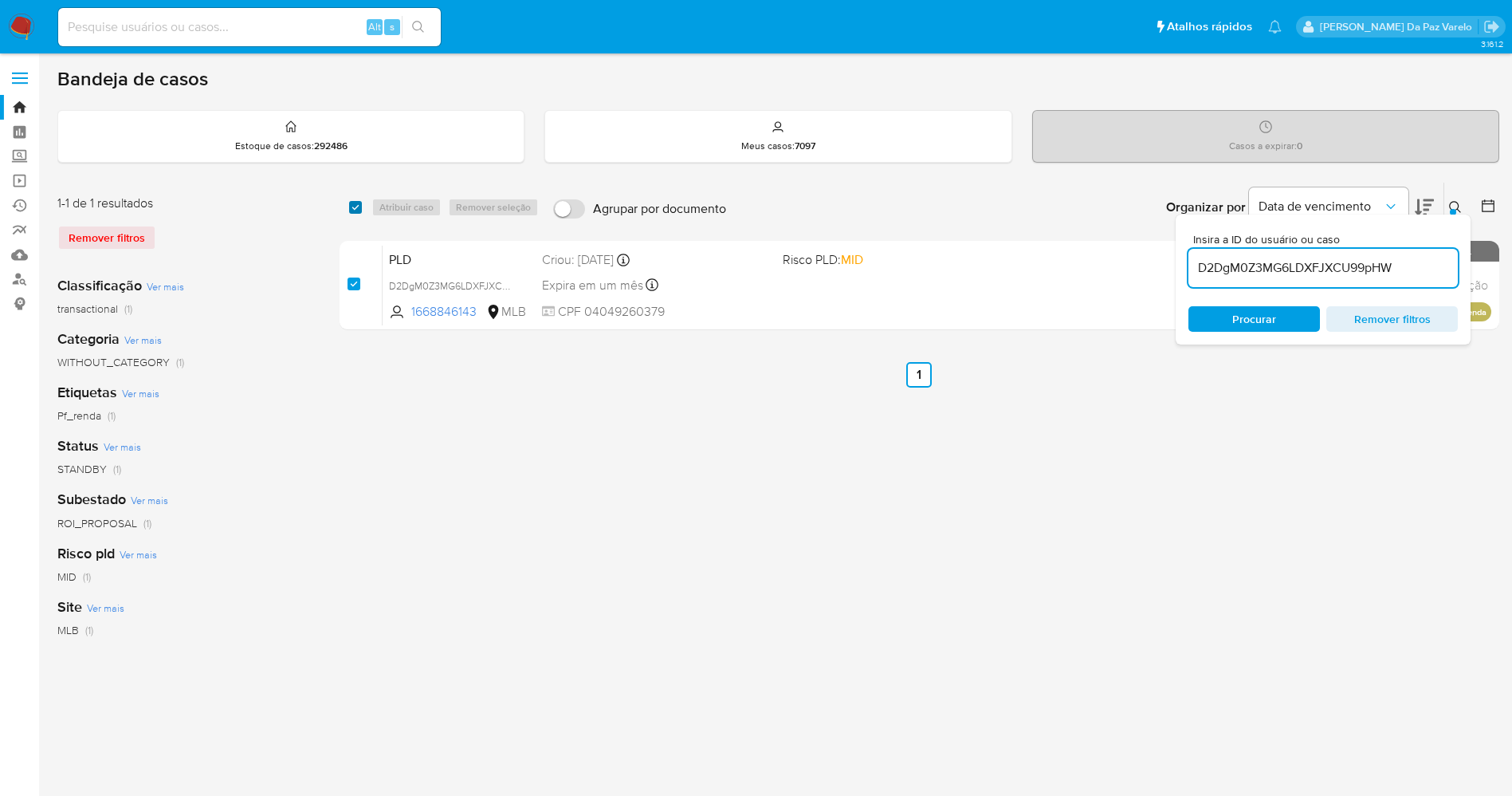
checkbox input "true"
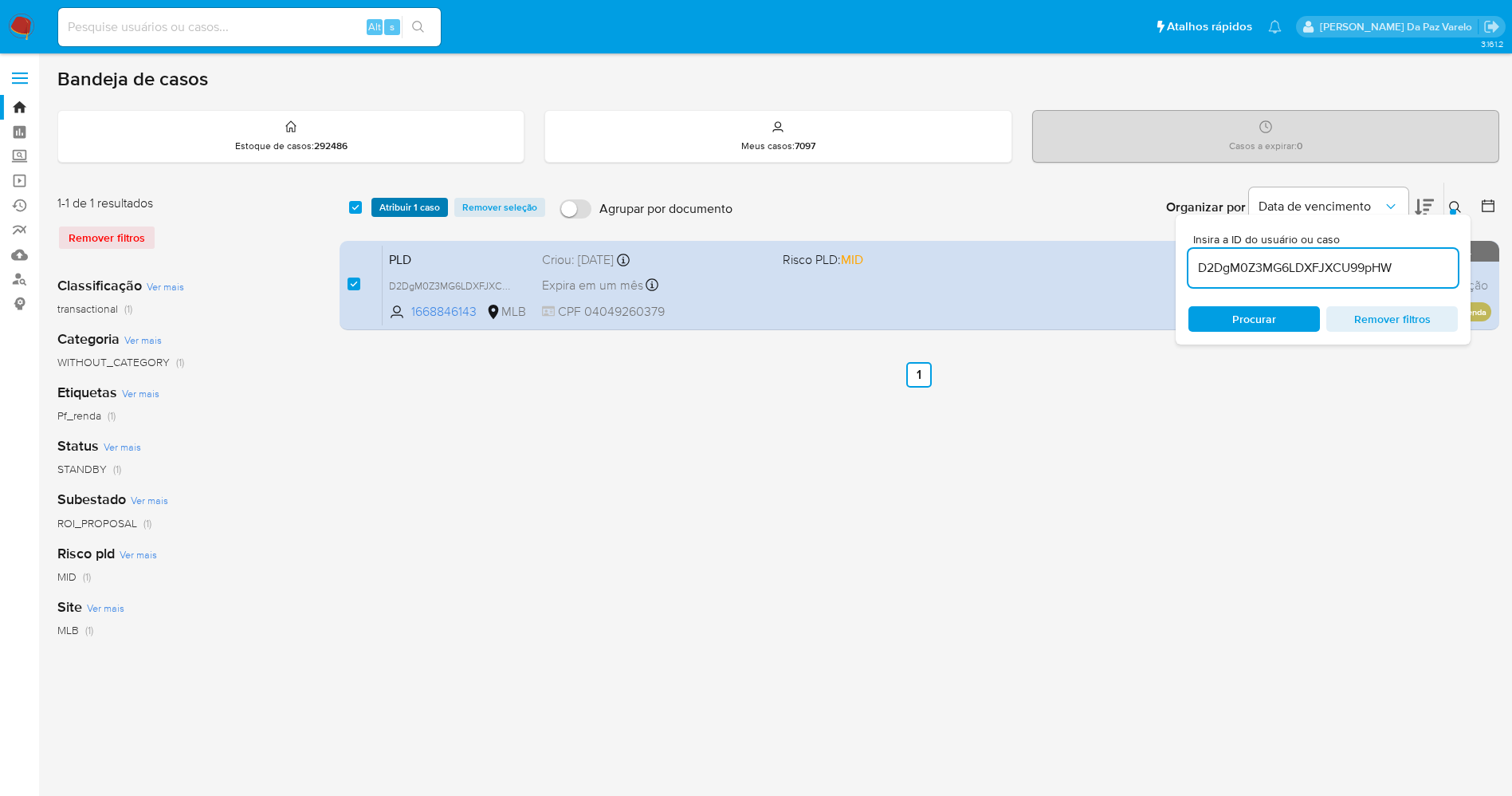
click at [392, 209] on span "Atribuir 1 caso" at bounding box center [410, 207] width 61 height 16
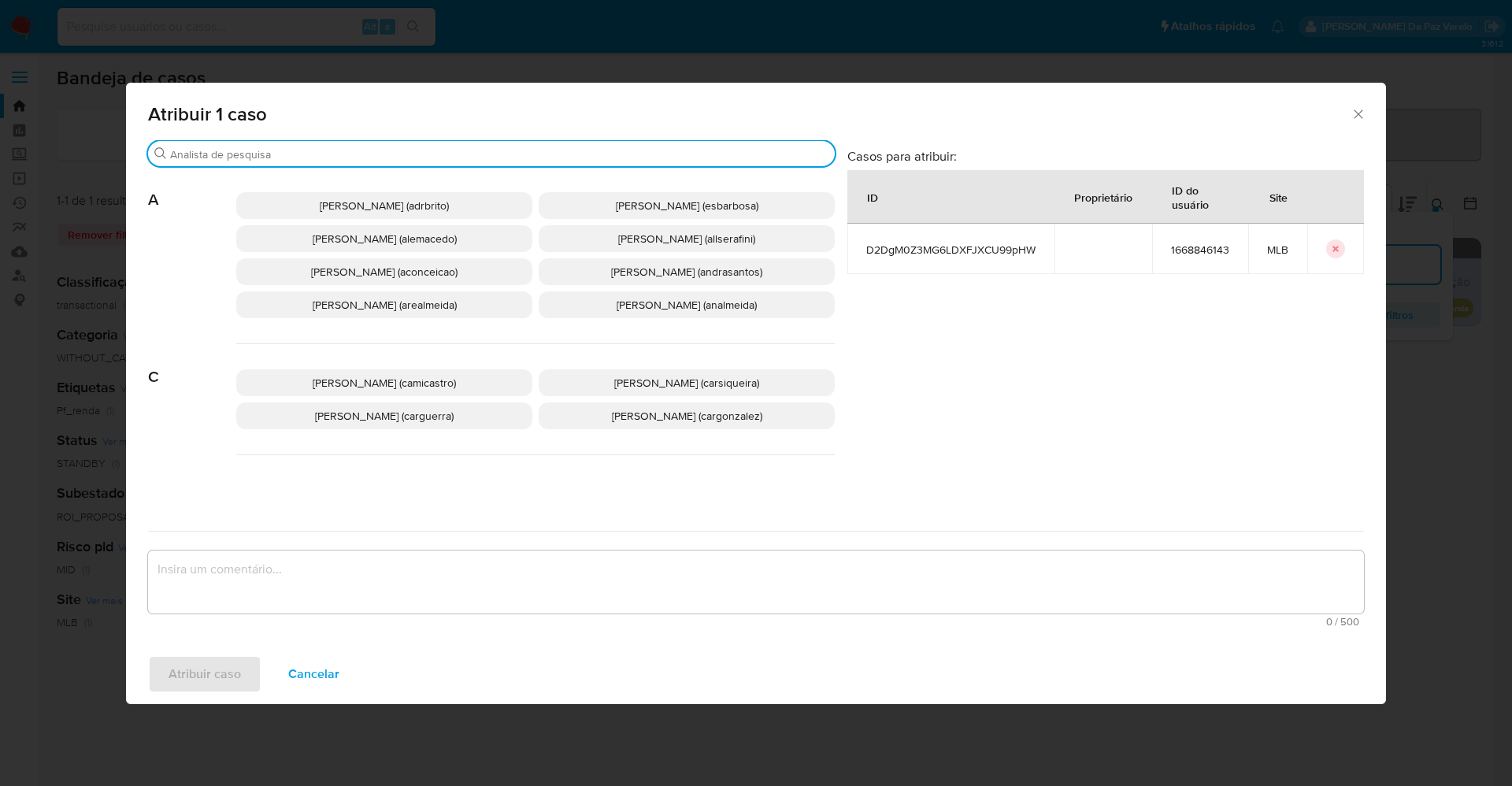
click at [446, 152] on input "Buscar" at bounding box center [499, 154] width 658 height 14
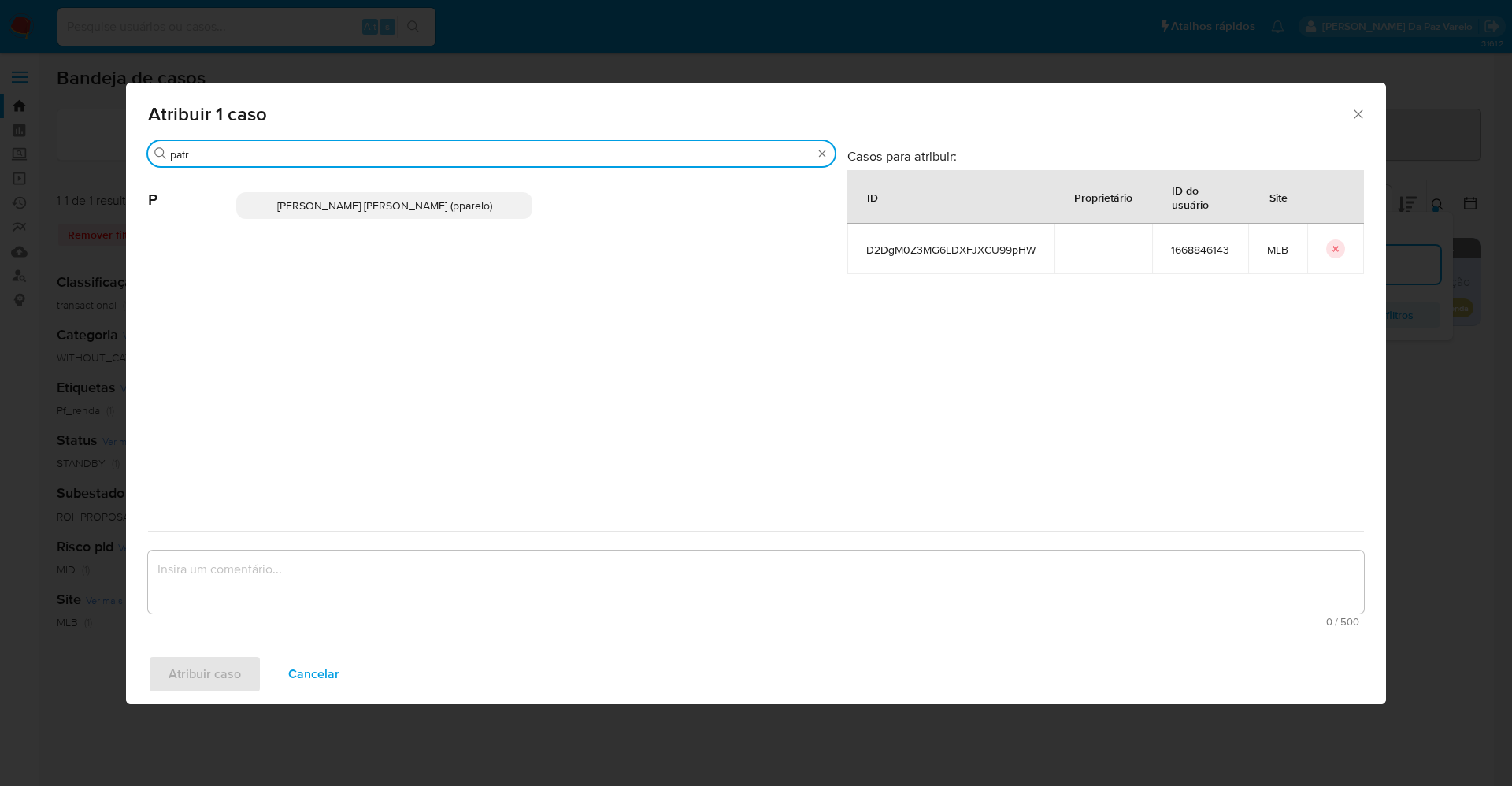
type input "patr"
click at [419, 203] on span "[PERSON_NAME] [PERSON_NAME] (pparelo)" at bounding box center [385, 205] width 215 height 15
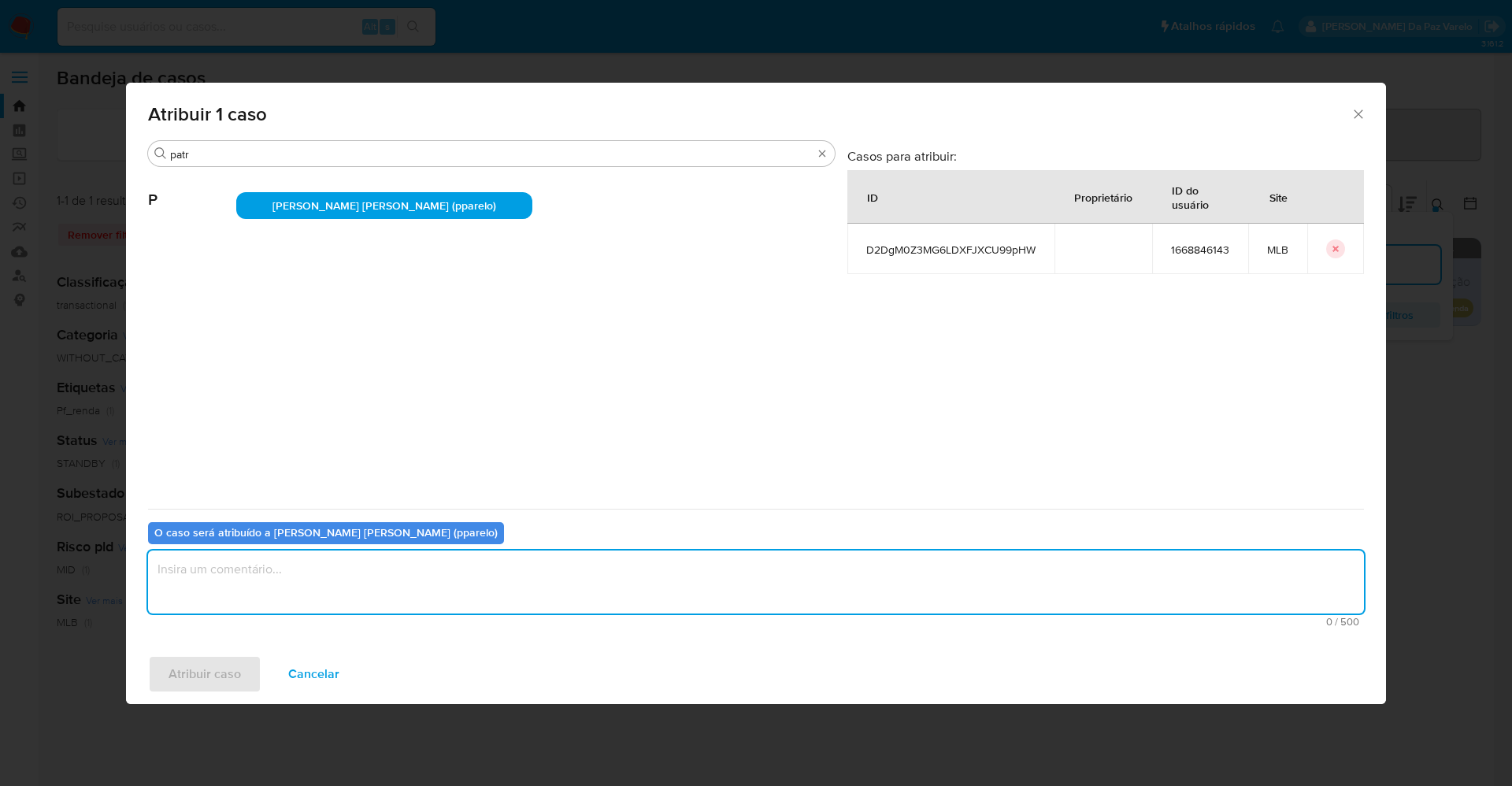
click at [498, 581] on textarea "assign-modal" at bounding box center [756, 581] width 1216 height 63
type textarea "."
click at [178, 674] on span "Atribuir caso" at bounding box center [204, 674] width 72 height 35
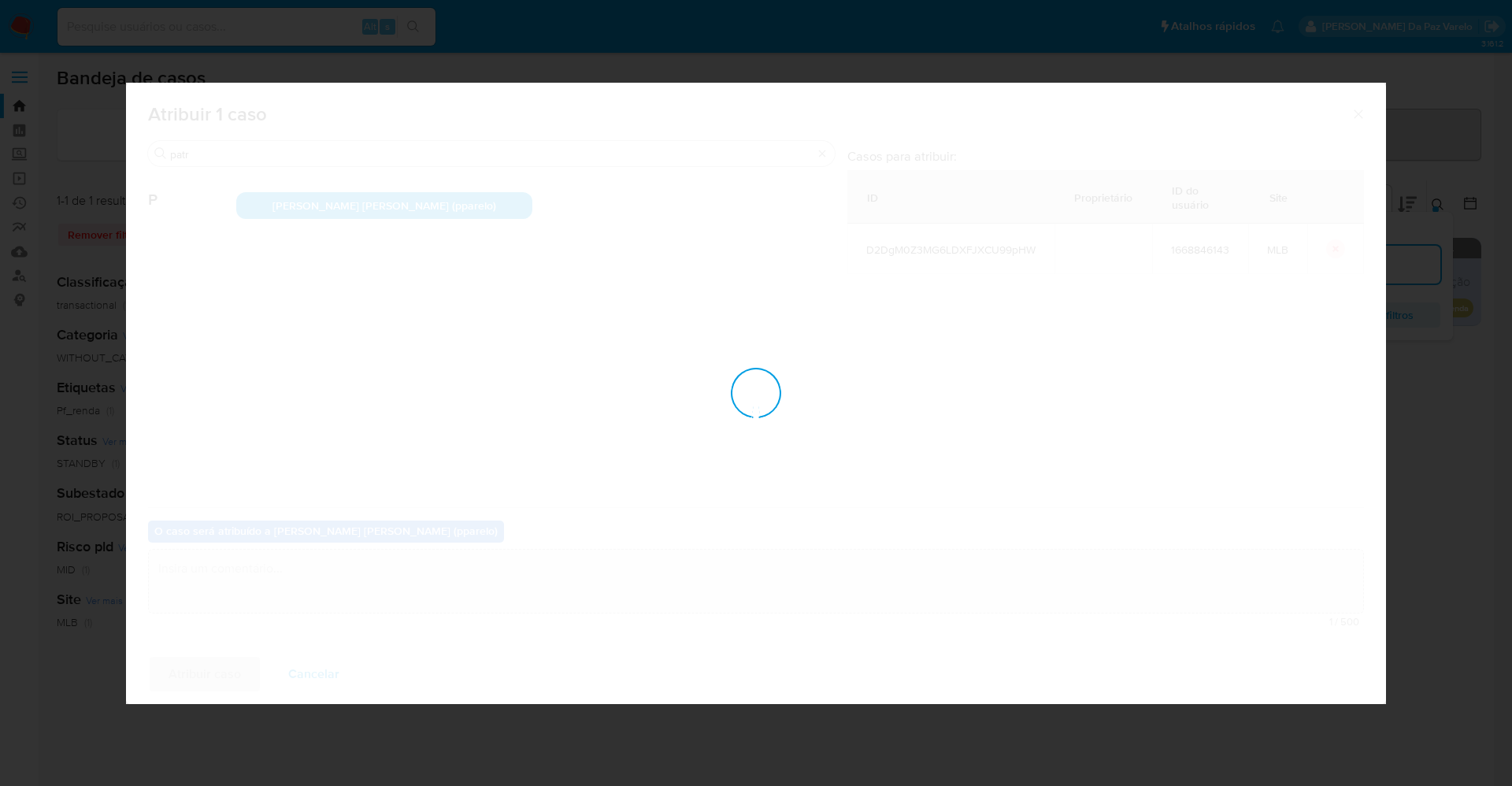
checkbox input "false"
